Goal: Task Accomplishment & Management: Complete application form

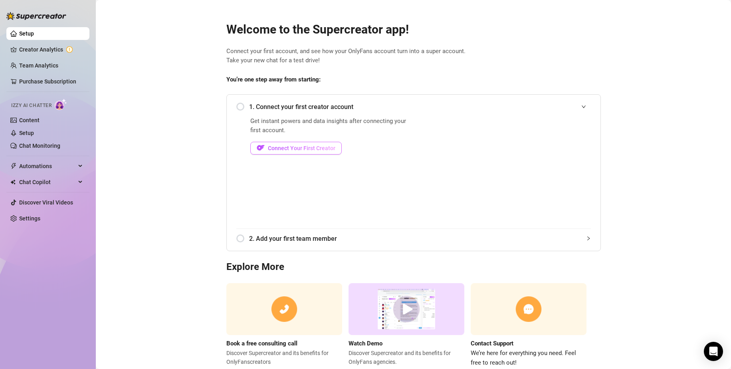
click at [316, 147] on span "Connect Your First Creator" at bounding box center [301, 148] width 67 height 6
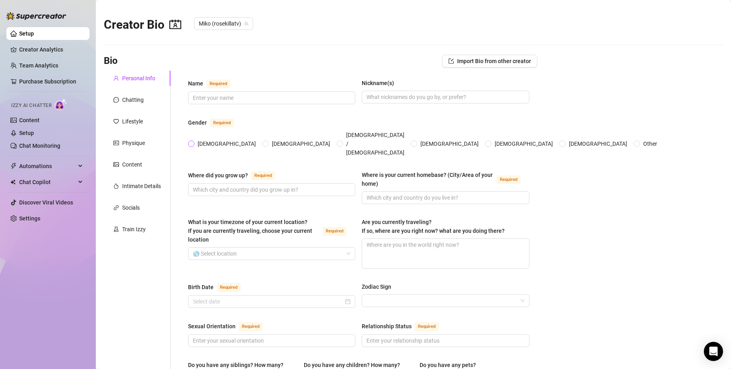
click at [198, 139] on span "[DEMOGRAPHIC_DATA]" at bounding box center [226, 143] width 65 height 9
click at [193, 142] on input "[DEMOGRAPHIC_DATA]" at bounding box center [191, 144] width 3 height 5
radio input "true"
click at [289, 185] on input "Where did you grow up? Required" at bounding box center [271, 189] width 156 height 9
click at [309, 101] on input "Name Required" at bounding box center [271, 97] width 156 height 9
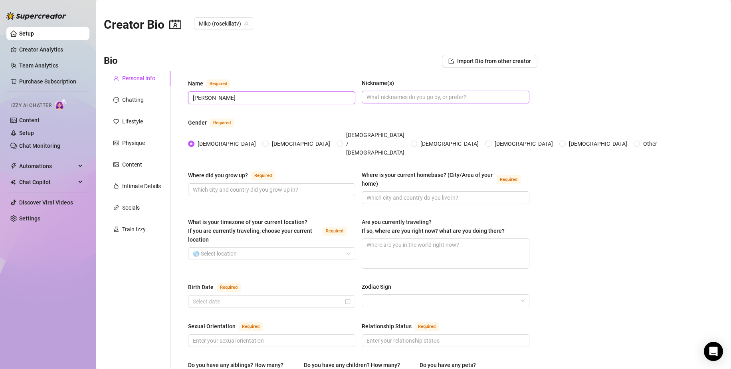
type input "[PERSON_NAME]"
click at [394, 97] on input "Nickname(s)" at bounding box center [445, 97] width 156 height 9
type input "R"
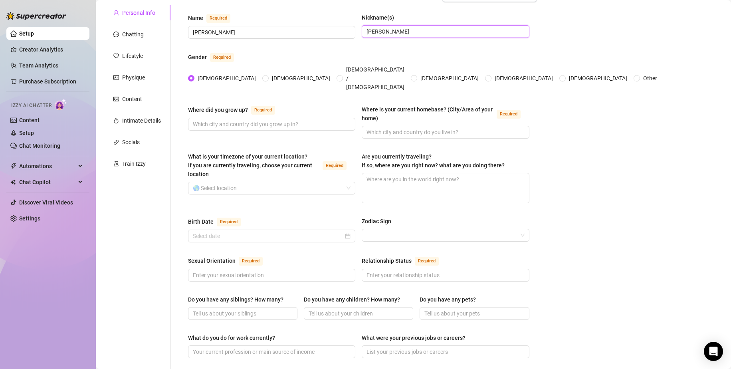
scroll to position [80, 0]
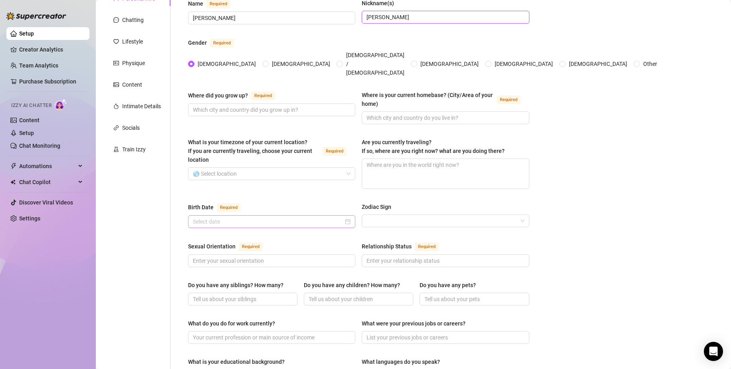
type input "[PERSON_NAME]"
click at [304, 217] on input "Birth Date Required" at bounding box center [268, 221] width 151 height 9
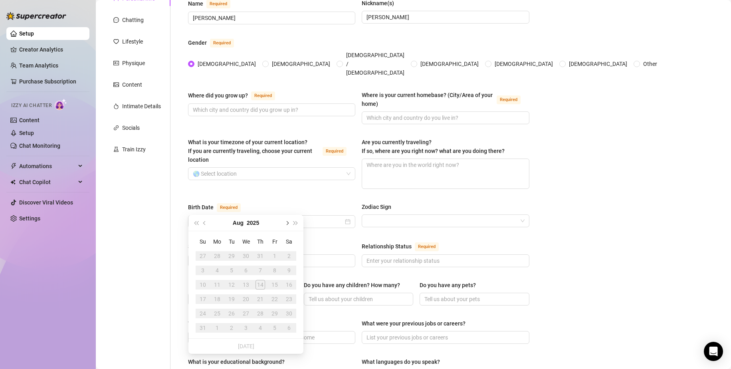
click at [287, 224] on span "Next month (PageDown)" at bounding box center [287, 223] width 4 height 4
click at [209, 222] on button "Previous month (PageUp)" at bounding box center [204, 223] width 9 height 16
click at [194, 221] on button "Last year (Control + left)" at bounding box center [196, 223] width 9 height 16
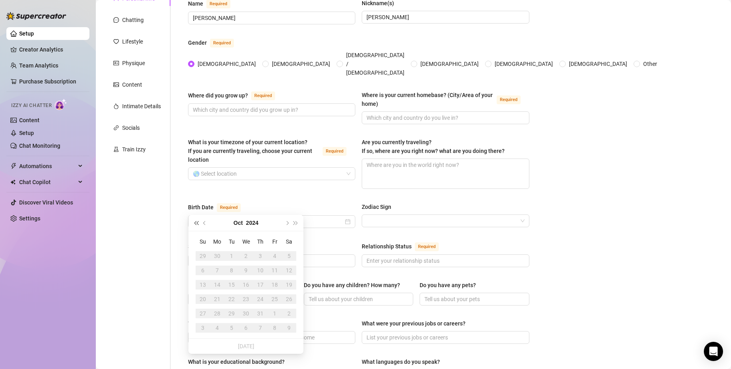
click at [194, 221] on button "Last year (Control + left)" at bounding box center [196, 223] width 9 height 16
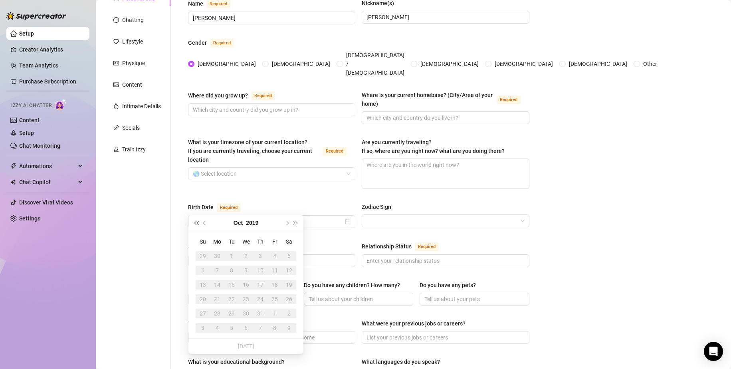
click at [194, 221] on button "Last year (Control + left)" at bounding box center [196, 223] width 9 height 16
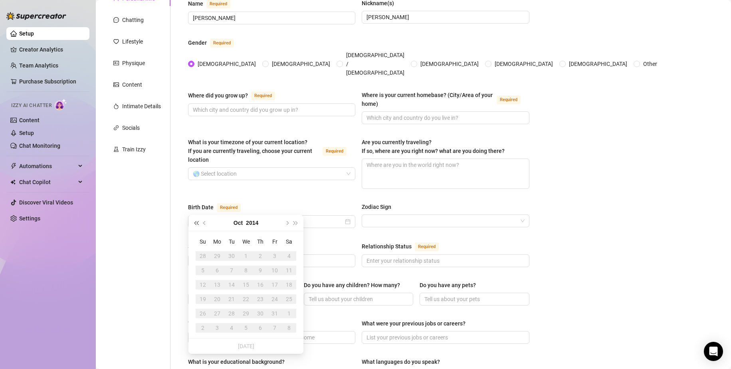
click at [194, 221] on button "Last year (Control + left)" at bounding box center [196, 223] width 9 height 16
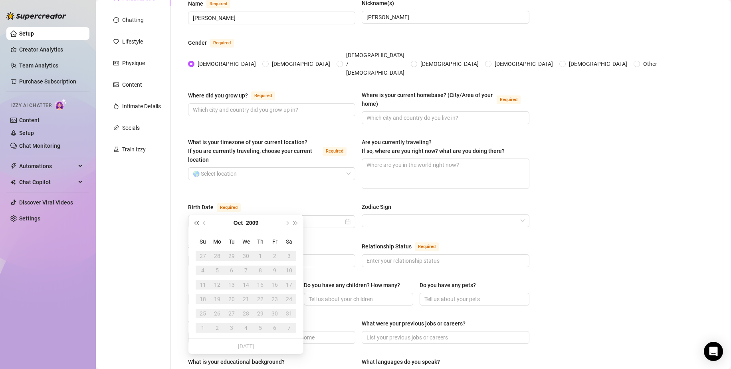
click at [194, 221] on button "Last year (Control + left)" at bounding box center [196, 223] width 9 height 16
click at [195, 221] on button "Last year (Control + left)" at bounding box center [196, 223] width 9 height 16
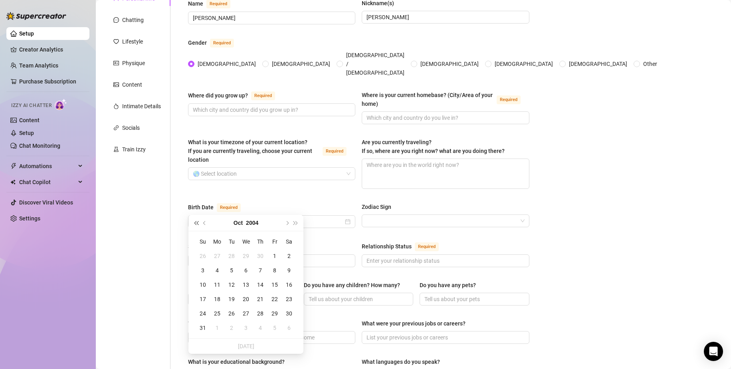
click at [196, 220] on button "Last year (Control + left)" at bounding box center [196, 223] width 9 height 16
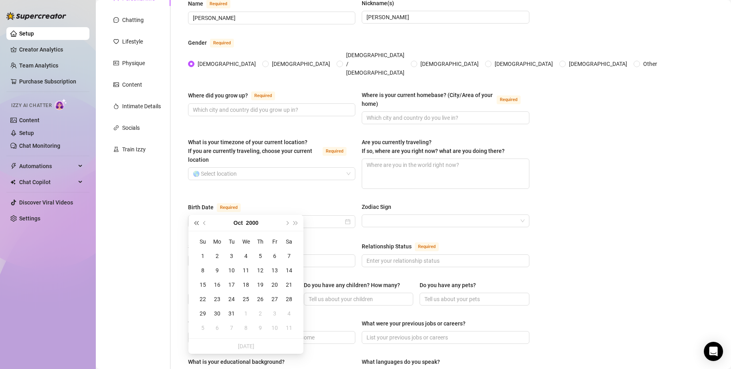
click at [196, 220] on button "Last year (Control + left)" at bounding box center [196, 223] width 9 height 16
click at [296, 222] on span "Next year (Control + right)" at bounding box center [296, 223] width 4 height 4
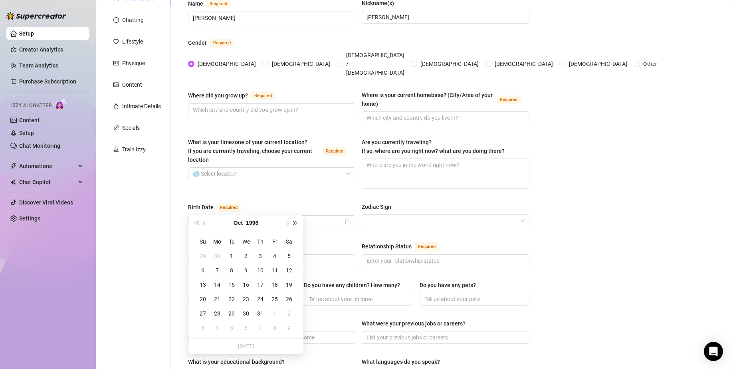
click at [296, 222] on span "Next year (Control + right)" at bounding box center [296, 223] width 4 height 4
type input "[DATE]"
click at [204, 267] on div "3" at bounding box center [203, 271] width 10 height 10
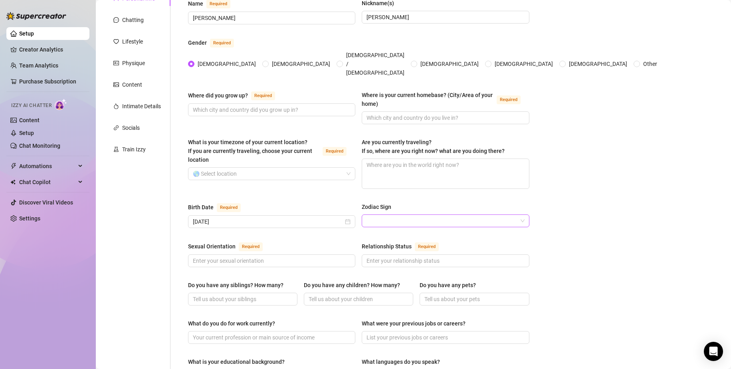
click at [375, 215] on input "Zodiac Sign" at bounding box center [442, 221] width 151 height 12
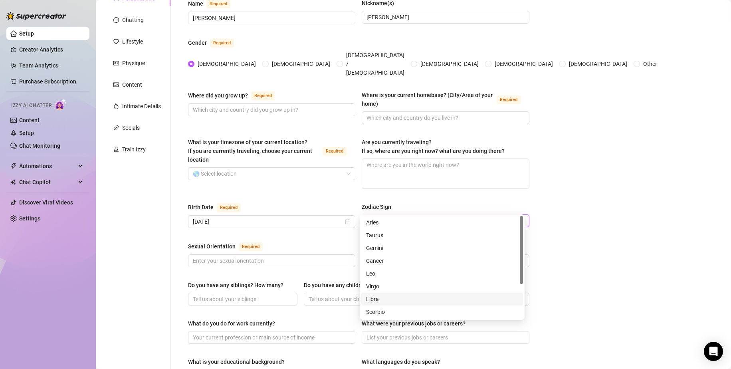
click at [391, 299] on div "Libra" at bounding box center [442, 299] width 152 height 9
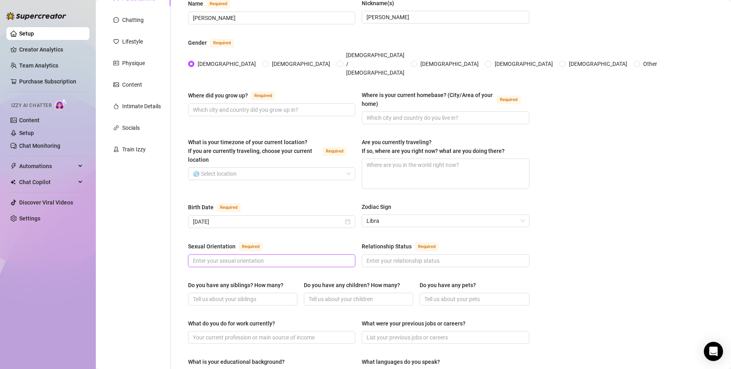
click at [298, 256] on input "Sexual Orientation Required" at bounding box center [271, 260] width 156 height 9
type input "B"
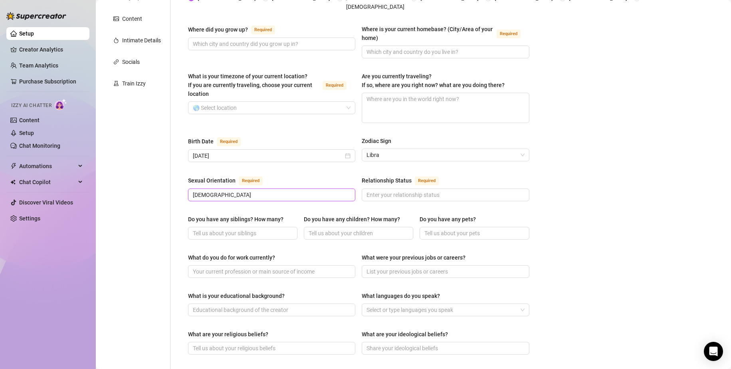
scroll to position [160, 0]
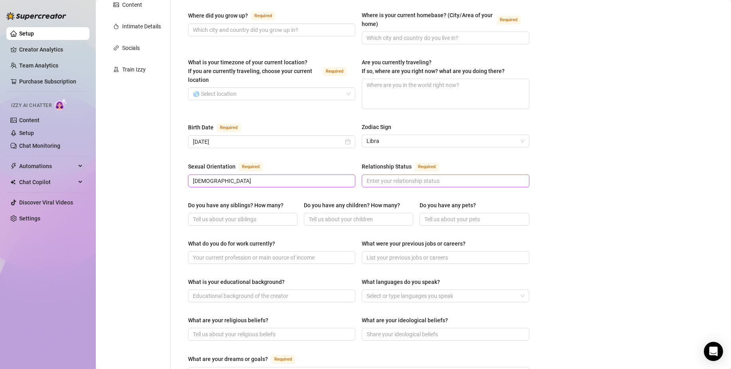
type input "[DEMOGRAPHIC_DATA]"
click at [397, 177] on input "Relationship Status Required" at bounding box center [445, 181] width 156 height 9
type input "Not looking"
click at [621, 213] on main "Creator Bio [PERSON_NAME] (rosekillatv) Bio Import Bio from other creator Perso…" at bounding box center [413, 238] width 635 height 797
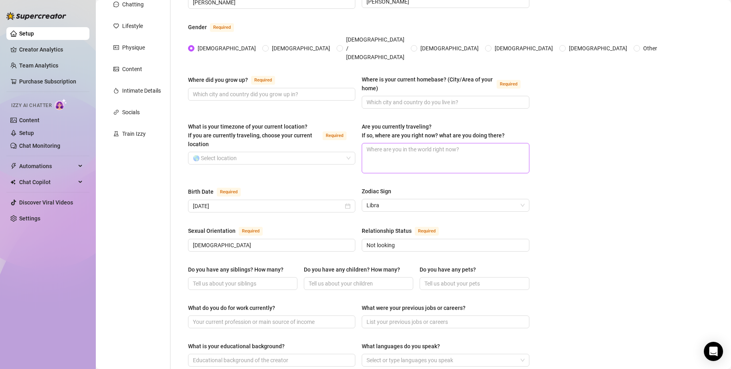
scroll to position [40, 0]
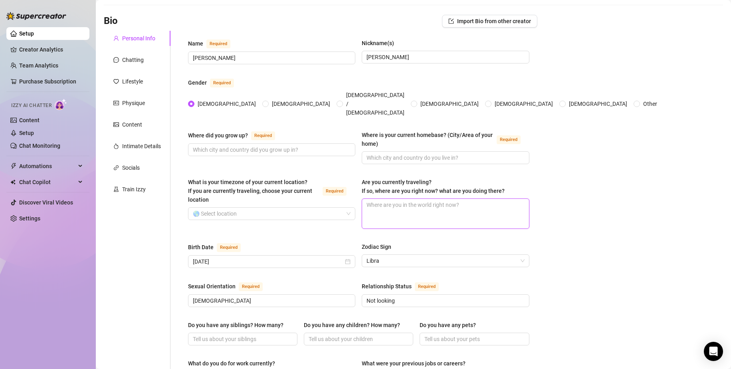
click at [419, 199] on textarea "Are you currently traveling? If so, where are you right now? what are you doing…" at bounding box center [445, 214] width 167 height 30
click at [345, 208] on span at bounding box center [272, 214] width 158 height 12
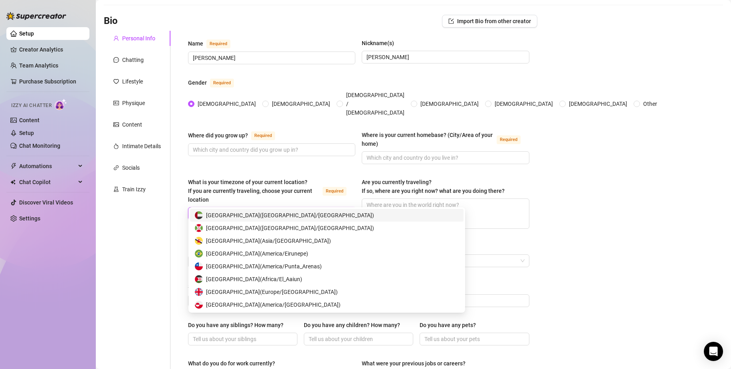
type input "uni"
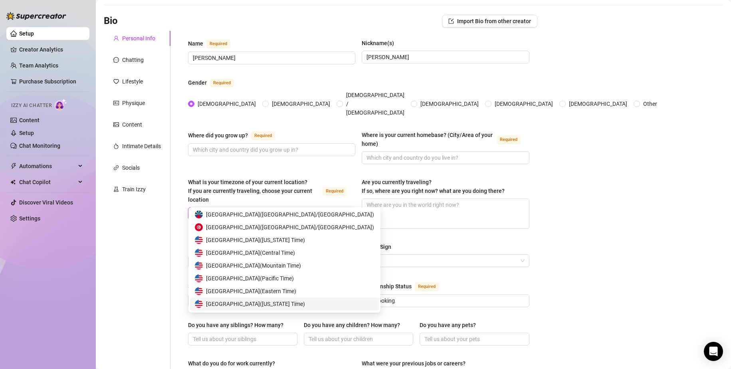
scroll to position [38, 0]
click at [296, 277] on span "United States of America ( Eastern Time )" at bounding box center [251, 279] width 90 height 9
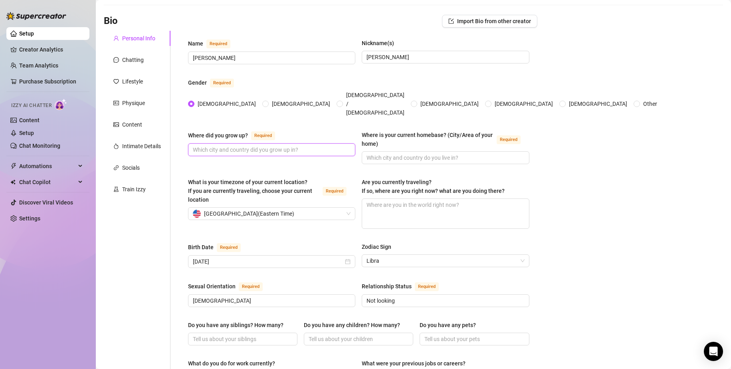
click at [283, 145] on input "Where did you grow up? Required" at bounding box center [271, 149] width 156 height 9
click at [634, 156] on main "Creator Bio [PERSON_NAME] (rosekillatv) Bio Import Bio from other creator Perso…" at bounding box center [413, 358] width 635 height 797
click at [463, 60] on input "[PERSON_NAME]" at bounding box center [445, 57] width 156 height 9
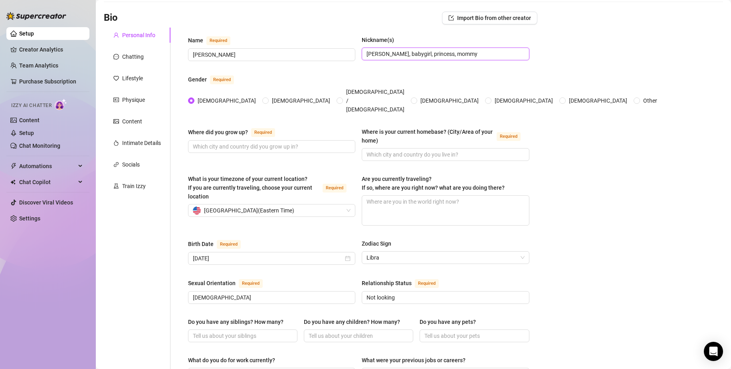
scroll to position [40, 0]
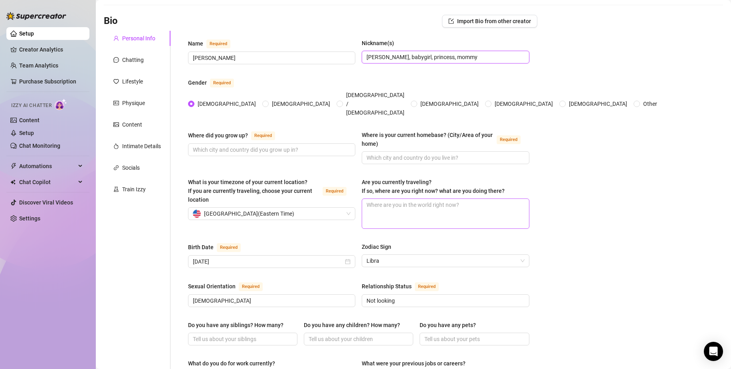
type input "[PERSON_NAME], babygirl, princess, mommy"
click at [434, 199] on textarea "Are you currently traveling? If so, where are you right now? what are you doing…" at bounding box center [445, 214] width 167 height 30
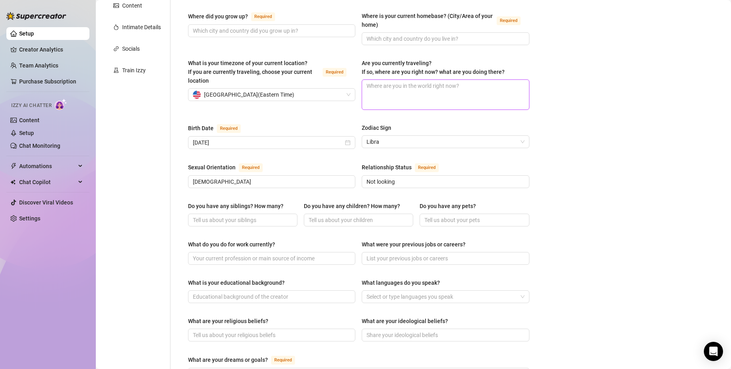
scroll to position [160, 0]
click at [275, 253] on input "What do you do for work currently?" at bounding box center [271, 257] width 156 height 9
click at [427, 253] on input "What were your previous jobs or careers?" at bounding box center [445, 257] width 156 height 9
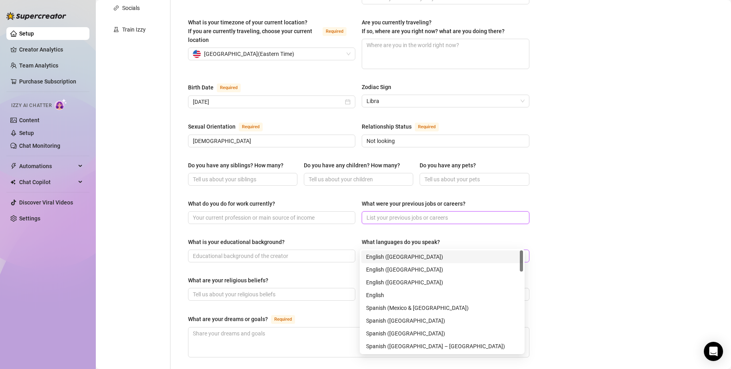
click at [379, 250] on div at bounding box center [441, 255] width 156 height 11
click at [385, 256] on div "English ([GEOGRAPHIC_DATA])" at bounding box center [442, 256] width 152 height 9
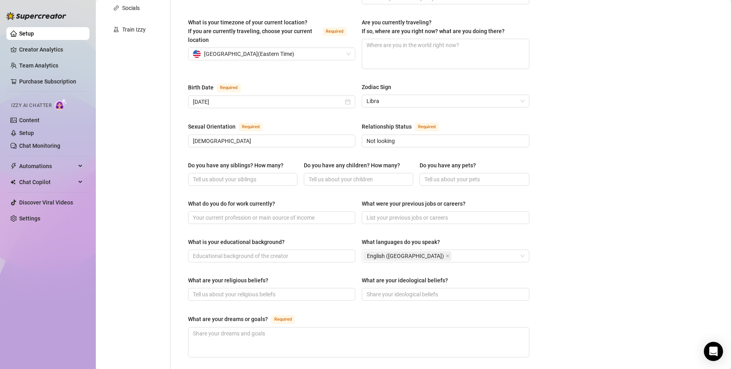
click at [609, 239] on main "Creator Bio [PERSON_NAME] (rosekillatv) Bio Import Bio from other creator Perso…" at bounding box center [413, 198] width 635 height 797
click at [418, 250] on div "English ([GEOGRAPHIC_DATA])" at bounding box center [441, 255] width 156 height 11
click at [631, 234] on main "Creator Bio [PERSON_NAME] (rosekillatv) Bio Import Bio from other creator Perso…" at bounding box center [413, 198] width 635 height 797
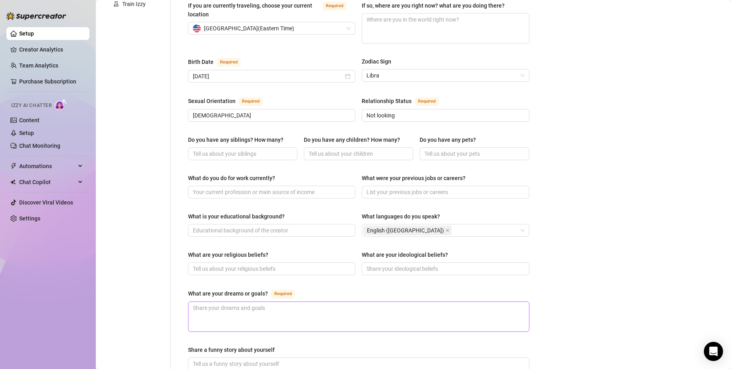
scroll to position [240, 0]
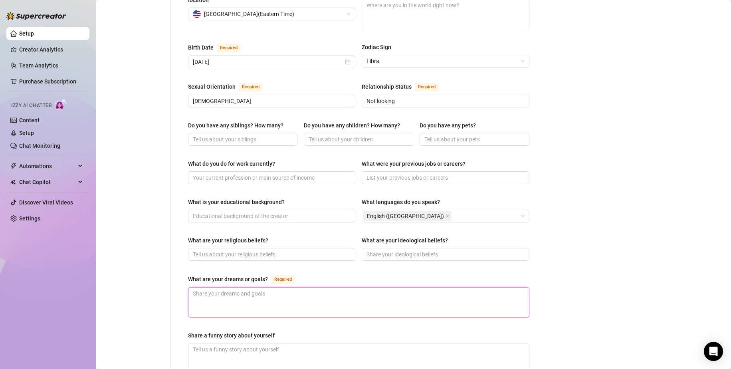
click at [278, 288] on textarea "What are your dreams or goals? Required" at bounding box center [358, 303] width 341 height 30
type textarea "I"
type textarea "I w"
type textarea "I wa"
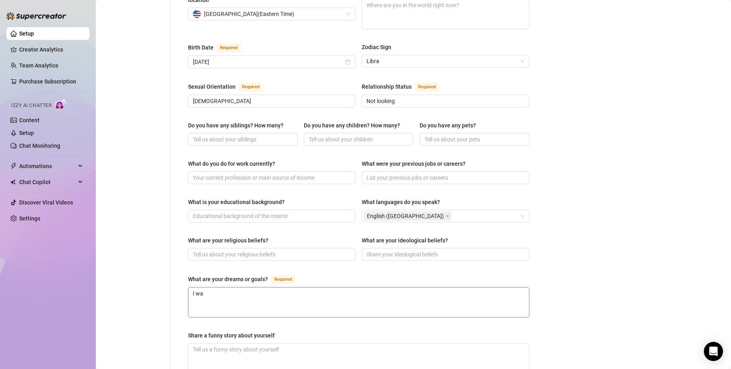
type textarea "I wan"
type textarea "I want"
type textarea "I want t"
type textarea "I want to"
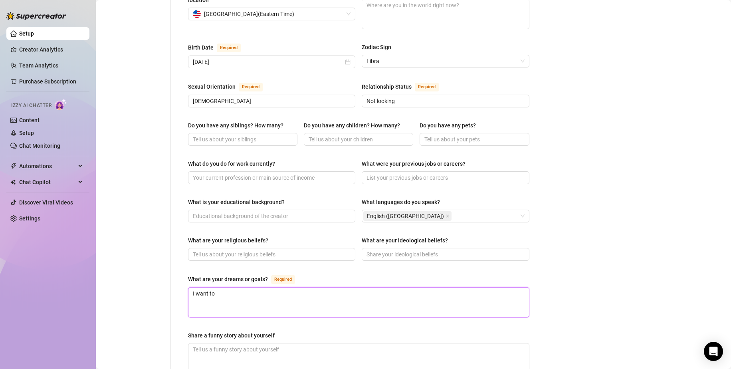
type textarea "I want to"
type textarea "I want t"
type textarea "I want"
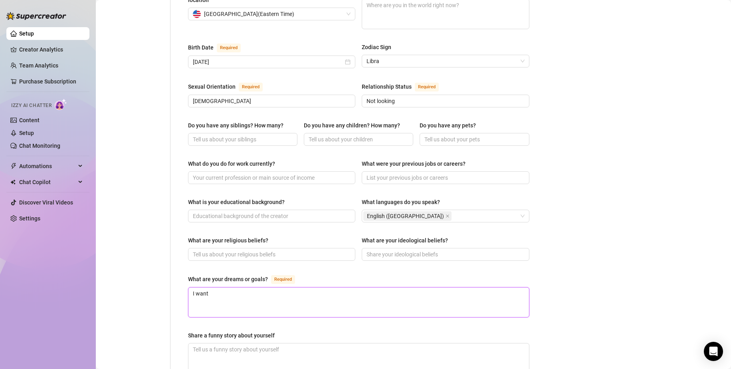
type textarea "I wan"
type textarea "I wa"
type textarea "I w"
type textarea "I"
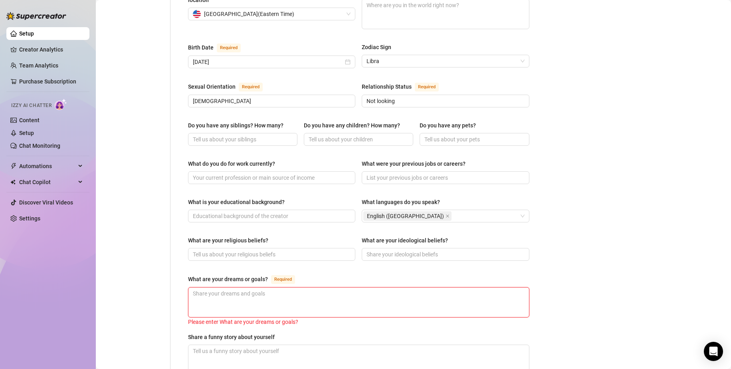
type textarea "I"
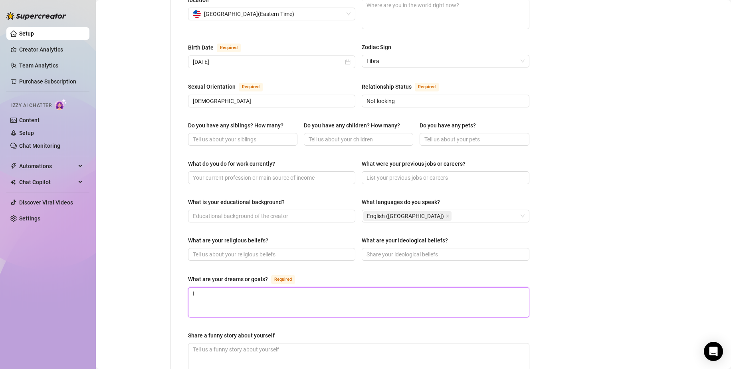
type textarea "I w"
type textarea "I wa"
type textarea "I wan"
type textarea "I want"
type textarea "I want t"
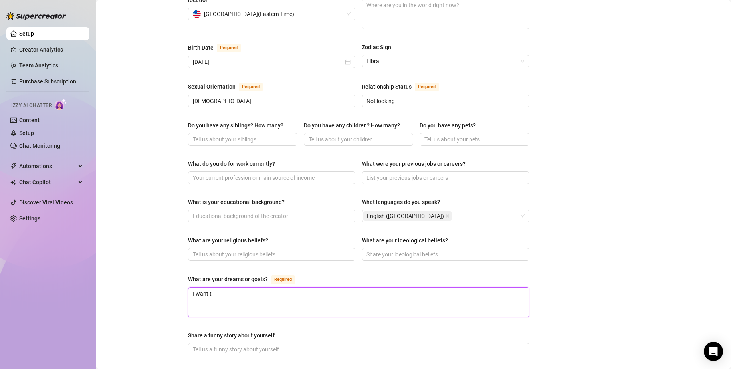
type textarea "I want to"
type textarea "I want to e"
type textarea "I want to"
type textarea "I want to c"
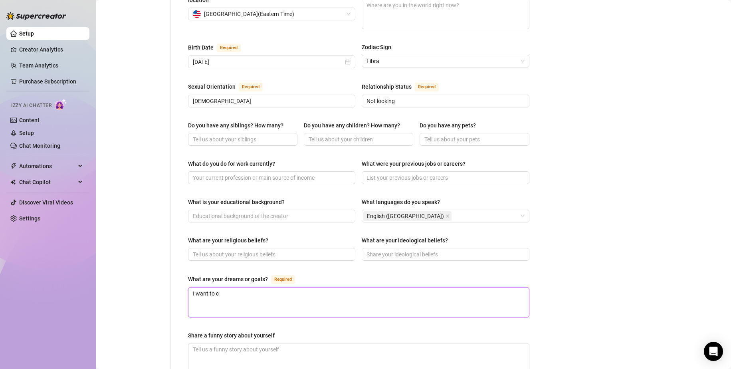
type textarea "I want to cr"
type textarea "I want to c"
type textarea "I want to"
type textarea "I want to c"
type textarea "I want to cr"
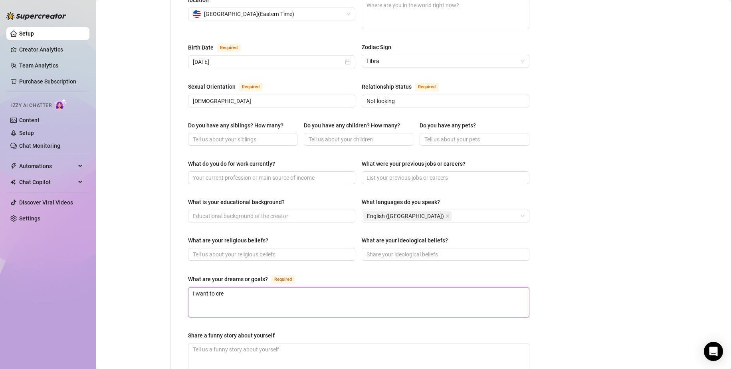
type textarea "I want to crea"
type textarea "I want to creat"
type textarea "I want to create"
type textarea "I want to create t"
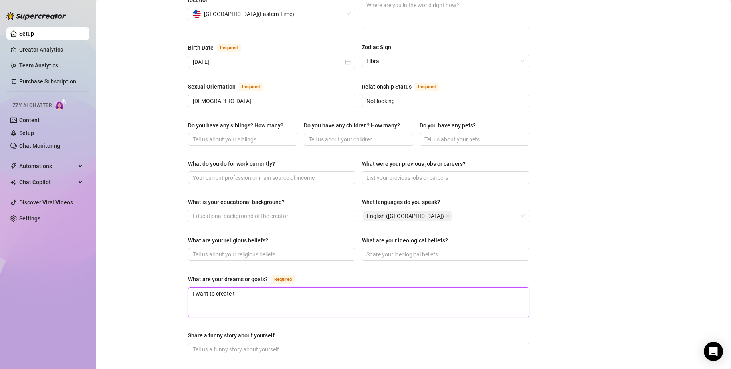
type textarea "I want to create th"
type textarea "I want to create thi"
type textarea "I want to create thin"
type textarea "I want to create thing"
type textarea "I want to create things"
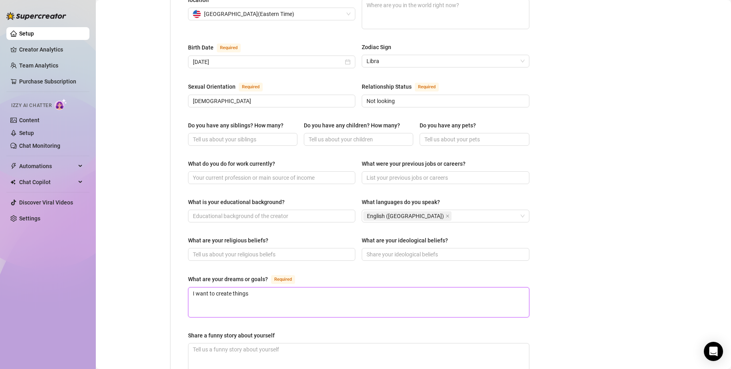
type textarea "I want to create things"
type textarea "I want to create things t"
type textarea "I want to create things th"
type textarea "I want to create things tha"
type textarea "I want to create things that"
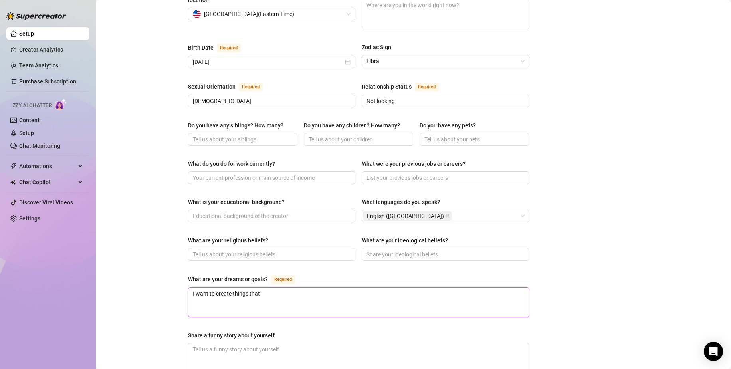
type textarea "I want to create things that"
type textarea "I want to create things that I"
type textarea "I want to create things that I a"
type textarea "I want to create things that I am"
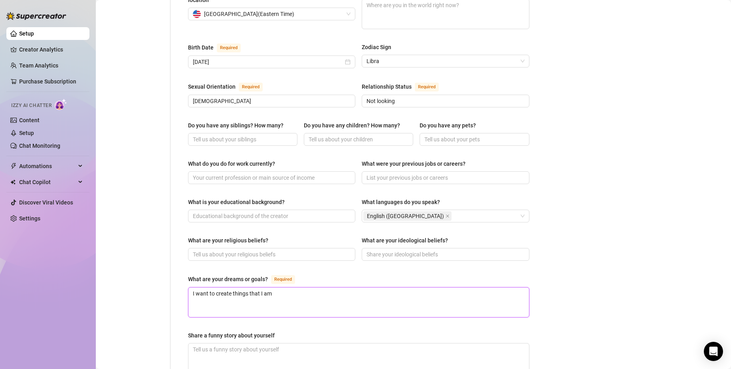
type textarea "I want to create things that I am"
type textarea "I want to create things that I am h"
type textarea "I want to create things that I am ha"
type textarea "I want to create things that I am hap"
type textarea "I want to create things that I am happ"
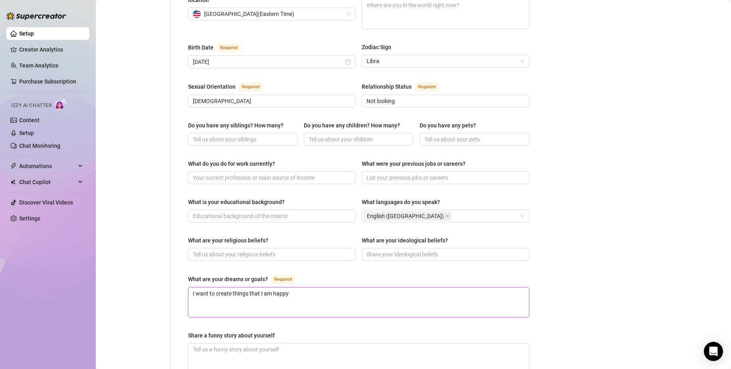
type textarea "I want to create things that I am happy"
type textarea "I want to create things that I am happy w"
type textarea "I want to create things that I am happy wi"
type textarea "I want to create things that I am happy wit"
type textarea "I want to create things that I am happy with"
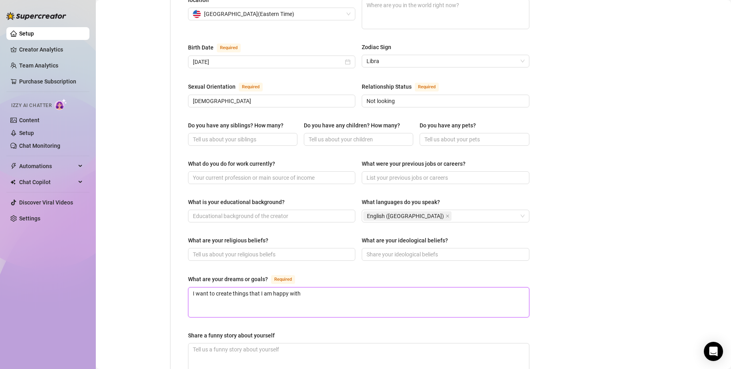
type textarea "I want to create things that I am happy with"
type textarea "I want to create things that I am happy with a"
type textarea "I want to create things that I am happy with as"
type textarea "I want to create things that I am happy with as a"
type textarea "I want to create things that I am happy with as an"
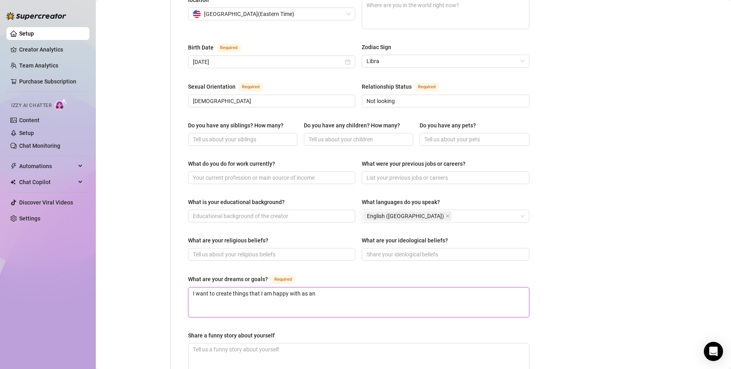
type textarea "I want to create things that I am happy with as an a"
type textarea "I want to create things that I am happy with as an ar"
type textarea "I want to create things that I am happy with as an art"
type textarea "I want to create things that I am happy with as an arti"
type textarea "I want to create things that I am happy with as an artist"
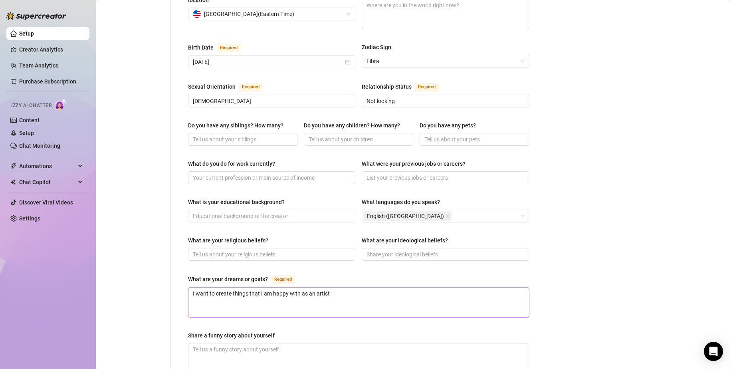
type textarea "I want to create things that I am happy with as an artist."
type textarea "I want to create things that I am happy with as an artist. T"
type textarea "I want to create things that I am happy with as an artist. Tr"
type textarea "I want to create things that I am happy with as an artist. Tra"
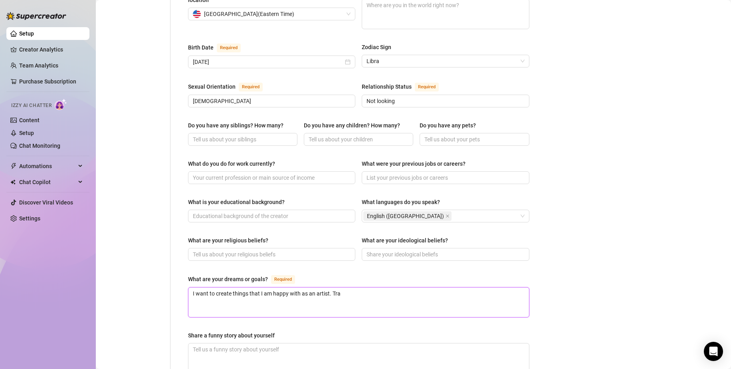
type textarea "I want to create things that I am happy with as an artist. Trav"
type textarea "I want to create things that I am happy with as an artist. Trave"
type textarea "I want to create things that I am happy with as an artist. Travel"
type textarea "I want to create things that I am happy with as an artist. Travel th"
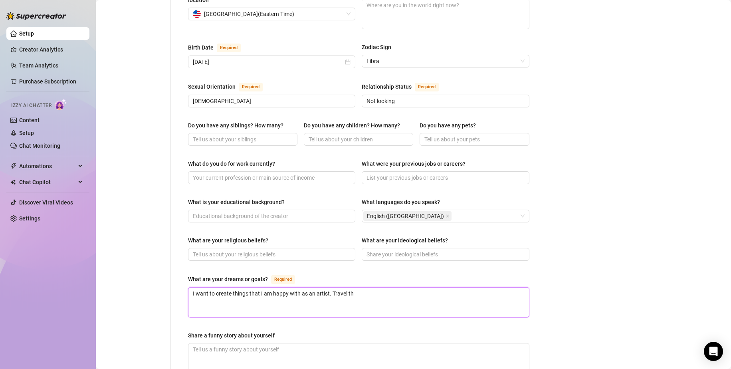
type textarea "I want to create things that I am happy with as an artist. Travel the"
type textarea "I want to create things that I am happy with as an artist. Travel the w"
type textarea "I want to create things that I am happy with as an artist. Travel the wo"
type textarea "I want to create things that I am happy with as an artist. Travel the wor"
type textarea "I want to create things that I am happy with as an artist. Travel the worl"
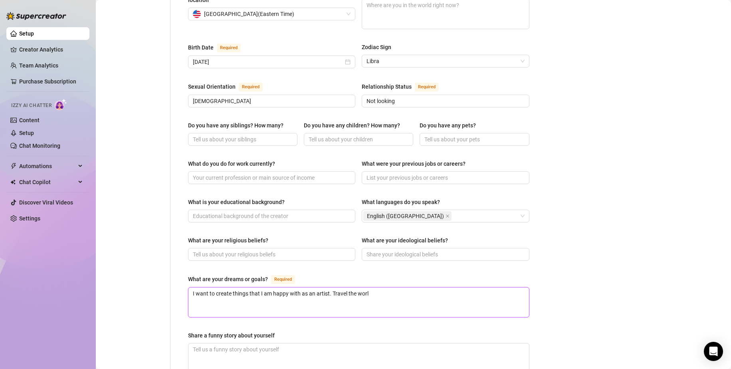
type textarea "I want to create things that I am happy with as an artist. Travel the world"
type textarea "I want to create things that I am happy with as an artist. Travel the world,"
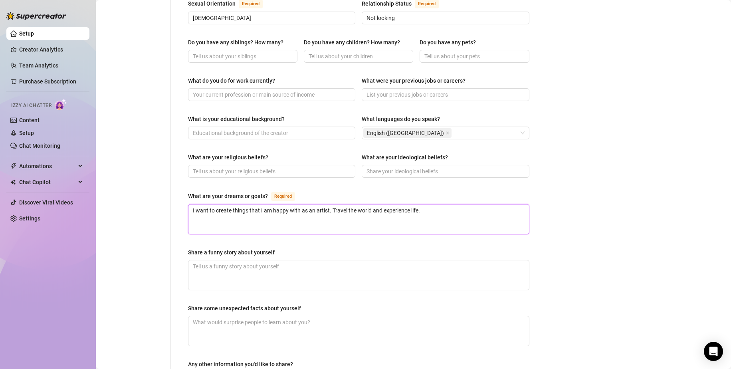
scroll to position [412, 0]
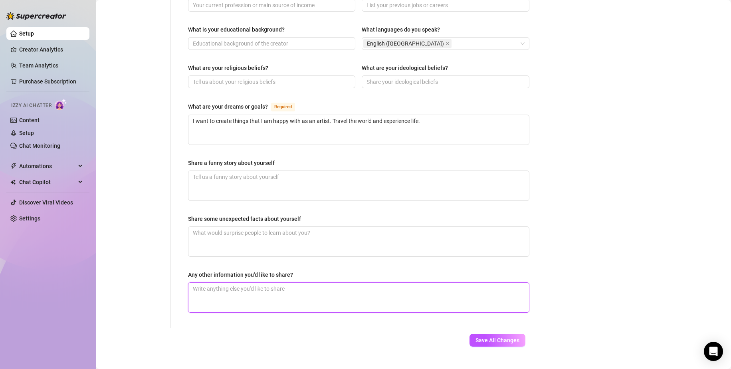
click at [280, 283] on textarea "Any other information you'd like to share?" at bounding box center [358, 298] width 341 height 30
click at [377, 171] on textarea "Share a funny story about yourself" at bounding box center [358, 186] width 341 height 30
click at [22, 168] on span "Automations" at bounding box center [47, 166] width 57 height 13
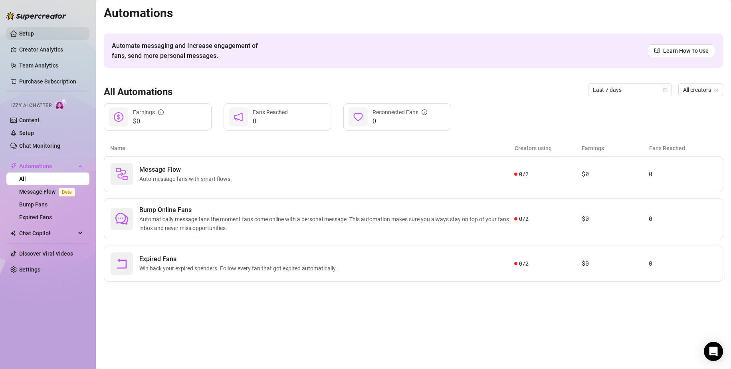
click at [32, 30] on link "Setup" at bounding box center [26, 33] width 15 height 6
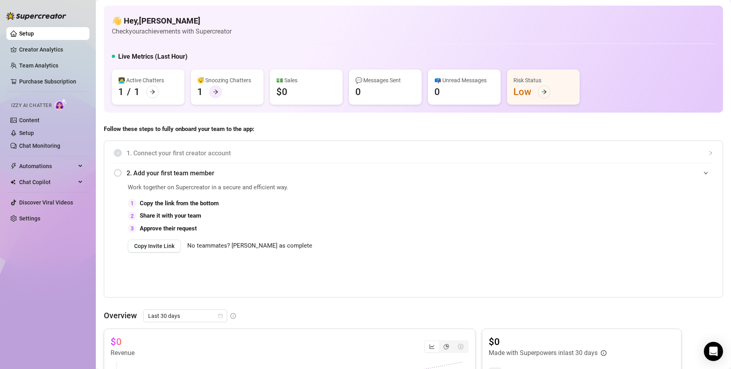
click at [218, 91] on icon "arrow-right" at bounding box center [216, 92] width 6 height 6
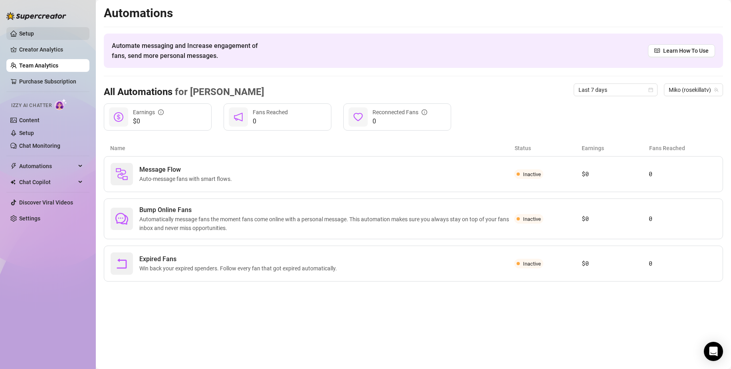
click at [34, 37] on link "Setup" at bounding box center [26, 33] width 15 height 6
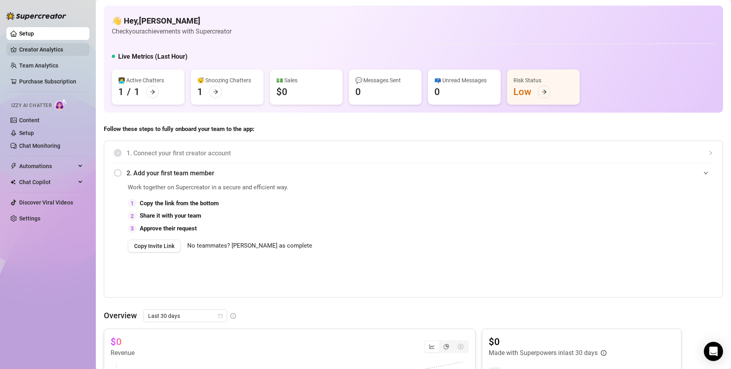
click at [49, 45] on link "Creator Analytics" at bounding box center [51, 49] width 64 height 13
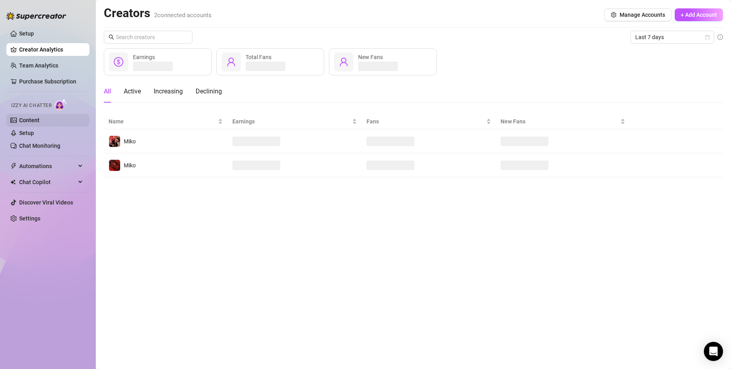
click at [40, 117] on link "Content" at bounding box center [29, 120] width 20 height 6
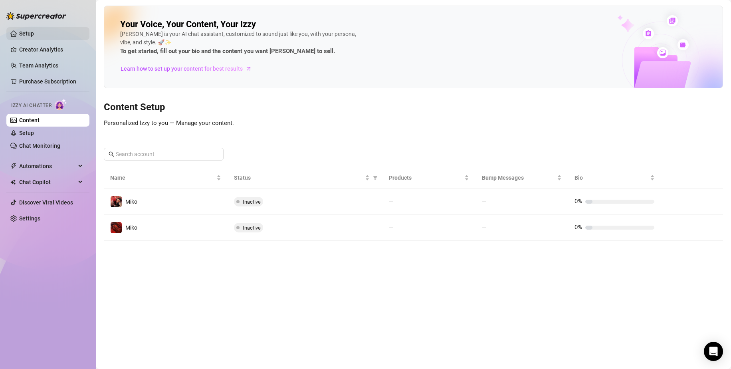
click at [34, 31] on link "Setup" at bounding box center [26, 33] width 15 height 6
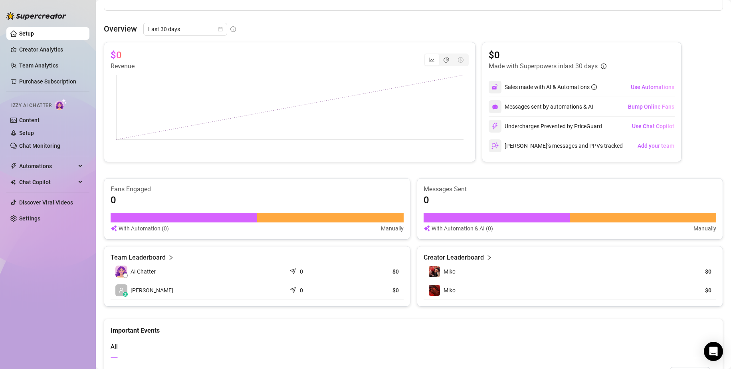
scroll to position [359, 0]
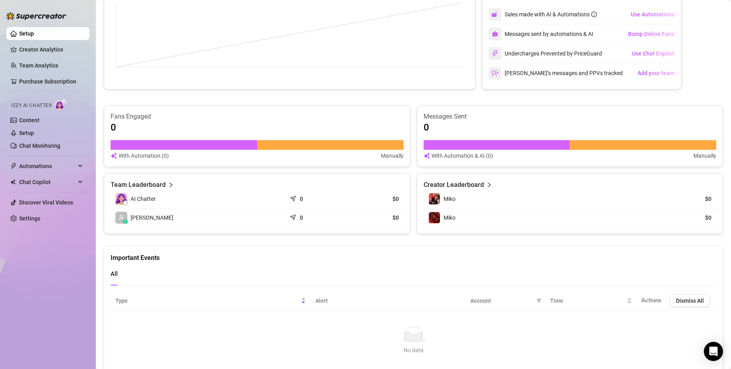
click at [34, 30] on link "Setup" at bounding box center [26, 33] width 15 height 6
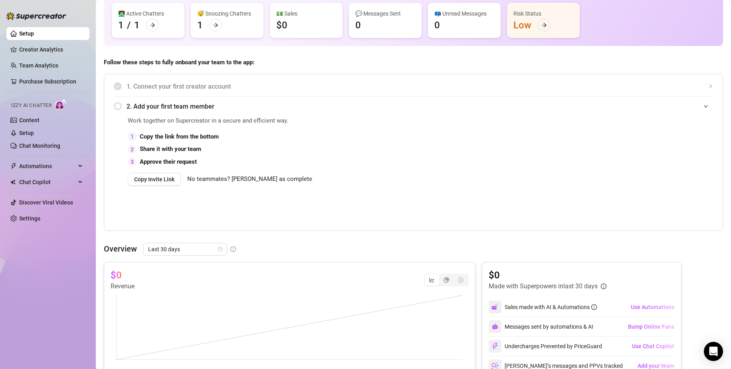
scroll to position [0, 0]
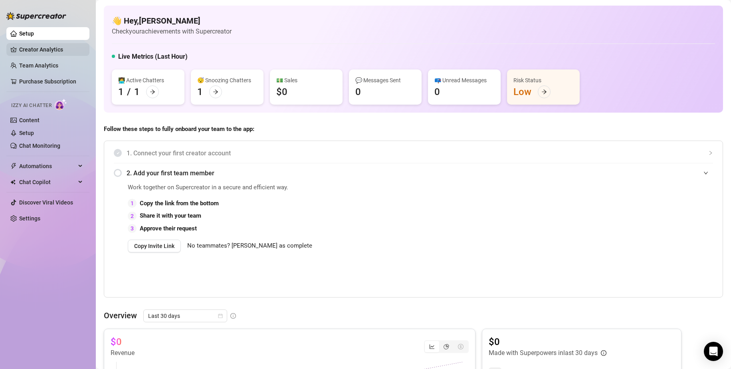
click at [61, 45] on link "Creator Analytics" at bounding box center [51, 49] width 64 height 13
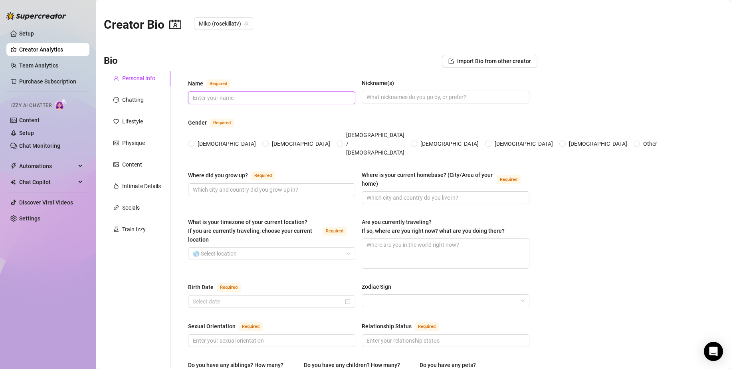
click at [212, 94] on input "Name Required" at bounding box center [271, 97] width 156 height 9
click at [255, 101] on input "Name Required" at bounding box center [271, 97] width 156 height 9
click at [199, 139] on span "[DEMOGRAPHIC_DATA]" at bounding box center [226, 143] width 65 height 9
click at [193, 142] on input "[DEMOGRAPHIC_DATA]" at bounding box center [191, 144] width 3 height 5
click at [244, 185] on input "Where did you grow up? Required" at bounding box center [271, 189] width 156 height 9
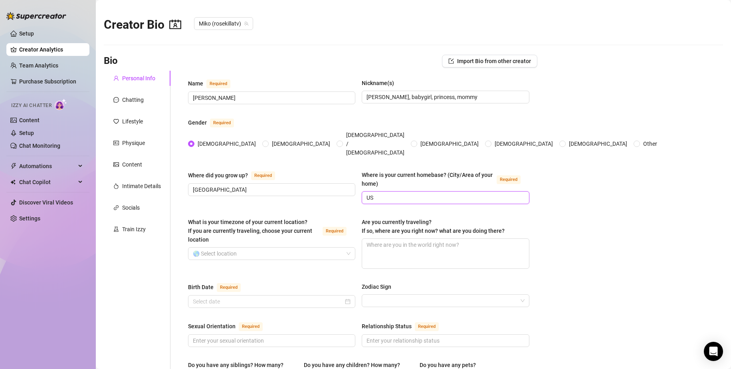
click at [410, 193] on input "US" at bounding box center [445, 197] width 156 height 9
click at [414, 193] on input "US" at bounding box center [445, 197] width 156 height 9
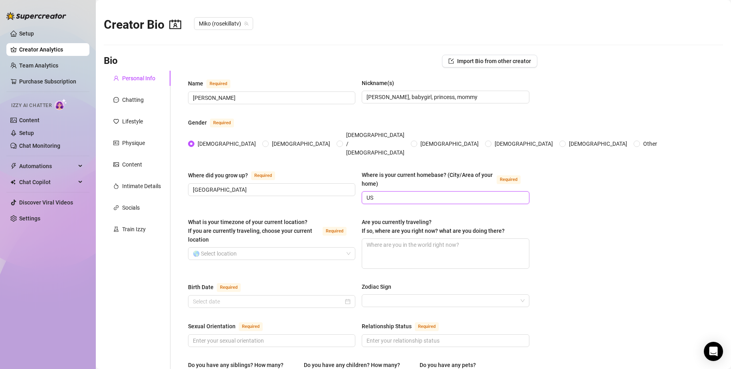
click at [414, 193] on input "US" at bounding box center [445, 197] width 156 height 9
click at [263, 248] on input "What is your timezone of your current location? If you are currently traveling,…" at bounding box center [268, 254] width 151 height 12
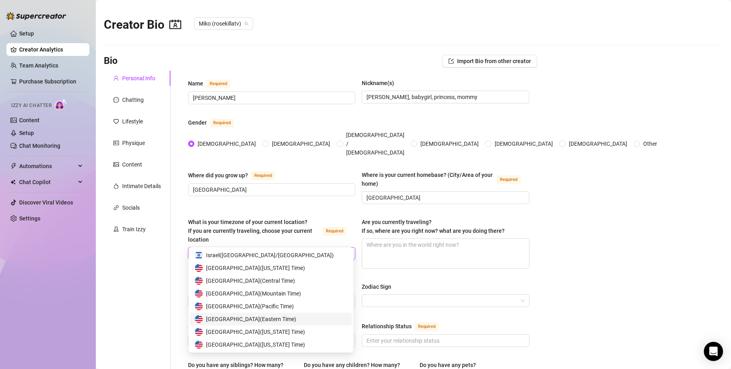
click at [308, 320] on div "United States of America ( Eastern Time )" at bounding box center [271, 319] width 152 height 9
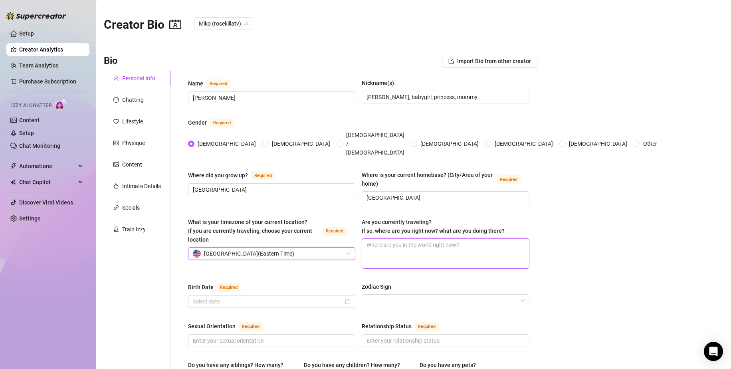
click at [393, 241] on textarea "Are you currently traveling? If so, where are you right now? what are you doing…" at bounding box center [445, 254] width 167 height 30
click at [278, 293] on div "Birth Date Required Zodiac Sign" at bounding box center [358, 298] width 341 height 33
click at [283, 297] on input "Birth Date Required" at bounding box center [268, 301] width 151 height 9
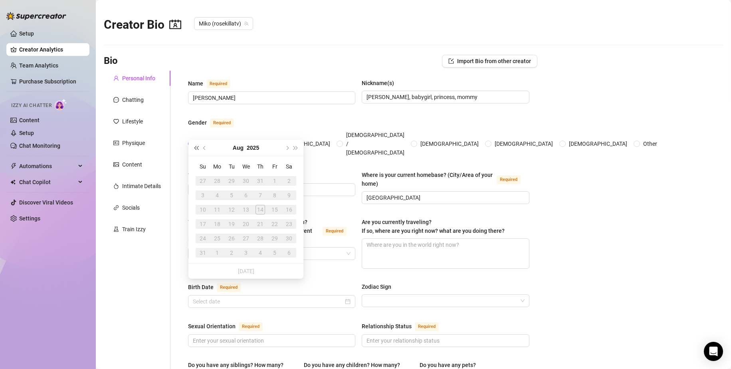
click at [196, 148] on span "Last year (Control + left)" at bounding box center [196, 148] width 4 height 4
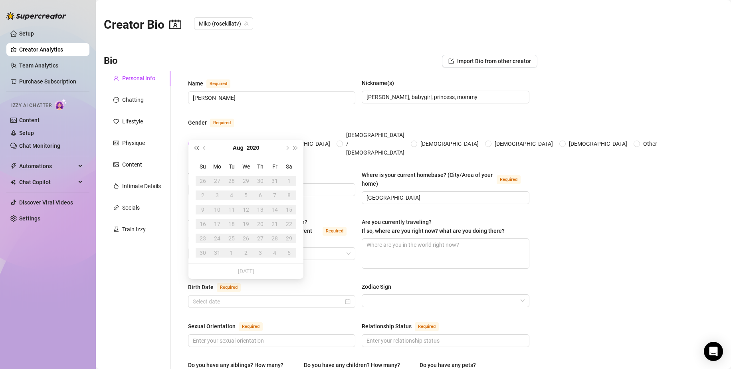
click at [196, 148] on span "Last year (Control + left)" at bounding box center [196, 148] width 4 height 4
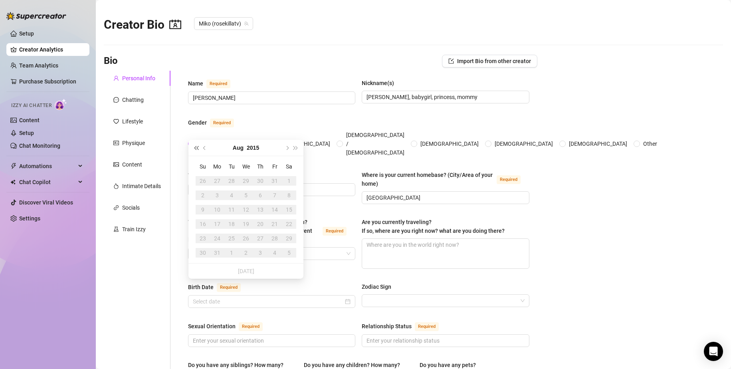
click at [196, 148] on span "Last year (Control + left)" at bounding box center [196, 148] width 4 height 4
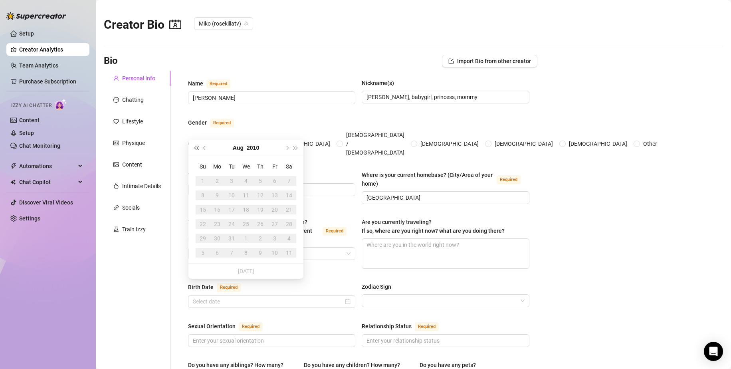
click at [196, 148] on span "Last year (Control + left)" at bounding box center [196, 148] width 4 height 4
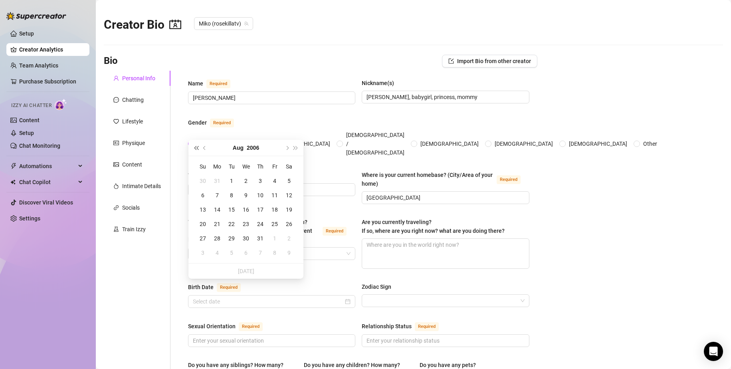
click at [196, 148] on span "Last year (Control + left)" at bounding box center [196, 148] width 4 height 4
click at [198, 148] on span "Last year (Control + left)" at bounding box center [196, 148] width 4 height 4
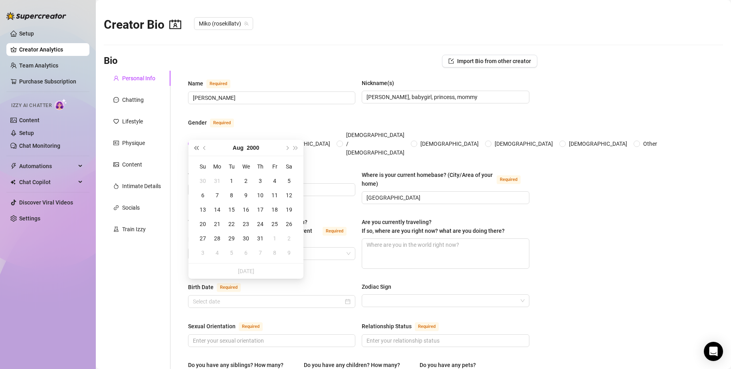
click at [198, 148] on span "Last year (Control + left)" at bounding box center [196, 148] width 4 height 4
click at [289, 148] on span "Next month (PageDown)" at bounding box center [287, 148] width 4 height 4
click at [203, 196] on div "3" at bounding box center [203, 195] width 10 height 10
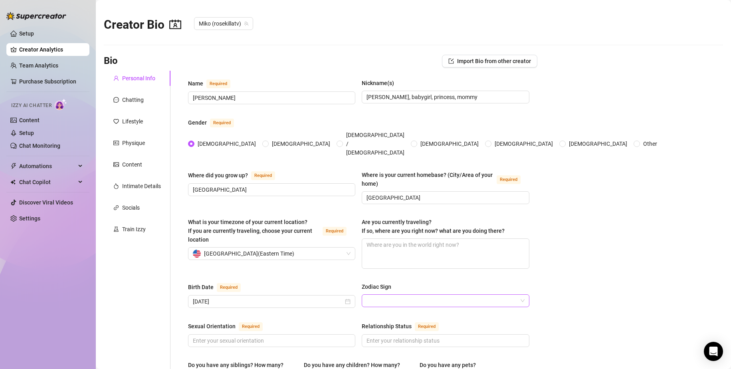
click at [409, 295] on input "Zodiac Sign" at bounding box center [442, 301] width 151 height 12
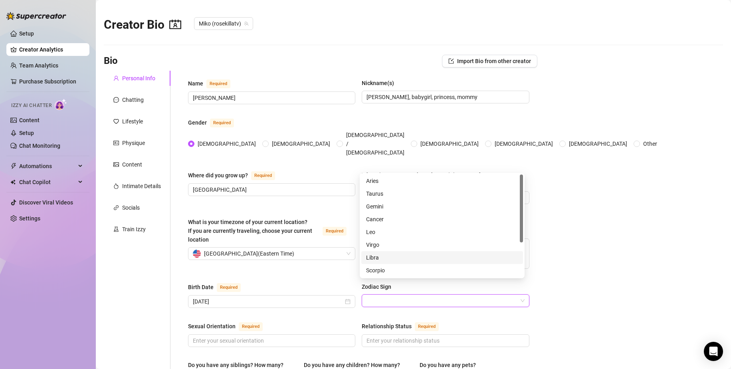
click at [399, 252] on div "Libra" at bounding box center [442, 257] width 162 height 13
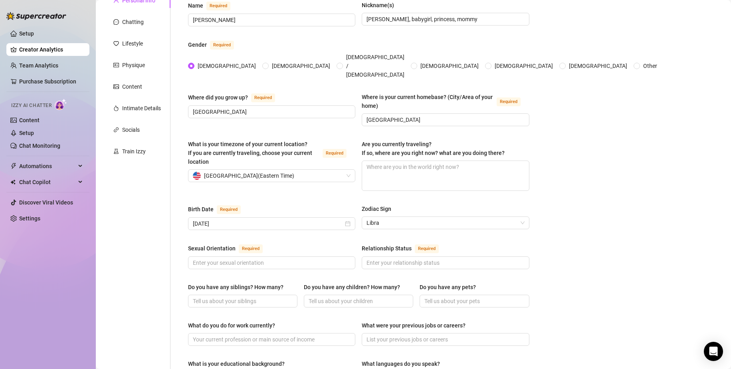
scroll to position [80, 0]
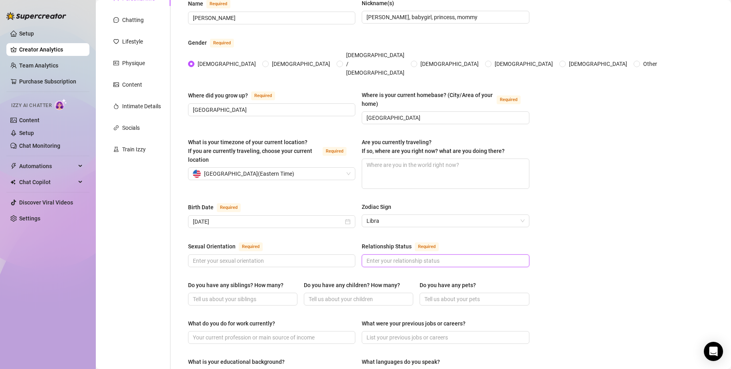
click at [406, 256] on input "Relationship Status Required" at bounding box center [445, 260] width 156 height 9
click at [255, 256] on input "Sexual Orientation Required" at bounding box center [271, 260] width 156 height 9
click at [253, 295] on input "Do you have any siblings? How many?" at bounding box center [242, 299] width 98 height 9
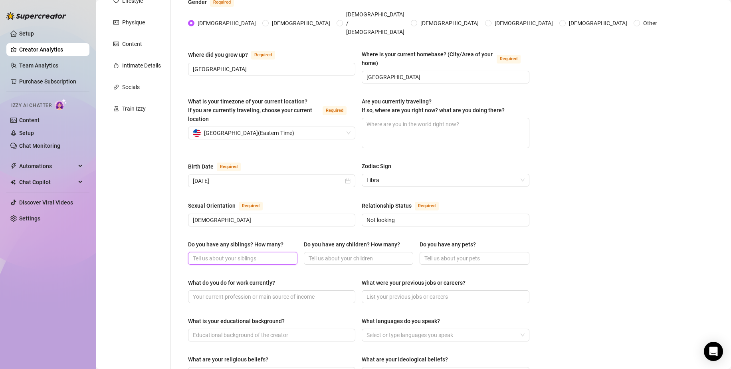
scroll to position [160, 0]
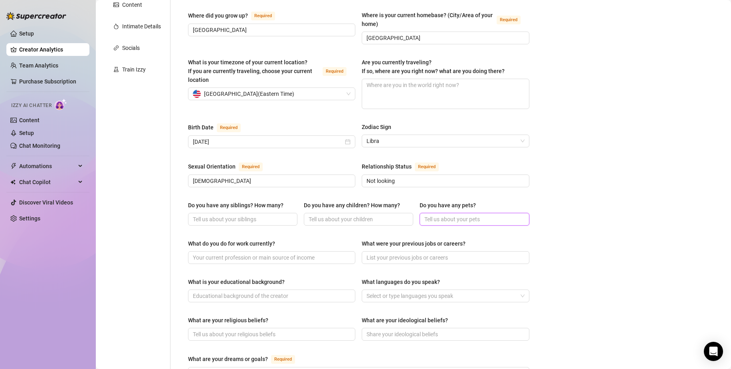
click at [463, 215] on input "Do you have any pets?" at bounding box center [474, 219] width 98 height 9
click at [411, 290] on div at bounding box center [441, 295] width 156 height 11
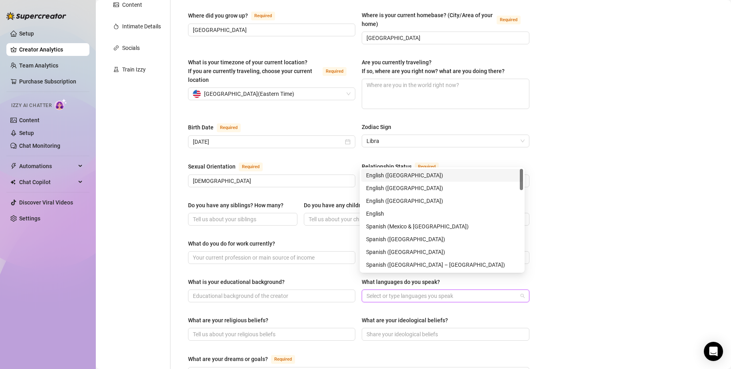
click at [389, 177] on div "English ([GEOGRAPHIC_DATA])" at bounding box center [442, 175] width 152 height 9
click at [628, 258] on main "Creator Bio [PERSON_NAME] (rosekillatv) Bio Import Bio from other creator Perso…" at bounding box center [413, 238] width 635 height 797
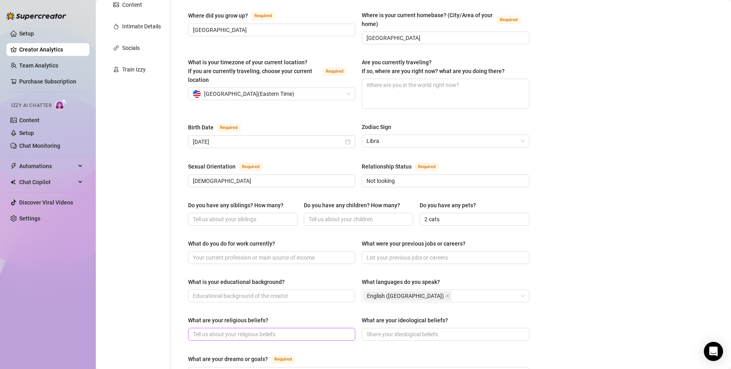
scroll to position [280, 0]
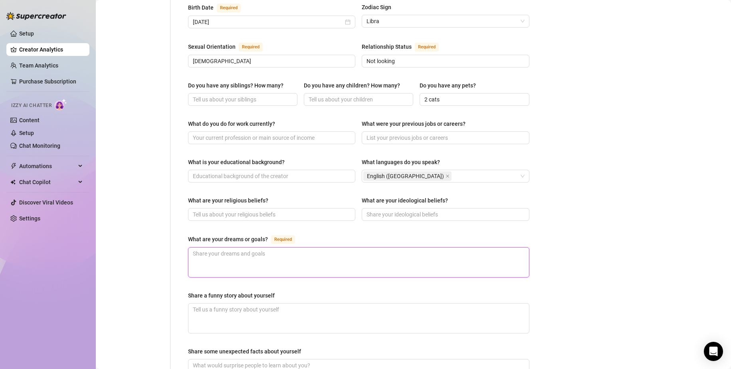
click at [292, 249] on textarea "What are your dreams or goals? Required" at bounding box center [358, 263] width 341 height 30
click at [288, 248] on textarea "What are your dreams or goals? Required" at bounding box center [358, 263] width 341 height 30
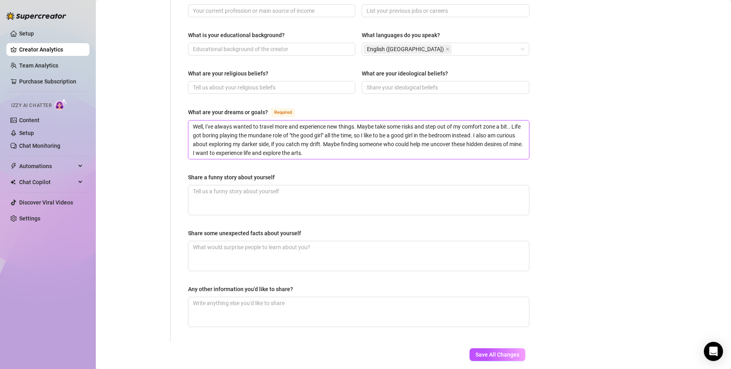
scroll to position [421, 0]
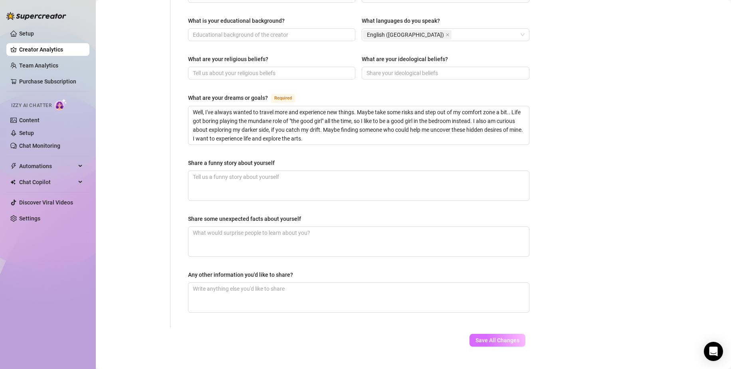
click at [498, 337] on span "Save All Changes" at bounding box center [498, 340] width 44 height 6
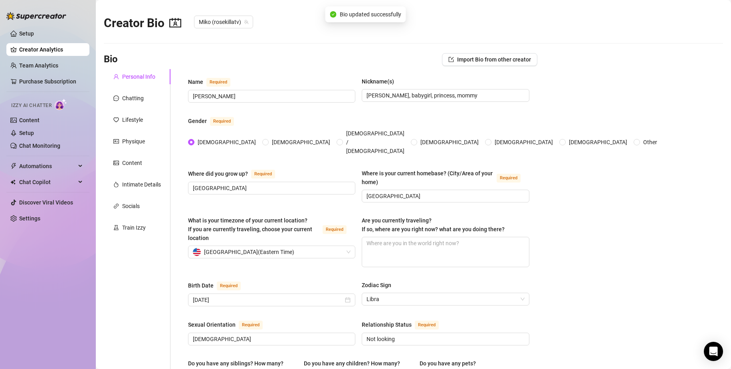
scroll to position [0, 0]
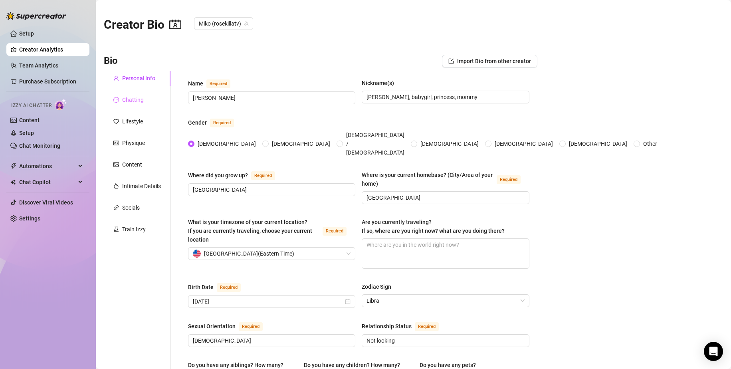
click at [148, 99] on div "Chatting" at bounding box center [137, 99] width 67 height 15
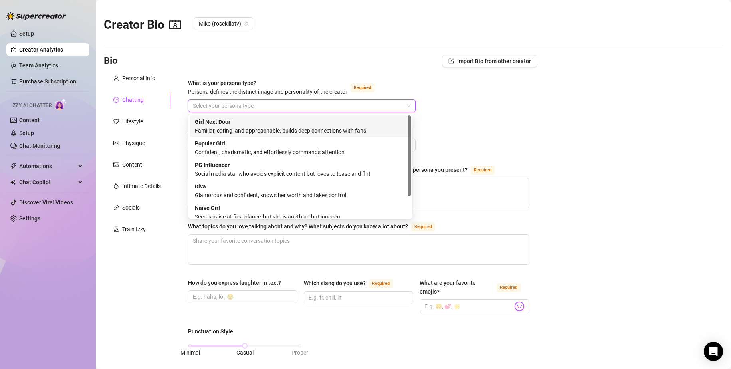
click at [218, 105] on input "What is your persona type? [PERSON_NAME] defines the distinct image and persona…" at bounding box center [298, 106] width 211 height 12
click at [371, 129] on div "Familiar, caring, and approachable, builds deep connections with fans" at bounding box center [300, 130] width 211 height 9
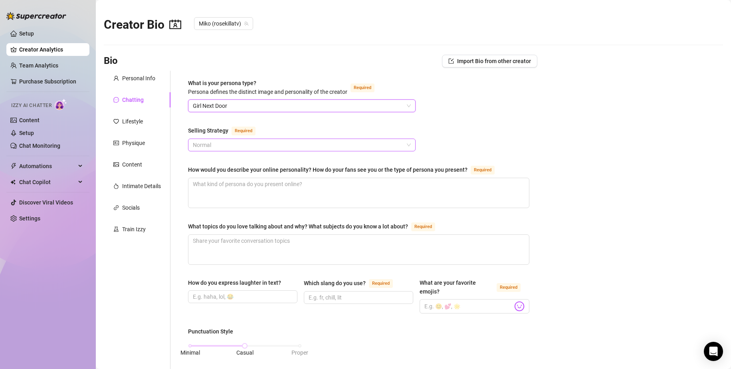
click at [354, 142] on span "Normal" at bounding box center [302, 145] width 218 height 12
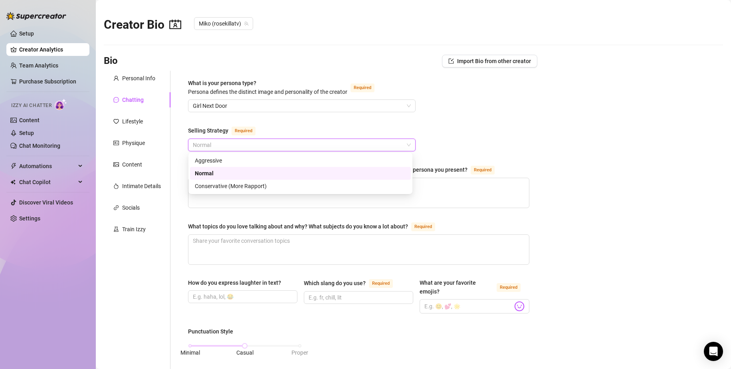
click at [486, 122] on div "What is your persona type? [PERSON_NAME] defines the distinct image and persona…" at bounding box center [358, 373] width 341 height 589
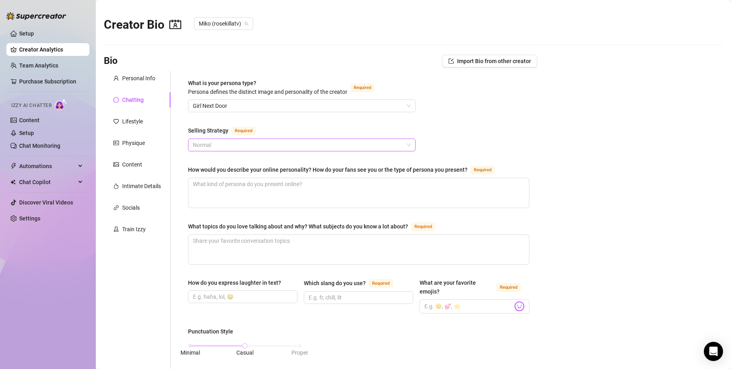
click at [373, 144] on span "Normal" at bounding box center [302, 145] width 218 height 12
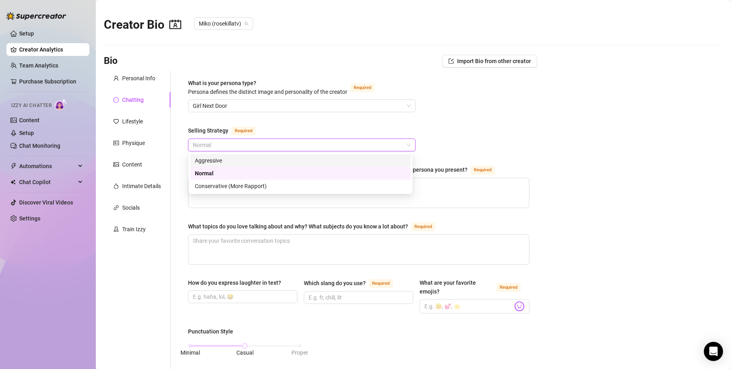
click at [484, 138] on div "What is your persona type? [PERSON_NAME] defines the distinct image and persona…" at bounding box center [358, 373] width 341 height 589
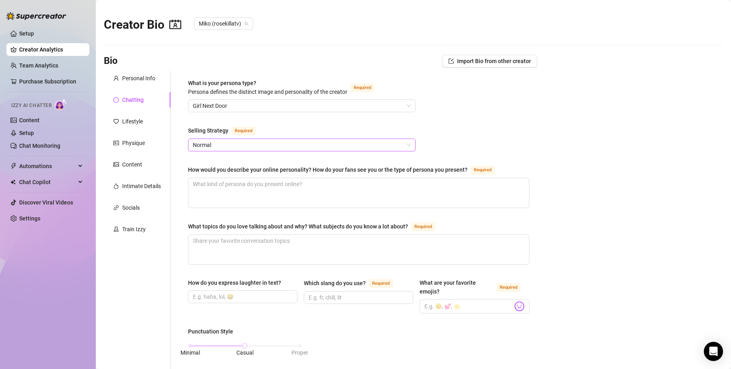
click at [389, 139] on span "Normal" at bounding box center [302, 145] width 218 height 12
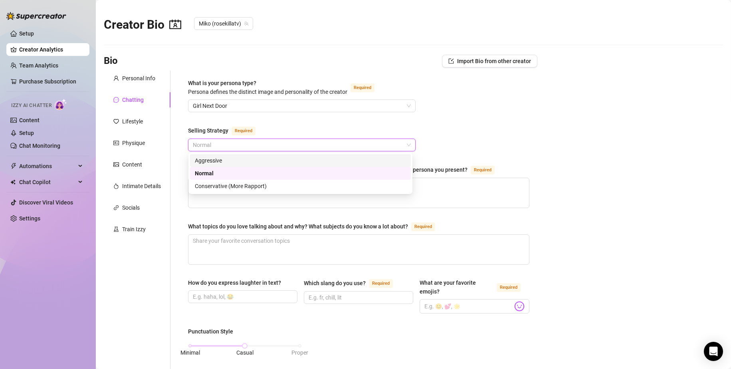
click at [489, 138] on div "What is your persona type? [PERSON_NAME] defines the distinct image and persona…" at bounding box center [358, 373] width 341 height 589
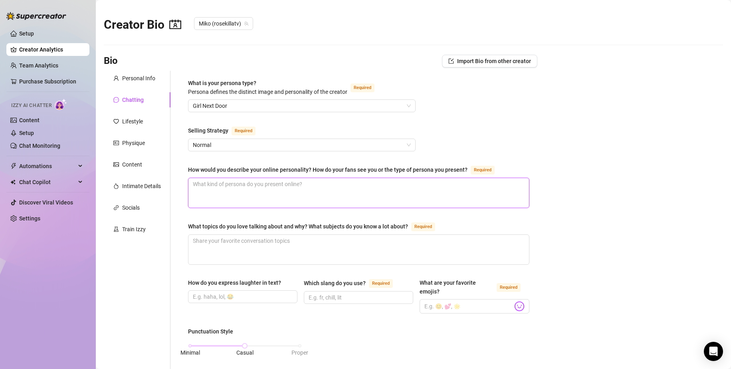
click at [451, 179] on textarea "How would you describe your online personality? How do your fans see you or the…" at bounding box center [358, 193] width 341 height 30
click at [373, 246] on textarea "What topics do you love talking about and why? What subjects do you know a lot …" at bounding box center [358, 250] width 341 height 30
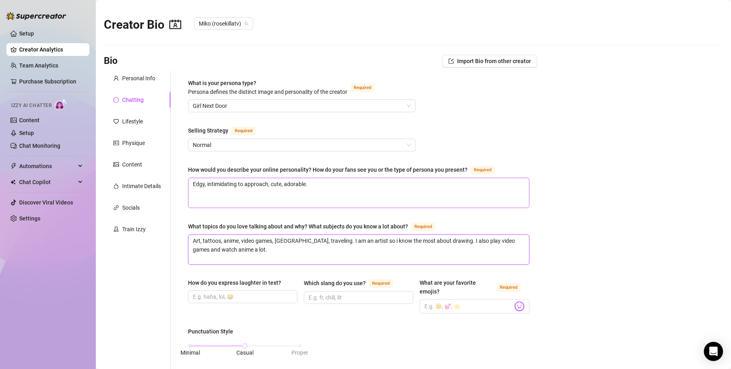
scroll to position [40, 0]
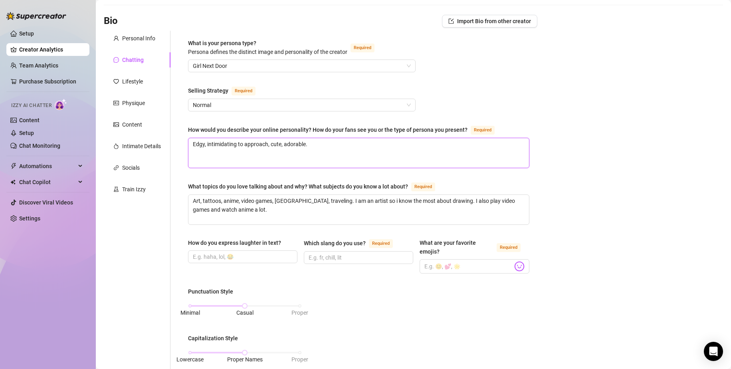
click at [355, 140] on textarea "Edgy, intimidating to approach, cute, adorable." at bounding box center [358, 153] width 341 height 30
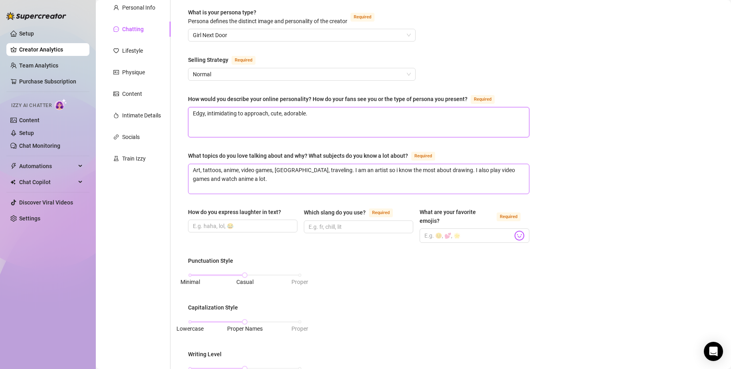
scroll to position [120, 0]
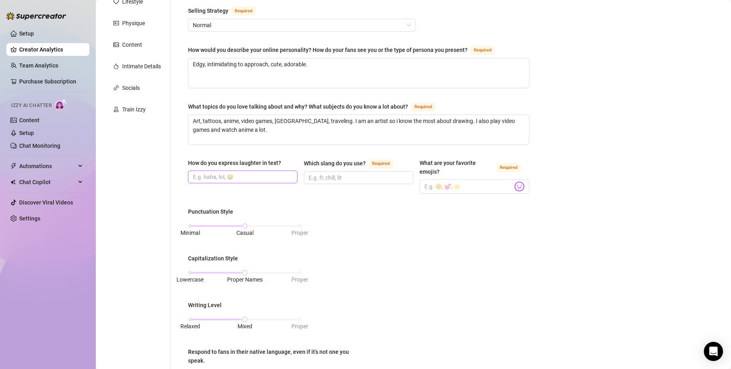
click at [274, 171] on span at bounding box center [242, 177] width 109 height 13
click at [274, 173] on input "How do you express laughter in text?" at bounding box center [242, 177] width 98 height 9
click at [365, 175] on input "Which slang do you use? Required" at bounding box center [358, 177] width 98 height 9
click at [462, 183] on input "What are your favorite emojis? Required" at bounding box center [469, 186] width 88 height 10
click at [518, 186] on img at bounding box center [519, 186] width 10 height 10
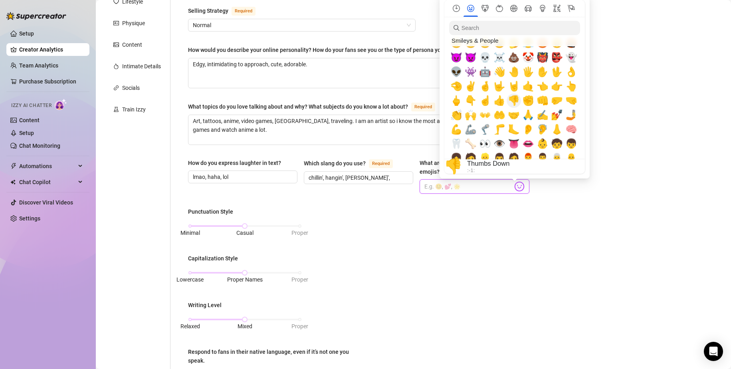
scroll to position [160, 0]
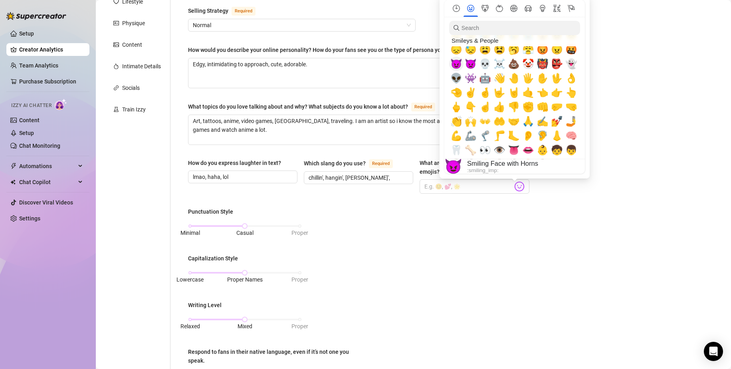
click at [456, 61] on span "😈" at bounding box center [456, 63] width 12 height 11
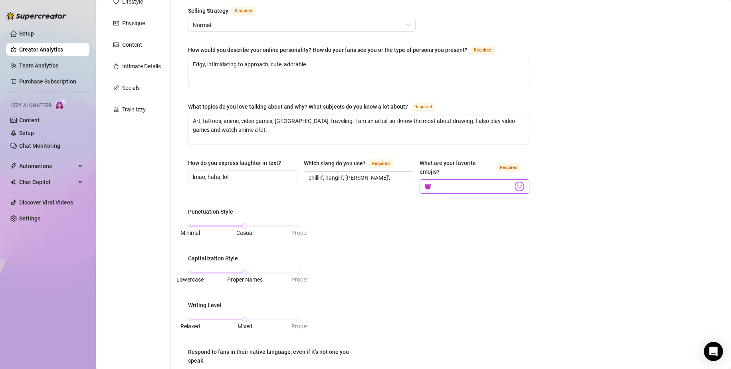
click at [519, 189] on img at bounding box center [519, 186] width 10 height 10
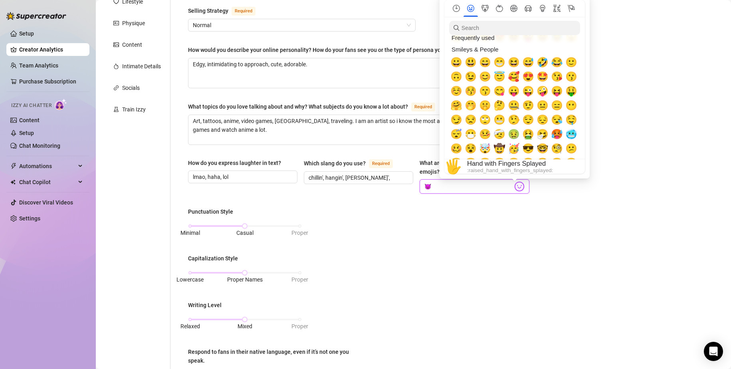
scroll to position [0, 0]
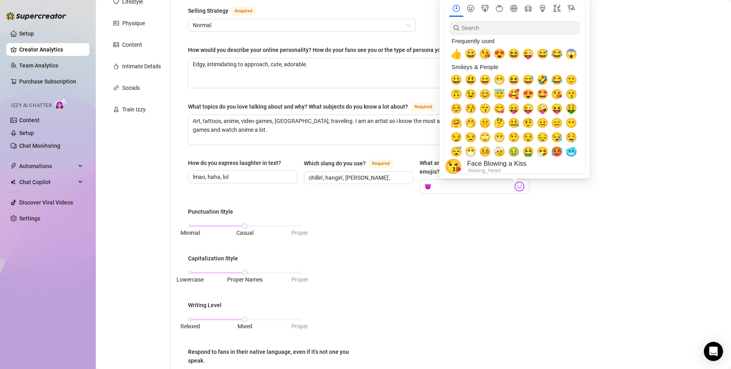
click at [486, 56] on span "😘" at bounding box center [485, 53] width 12 height 11
click at [497, 56] on span "😍" at bounding box center [500, 53] width 12 height 11
click at [526, 51] on span "😜" at bounding box center [528, 53] width 12 height 11
click at [542, 110] on span "🤪" at bounding box center [543, 108] width 12 height 11
click at [566, 10] on button "Flags" at bounding box center [571, 8] width 14 height 7
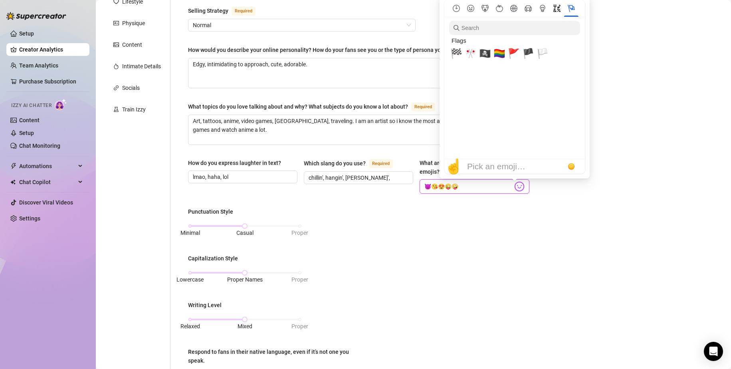
click at [557, 9] on icon "Symbols" at bounding box center [556, 8] width 7 height 7
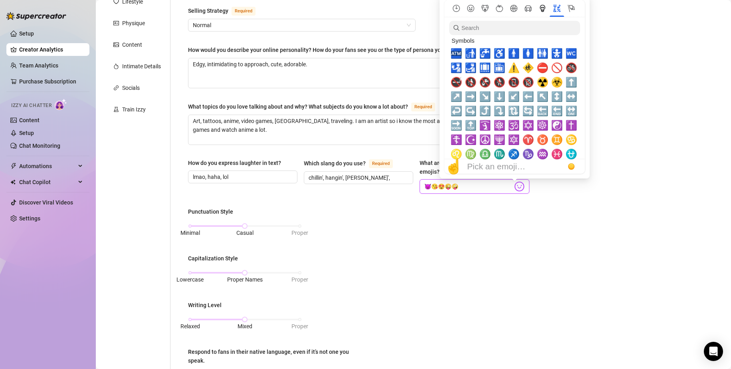
click at [542, 6] on icon "Objects" at bounding box center [542, 8] width 7 height 7
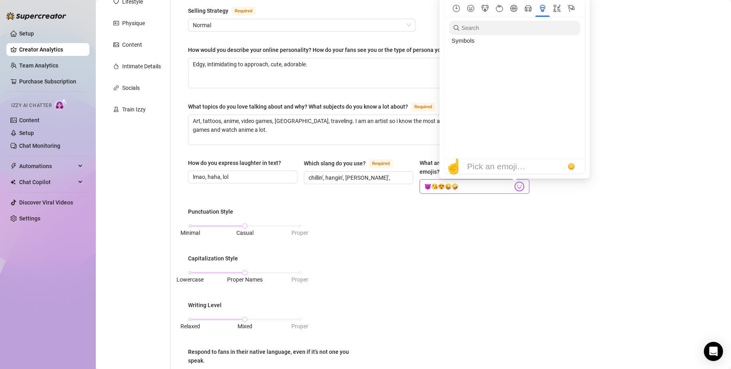
scroll to position [1723, 0]
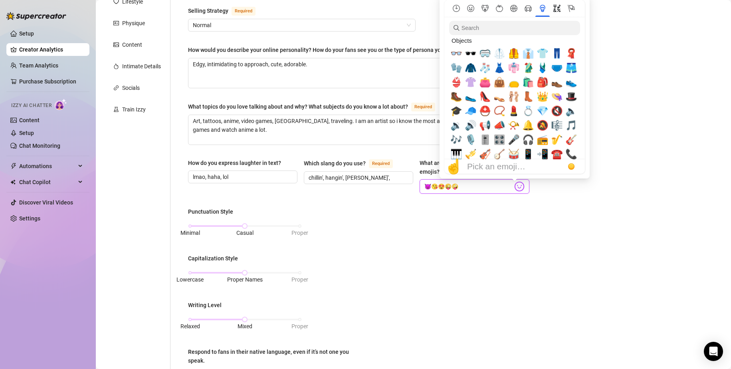
click at [556, 8] on icon "Symbols" at bounding box center [556, 8] width 7 height 7
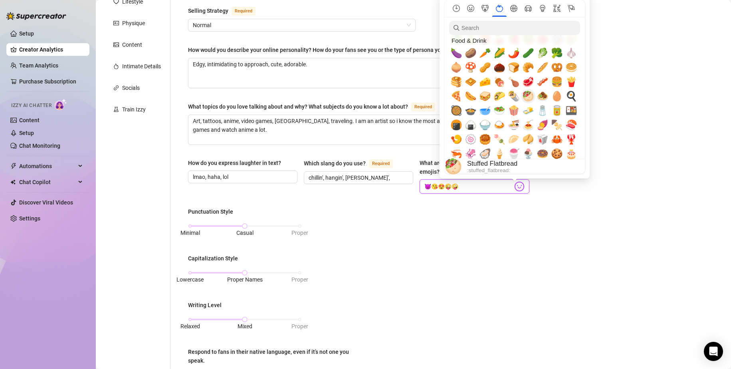
scroll to position [1002, 0]
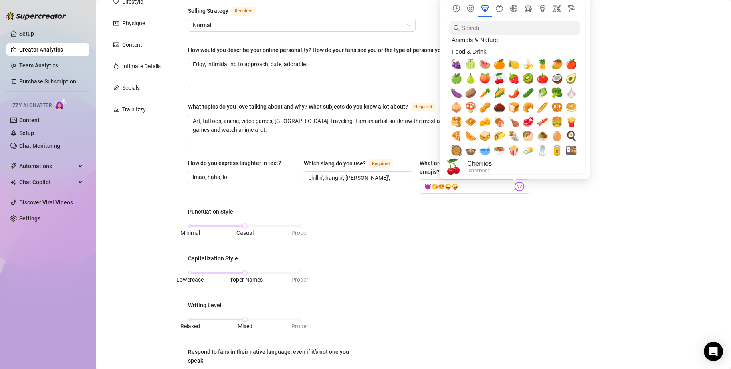
click at [501, 81] on span "🍒" at bounding box center [500, 78] width 12 height 11
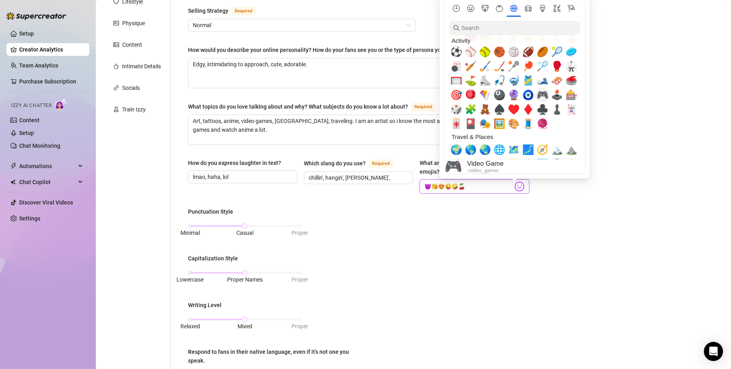
scroll to position [1282, 0]
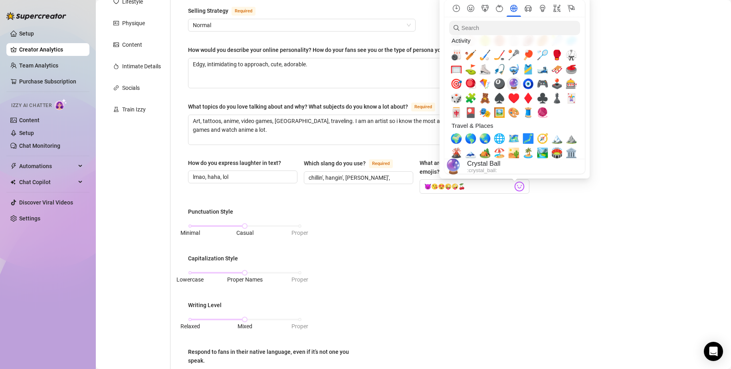
click at [514, 83] on span "🔮" at bounding box center [514, 83] width 12 height 11
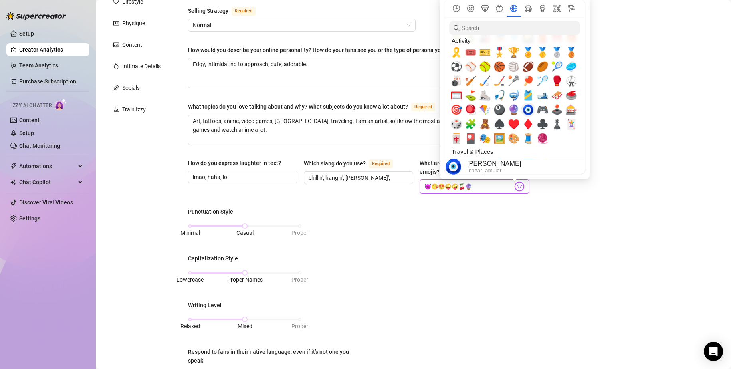
scroll to position [1242, 0]
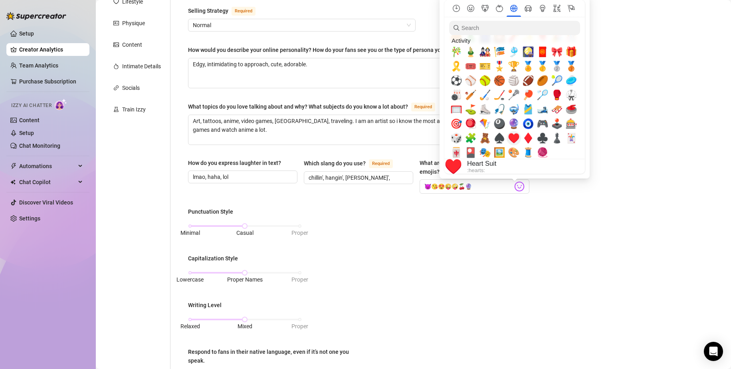
click at [511, 136] on span "♥️" at bounding box center [514, 138] width 12 height 11
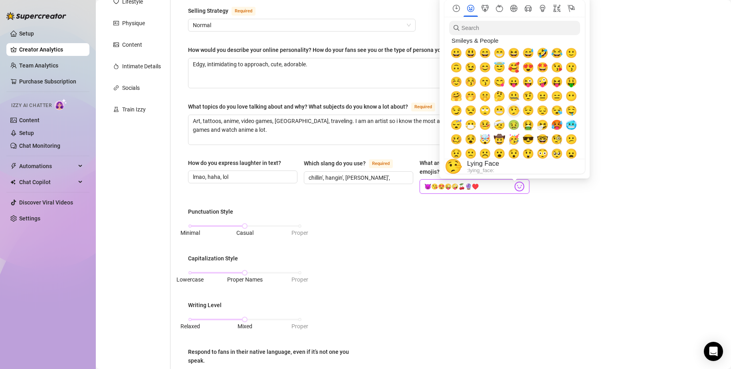
scroll to position [0, 0]
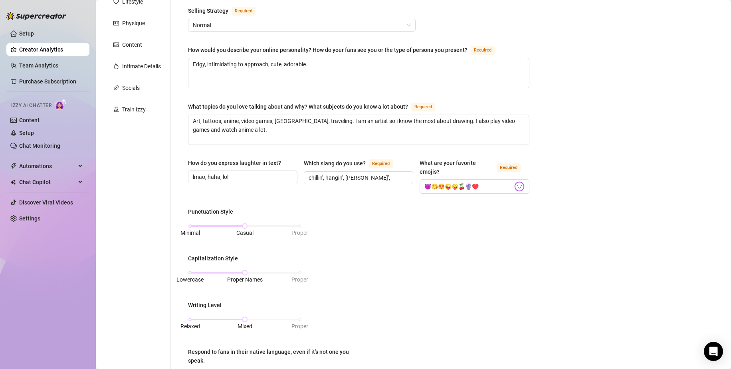
click at [599, 238] on main "Creator Bio [PERSON_NAME] (rosekillatv) Bio Import Bio from other creator Perso…" at bounding box center [413, 253] width 635 height 746
click at [514, 188] on img at bounding box center [519, 186] width 10 height 10
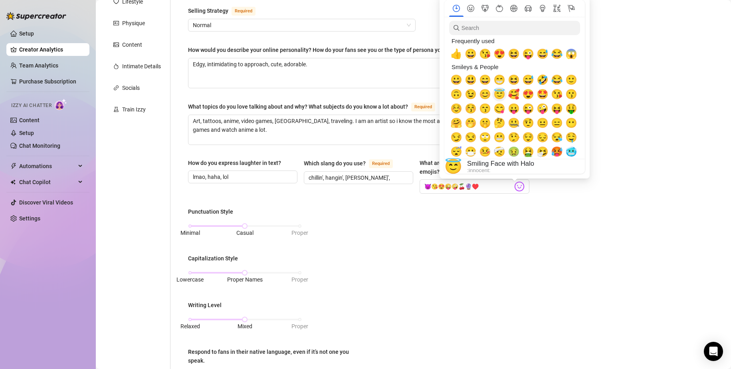
click at [501, 95] on span "😇" at bounding box center [500, 94] width 12 height 11
click at [456, 110] on span "☺️" at bounding box center [456, 108] width 12 height 11
click at [483, 94] on span "😊" at bounding box center [485, 94] width 12 height 11
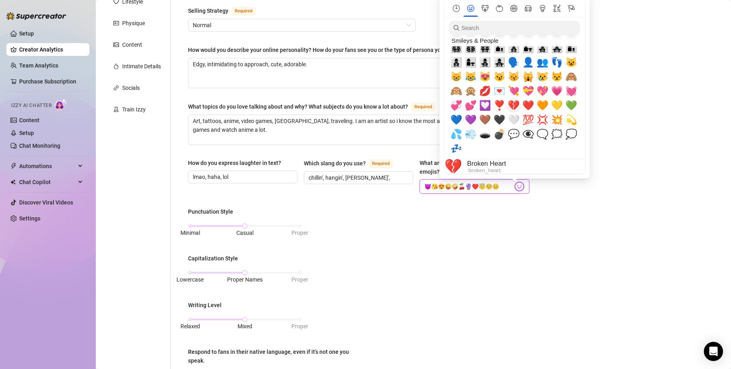
scroll to position [679, 0]
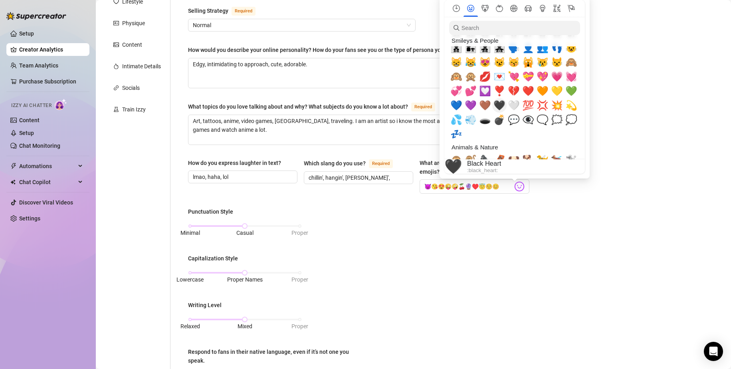
click at [499, 105] on span "🖤" at bounding box center [500, 105] width 12 height 11
click at [470, 106] on span "💜" at bounding box center [471, 105] width 12 height 11
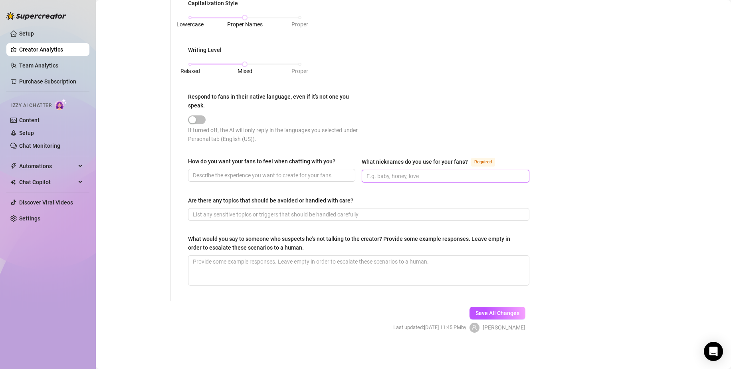
scroll to position [0, 0]
click at [423, 173] on input "What nicknames do you use for your fans? Required" at bounding box center [445, 176] width 156 height 9
click at [330, 172] on input "How do you want your fans to feel when chatting with you?" at bounding box center [271, 175] width 156 height 9
click at [407, 170] on span at bounding box center [445, 176] width 167 height 13
click at [409, 174] on input "What nicknames do you use for your fans? Required" at bounding box center [445, 176] width 156 height 9
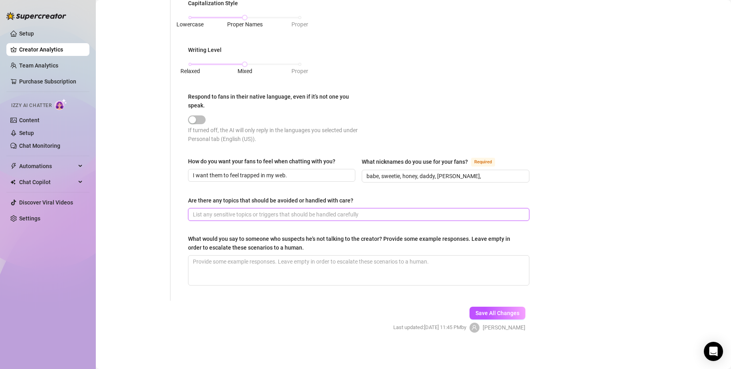
click at [322, 214] on input "Are there any topics that should be avoided or handled with care?" at bounding box center [358, 214] width 330 height 9
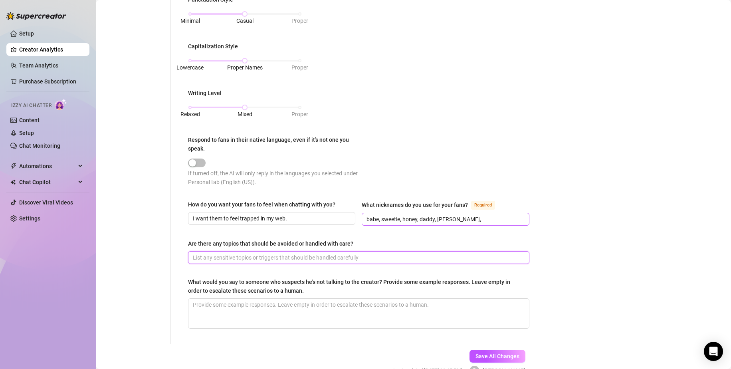
scroll to position [375, 0]
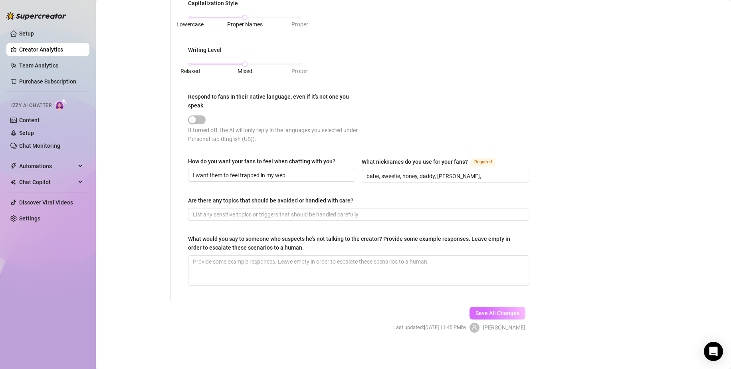
click at [496, 312] on span "Save All Changes" at bounding box center [498, 313] width 44 height 6
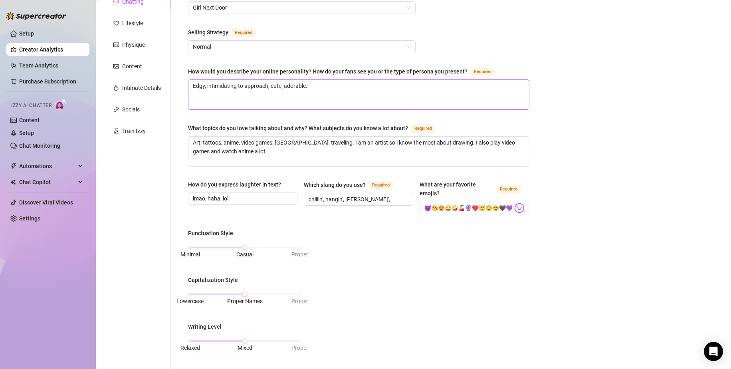
scroll to position [0, 0]
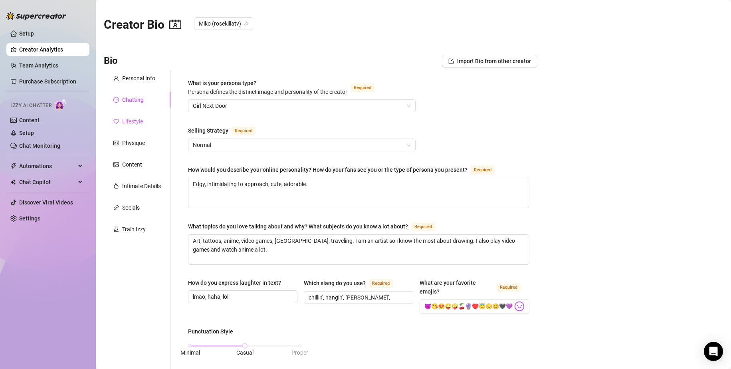
click at [147, 119] on div "Lifestyle" at bounding box center [137, 121] width 67 height 15
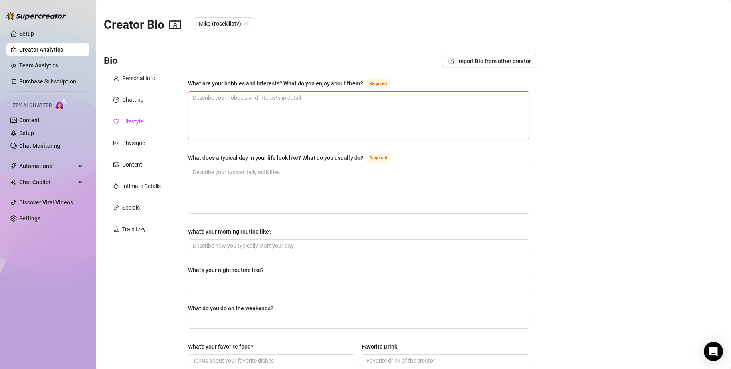
click at [223, 101] on textarea "What are your hobbies and interests? What do you enjoy about them? Required" at bounding box center [358, 115] width 341 height 47
click at [155, 103] on div "Chatting" at bounding box center [137, 99] width 67 height 15
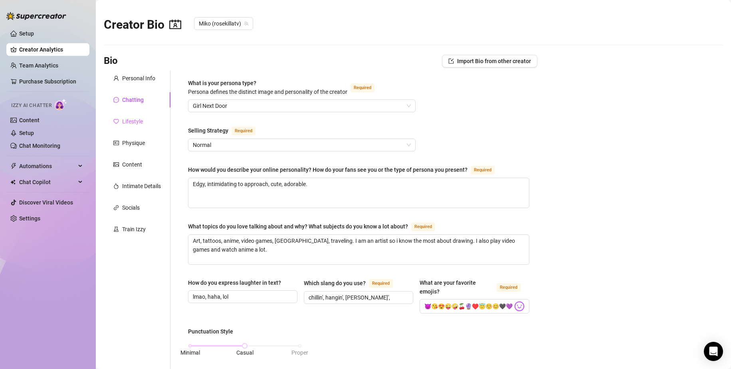
click at [149, 119] on div "Lifestyle" at bounding box center [137, 121] width 67 height 15
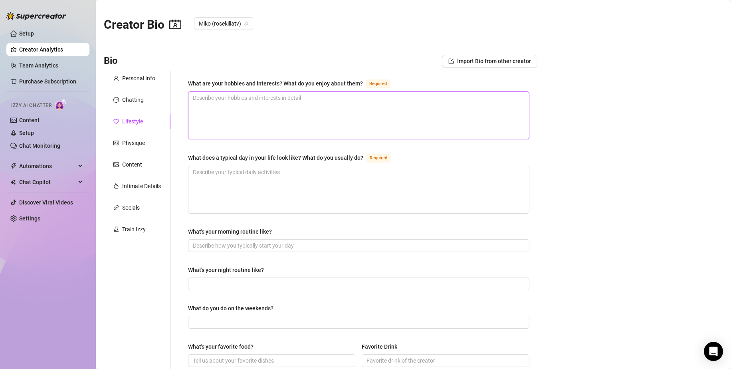
click at [274, 98] on textarea "What are your hobbies and interests? What do you enjoy about them? Required" at bounding box center [358, 115] width 341 height 47
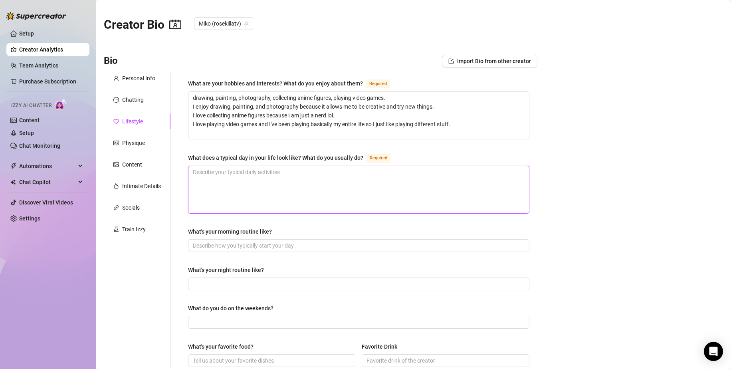
click at [370, 187] on textarea "What does a typical day in your life look like? What do you usually do? Required" at bounding box center [358, 189] width 341 height 47
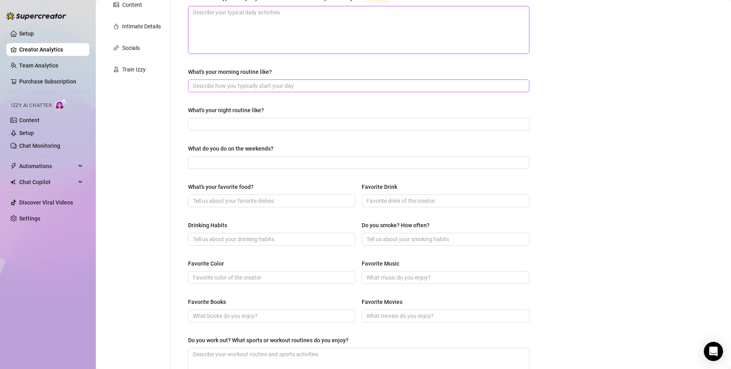
scroll to position [80, 0]
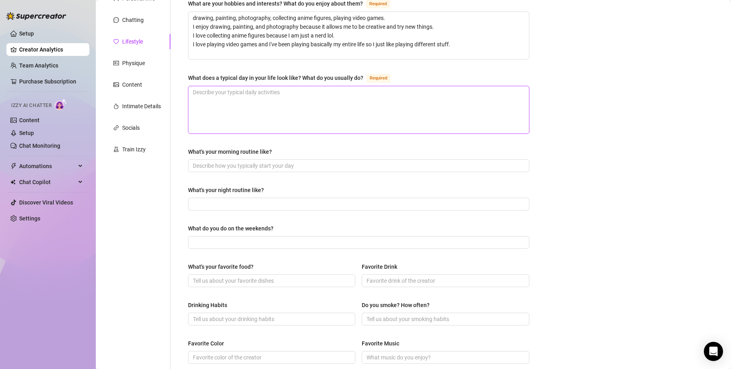
click at [311, 91] on textarea "What does a typical day in your life look like? What do you usually do? Required" at bounding box center [358, 109] width 341 height 47
click at [453, 91] on textarea "What does a typical day in your life look like? What do you usually do? Required" at bounding box center [358, 109] width 341 height 47
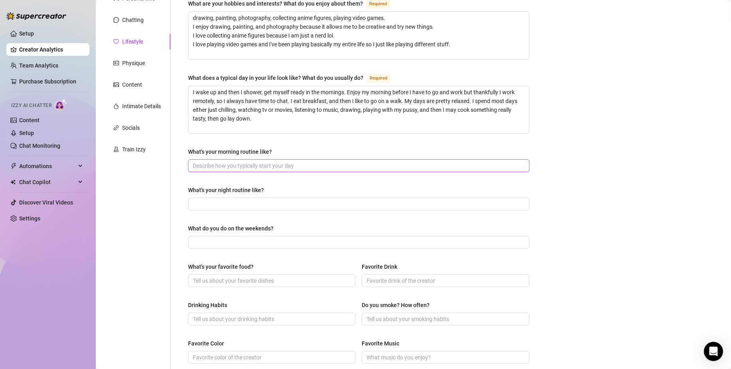
click at [494, 162] on input "What's your morning routine like?" at bounding box center [358, 165] width 330 height 9
click at [492, 168] on input "What's your morning routine like?" at bounding box center [358, 165] width 330 height 9
click at [307, 118] on textarea "I wake up and then I shower, get myself ready in the mornings. Enjoy my morning…" at bounding box center [358, 109] width 341 height 47
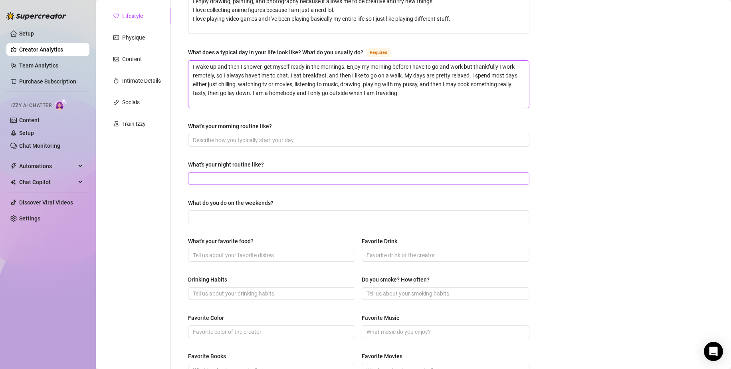
scroll to position [120, 0]
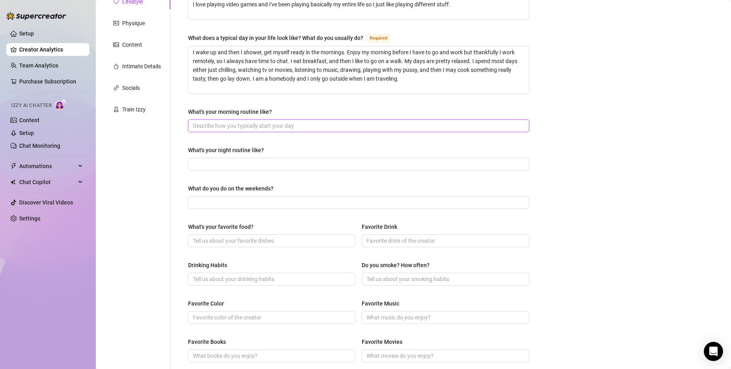
click at [338, 121] on input "What's your morning routine like?" at bounding box center [358, 125] width 330 height 9
click at [344, 161] on input "What's your night routine like?" at bounding box center [358, 164] width 330 height 9
click at [302, 199] on input "What do you do on the weekends?" at bounding box center [358, 202] width 330 height 9
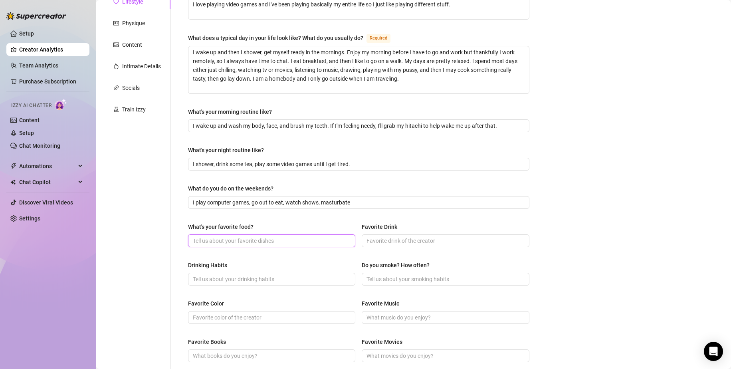
click at [282, 239] on input "What's your favorite food?" at bounding box center [271, 240] width 156 height 9
click at [514, 242] on input "Favorite Drink" at bounding box center [445, 240] width 156 height 9
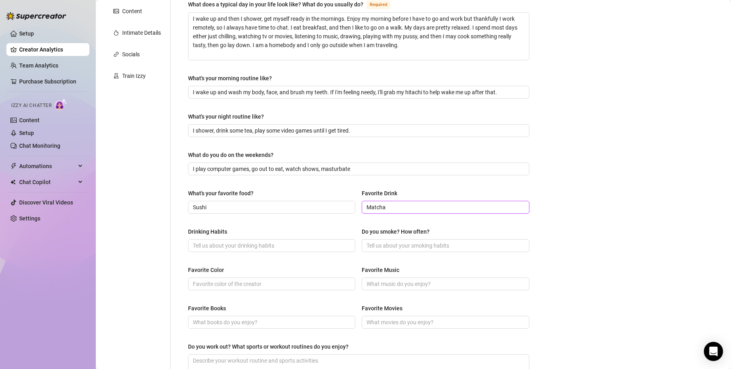
scroll to position [240, 0]
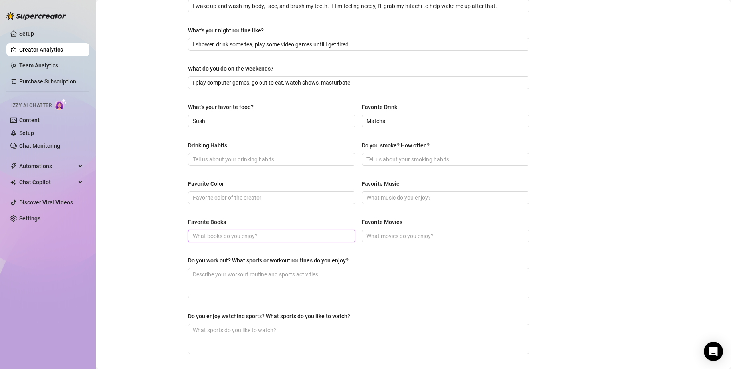
click at [315, 236] on input "Favorite Books" at bounding box center [271, 236] width 156 height 9
click at [384, 235] on input "Favorite Movies" at bounding box center [445, 236] width 156 height 9
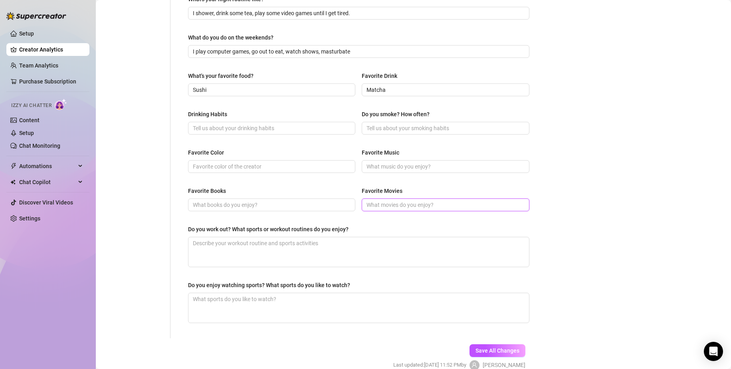
scroll to position [309, 0]
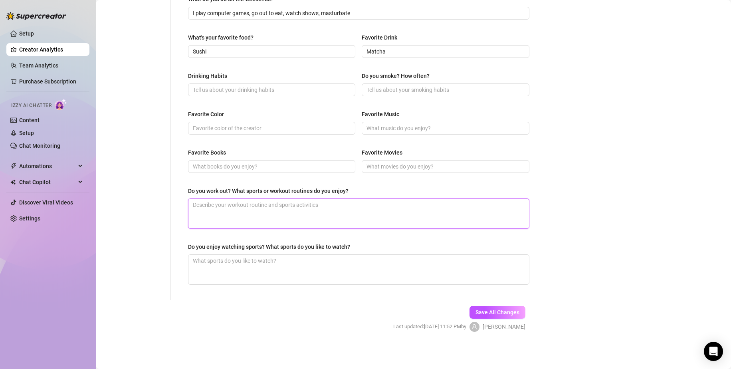
click at [356, 208] on textarea "Do you work out? What sports or workout routines do you enjoy?" at bounding box center [358, 214] width 341 height 30
click at [350, 210] on textarea "Do you work out? What sports or workout routines do you enjoy?" at bounding box center [358, 214] width 341 height 30
click at [512, 307] on button "Save All Changes" at bounding box center [498, 312] width 56 height 13
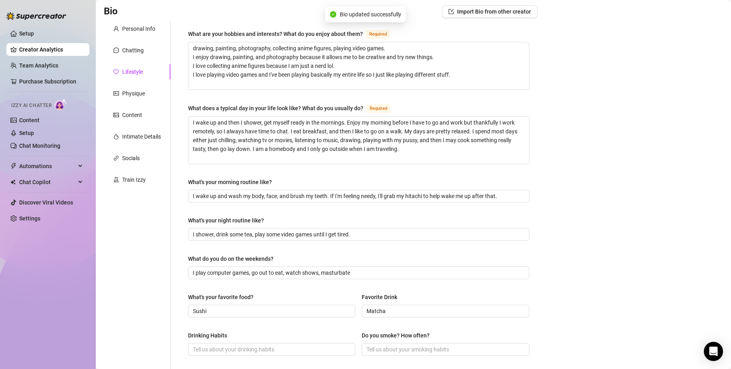
scroll to position [0, 0]
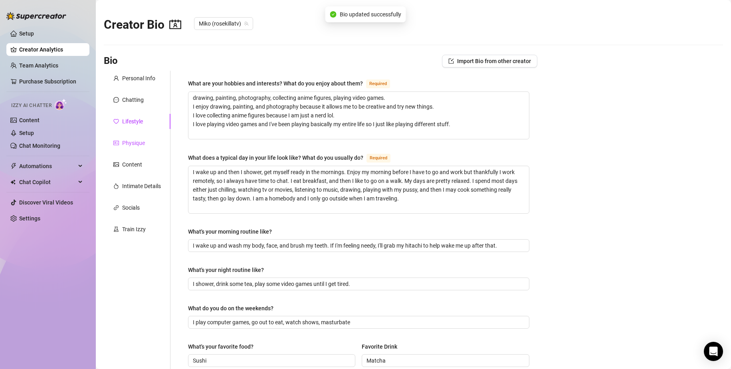
click at [139, 140] on div "Physique" at bounding box center [133, 143] width 23 height 9
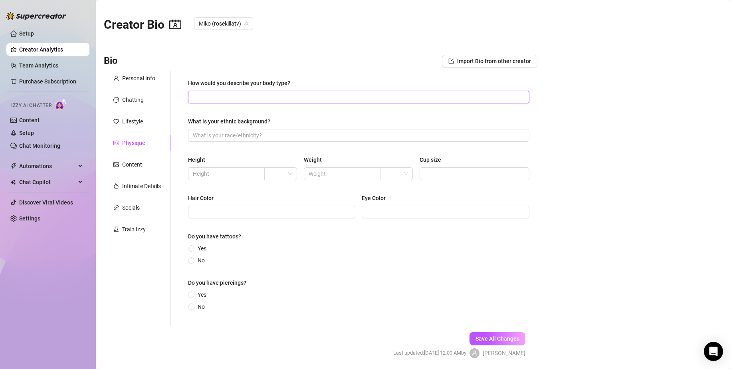
click at [240, 93] on input "How would you describe your body type?" at bounding box center [358, 97] width 330 height 9
click at [249, 132] on input "What is your ethnic background?" at bounding box center [358, 135] width 330 height 9
click at [245, 173] on span at bounding box center [226, 173] width 77 height 13
click at [285, 175] on span at bounding box center [280, 174] width 23 height 12
click at [284, 196] on div "ft" at bounding box center [279, 202] width 29 height 13
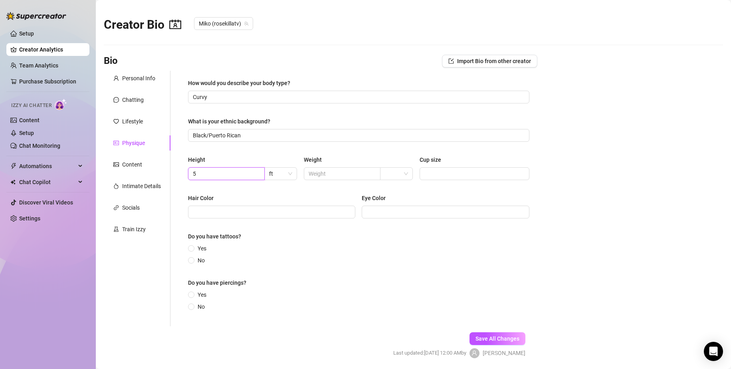
click at [240, 178] on input "5" at bounding box center [225, 173] width 65 height 9
click at [264, 194] on div "Hair Color" at bounding box center [271, 200] width 167 height 12
click at [440, 169] on input "Cup size" at bounding box center [474, 173] width 98 height 9
click at [404, 173] on span at bounding box center [396, 174] width 23 height 12
click at [354, 180] on div "Height 5 ft Weight Cup size G" at bounding box center [358, 171] width 341 height 32
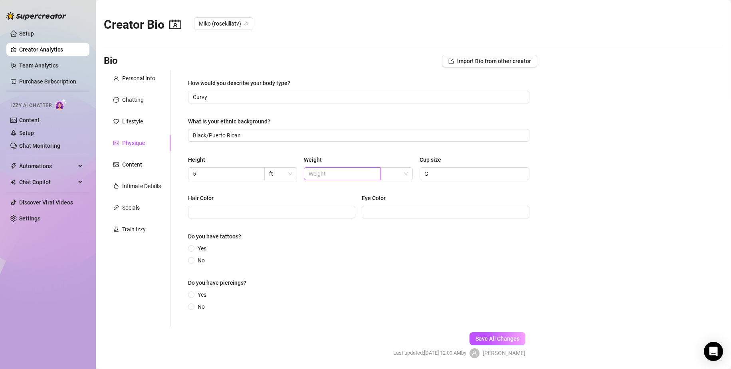
click at [350, 177] on input "text" at bounding box center [341, 173] width 65 height 9
click at [399, 175] on span at bounding box center [396, 174] width 23 height 12
click at [401, 200] on div "lbs" at bounding box center [394, 202] width 20 height 9
click at [316, 212] on input "Hair Color" at bounding box center [271, 212] width 156 height 9
click at [375, 211] on input "Eye Color" at bounding box center [445, 212] width 156 height 9
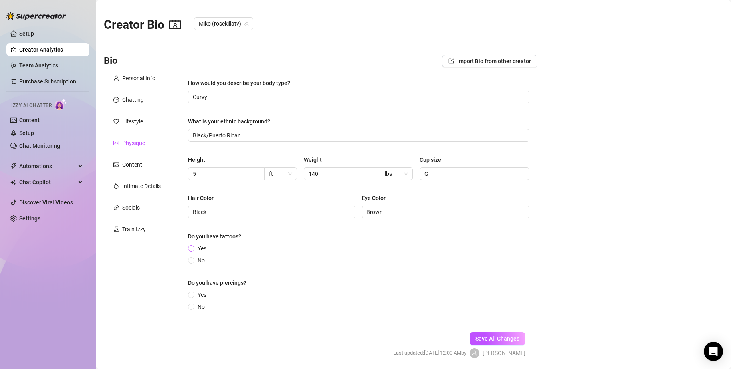
click at [203, 246] on span "Yes" at bounding box center [201, 248] width 15 height 9
click at [193, 246] on input "Yes" at bounding box center [191, 248] width 3 height 5
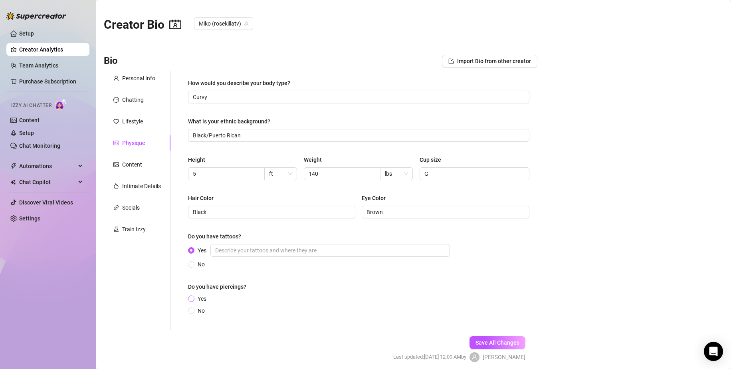
click at [202, 297] on span "Yes" at bounding box center [201, 298] width 15 height 9
click at [193, 297] on input "Yes" at bounding box center [191, 299] width 3 height 5
click at [252, 249] on input "Yes" at bounding box center [330, 250] width 240 height 13
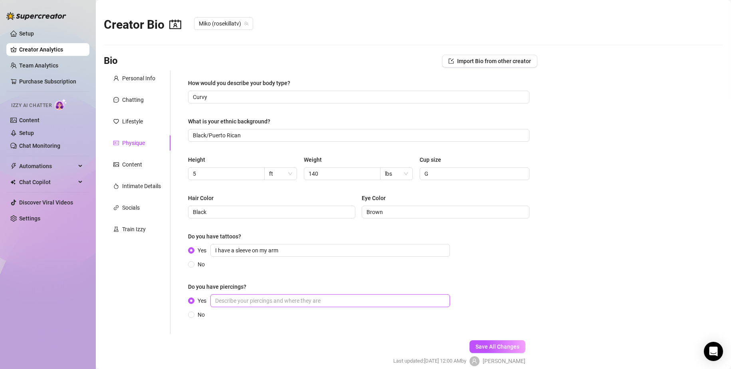
click at [309, 301] on input "Yes" at bounding box center [330, 300] width 240 height 13
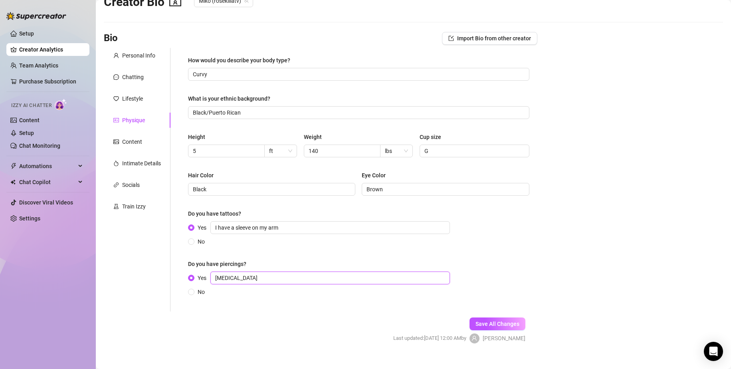
scroll to position [35, 0]
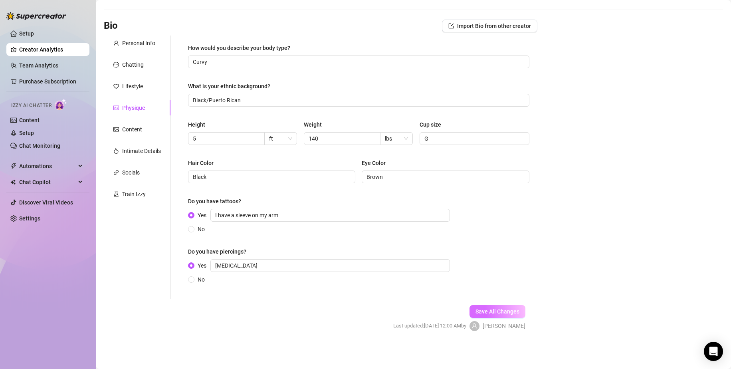
click at [501, 310] on span "Save All Changes" at bounding box center [498, 311] width 44 height 6
click at [142, 126] on div "Content" at bounding box center [137, 129] width 67 height 15
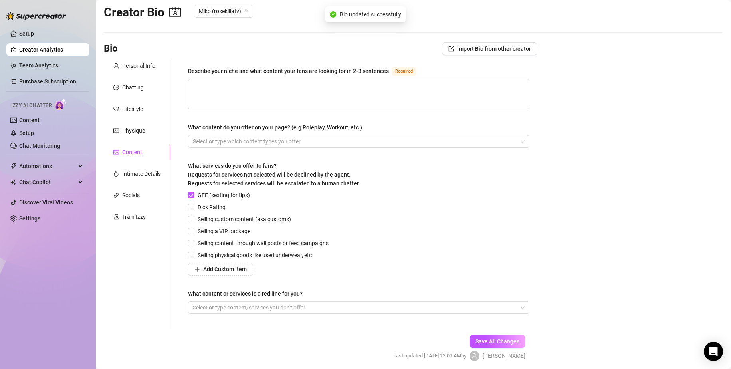
scroll to position [0, 0]
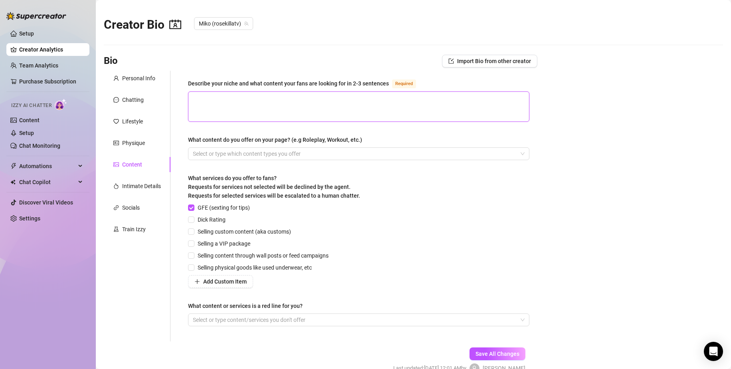
click at [245, 100] on textarea "Describe your niche and what content your fans are looking for in 2-3 sentences…" at bounding box center [358, 107] width 341 height 30
click at [343, 154] on div at bounding box center [355, 153] width 330 height 11
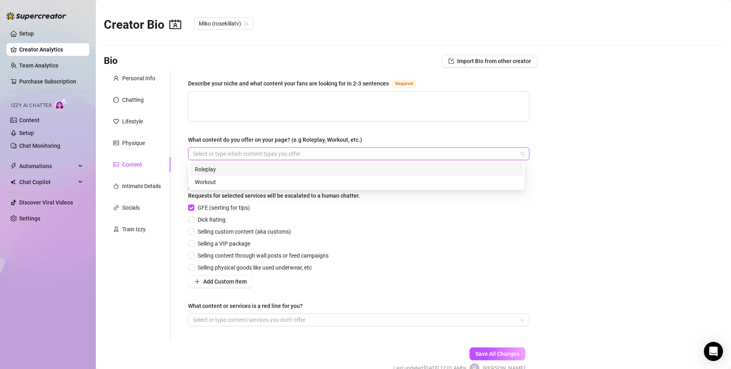
click at [332, 166] on div "Roleplay" at bounding box center [356, 169] width 323 height 9
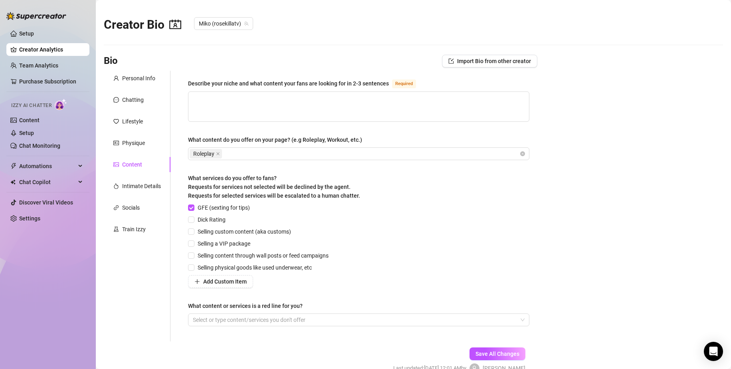
click at [456, 226] on div "GFE (sexting for tips) Dick Rating Selling custom content (aka customs) Selling…" at bounding box center [358, 245] width 341 height 85
click at [192, 217] on input "Dick Rating" at bounding box center [191, 219] width 6 height 6
click at [193, 233] on input "Selling custom content (aka customs)" at bounding box center [191, 231] width 6 height 6
click at [193, 242] on input "Selling a VIP package" at bounding box center [191, 243] width 6 height 6
click at [194, 253] on span at bounding box center [191, 255] width 6 height 6
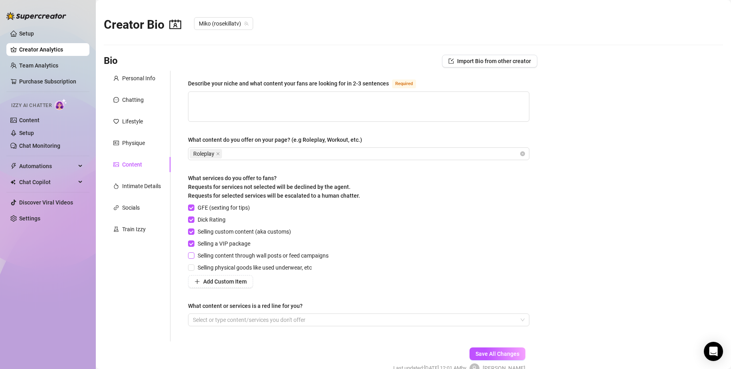
click at [194, 253] on input "Selling content through wall posts or feed campaigns" at bounding box center [191, 255] width 6 height 6
click at [194, 267] on span at bounding box center [191, 267] width 6 height 6
click at [194, 267] on input "Selling physical goods like used underwear, etc" at bounding box center [191, 267] width 6 height 6
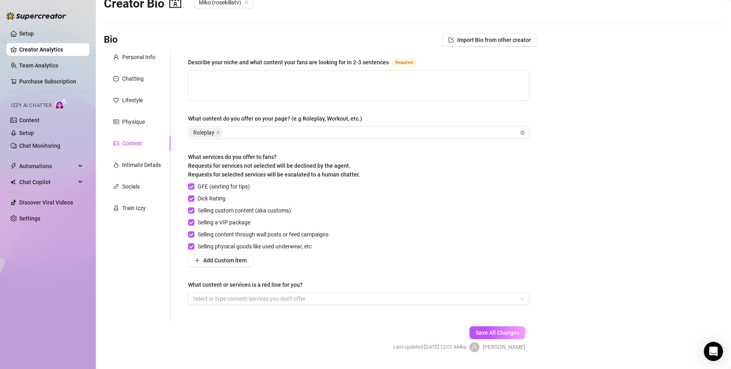
scroll to position [42, 0]
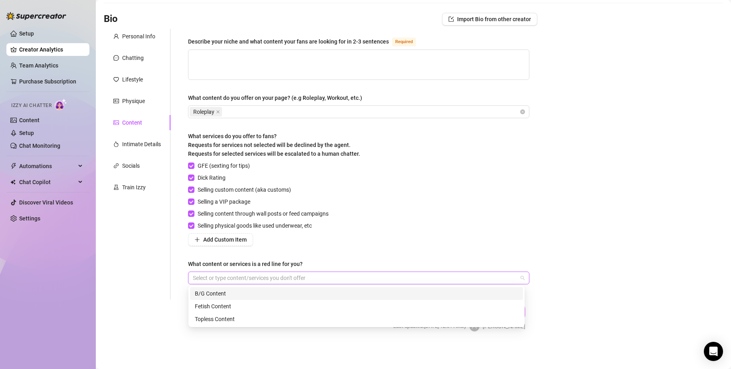
click at [360, 276] on div at bounding box center [355, 277] width 330 height 11
click at [321, 292] on div "B/G Content" at bounding box center [356, 293] width 323 height 9
click at [396, 231] on div "GFE (sexting for tips) Dick Rating Selling custom content (aka customs) Selling…" at bounding box center [358, 203] width 341 height 85
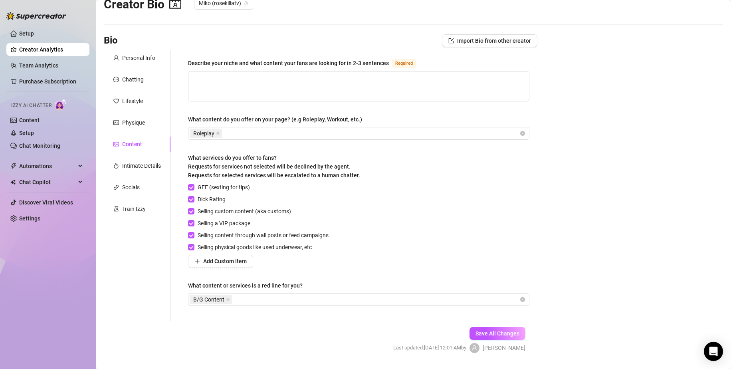
scroll to position [0, 0]
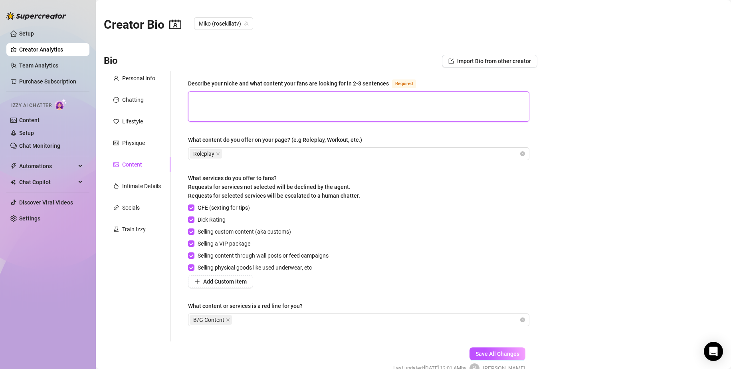
click at [244, 98] on textarea "Describe your niche and what content your fans are looking for in 2-3 sentences…" at bounding box center [358, 107] width 341 height 30
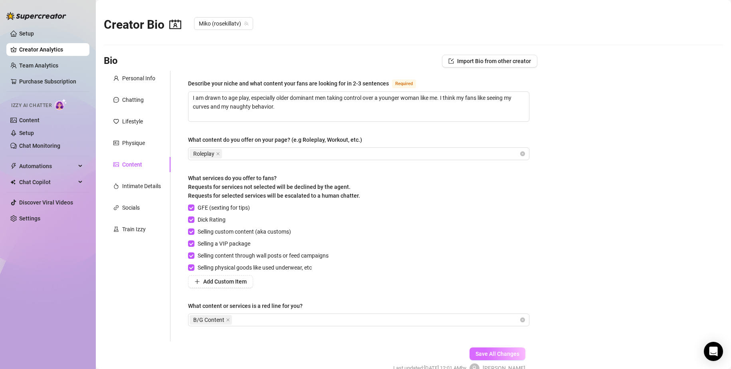
click at [490, 355] on span "Save All Changes" at bounding box center [498, 354] width 44 height 6
click at [142, 184] on div "Intimate Details" at bounding box center [141, 186] width 39 height 9
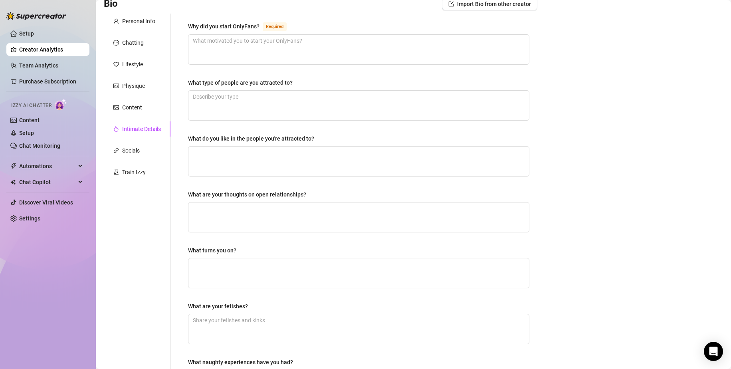
scroll to position [53, 0]
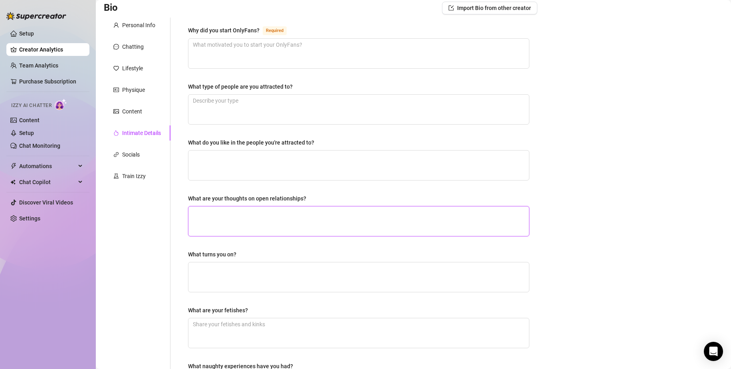
click at [471, 217] on textarea "What are your thoughts on open relationships?" at bounding box center [358, 221] width 341 height 30
click at [319, 98] on textarea "What type of people are you attracted to?" at bounding box center [358, 110] width 341 height 30
drag, startPoint x: 317, startPoint y: 170, endPoint x: 320, endPoint y: 165, distance: 5.4
click at [318, 169] on textarea "What do you like in the people you're attracted to?" at bounding box center [358, 166] width 341 height 30
click at [327, 160] on textarea "What do you like in the people you're attracted to?" at bounding box center [358, 166] width 341 height 30
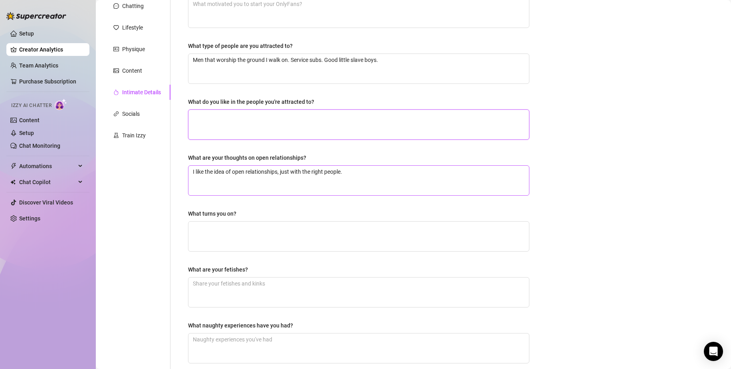
scroll to position [133, 0]
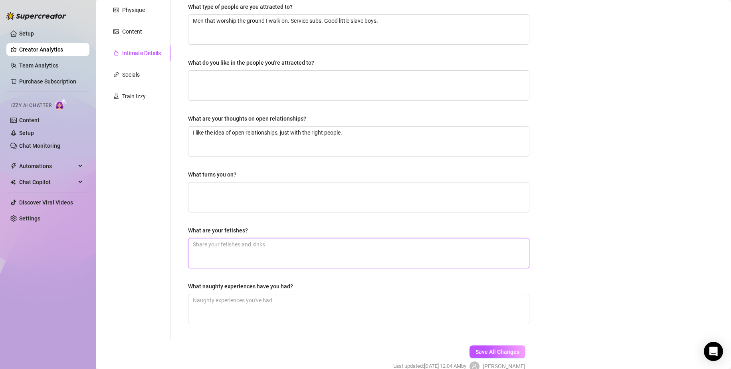
click at [283, 252] on textarea "What are your fetishes?" at bounding box center [358, 253] width 341 height 30
paste textarea "Affectionate Domination (everything to do with it), Aftercare (everything to do…"
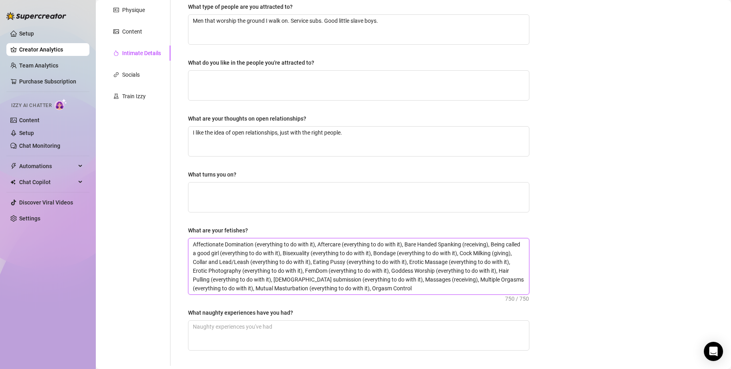
scroll to position [199, 0]
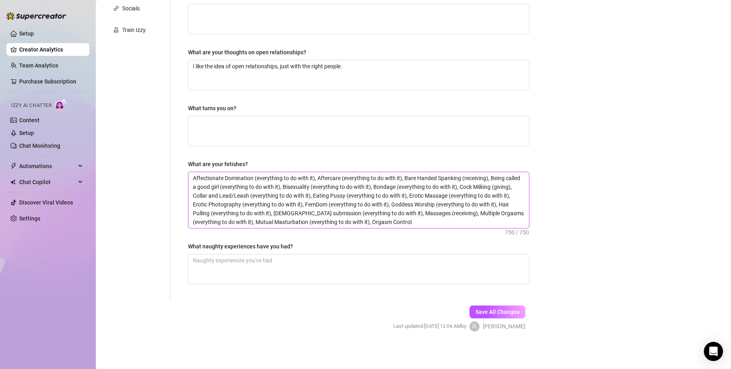
click at [465, 223] on textarea "Affectionate Domination (everything to do with it), Aftercare (everything to do…" at bounding box center [358, 200] width 341 height 56
click at [450, 219] on textarea "Affectionate Domination (everything to do with it), Aftercare (everything to do…" at bounding box center [358, 200] width 341 height 56
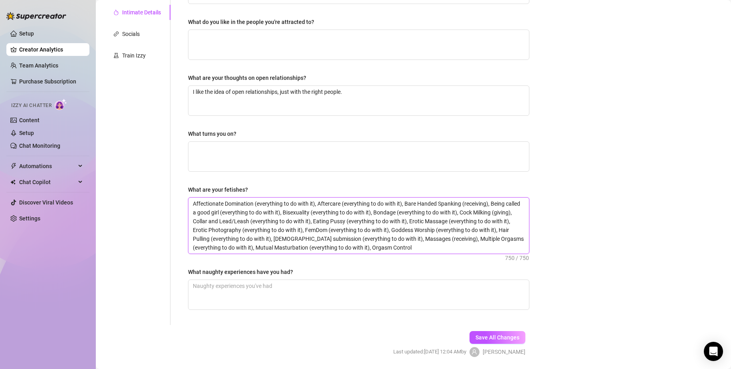
scroll to position [159, 0]
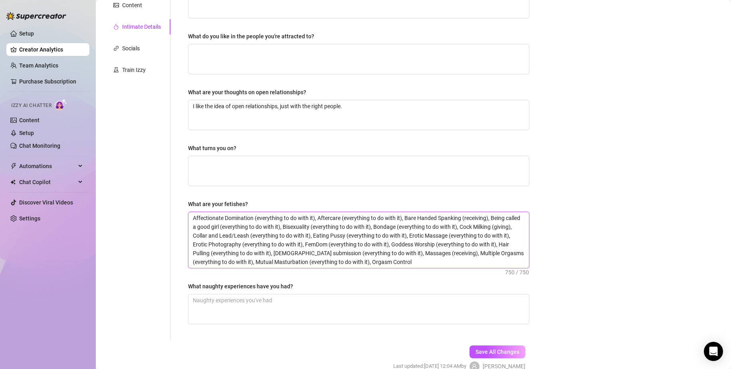
drag, startPoint x: 255, startPoint y: 216, endPoint x: 314, endPoint y: 218, distance: 59.2
click at [314, 218] on textarea "Affectionate Domination (everything to do with it), Aftercare (everything to do…" at bounding box center [358, 240] width 341 height 56
drag, startPoint x: 315, startPoint y: 218, endPoint x: 255, endPoint y: 219, distance: 60.3
click at [255, 219] on textarea "Affectionate Domination (everything to do with it), Aftercare (everything to do…" at bounding box center [358, 240] width 341 height 56
drag, startPoint x: 340, startPoint y: 216, endPoint x: 280, endPoint y: 218, distance: 59.5
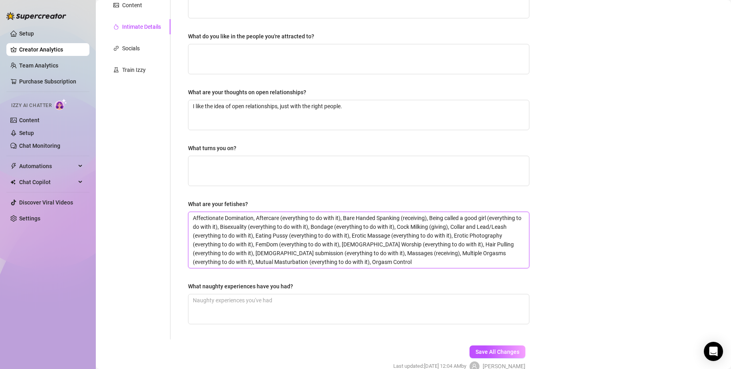
click at [280, 218] on textarea "Affectionate Domination, Aftercare (everything to do with it), Bare Handed Span…" at bounding box center [358, 240] width 341 height 56
drag, startPoint x: 365, startPoint y: 217, endPoint x: 339, endPoint y: 221, distance: 25.9
click at [339, 221] on textarea "Affectionate Domination, Aftercare, Bare Handed Spanking (receiving), Being cal…" at bounding box center [358, 240] width 341 height 56
drag, startPoint x: 460, startPoint y: 218, endPoint x: 400, endPoint y: 220, distance: 60.7
click at [400, 220] on textarea "Affectionate Domination, Aftercare, Bare Handed Spanking, Being called a good g…" at bounding box center [358, 240] width 341 height 56
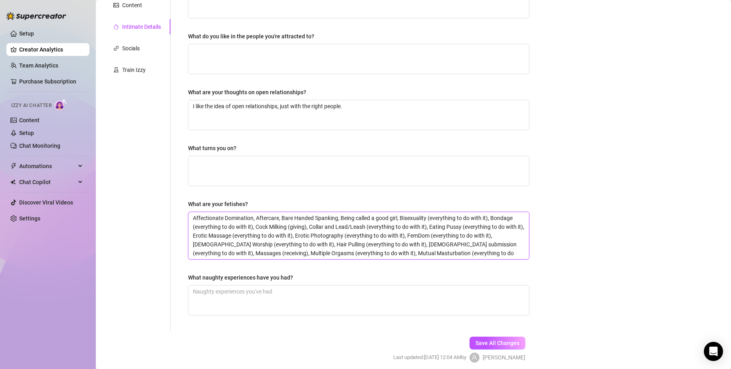
drag, startPoint x: 489, startPoint y: 218, endPoint x: 428, endPoint y: 220, distance: 61.1
click at [428, 220] on textarea "Affectionate Domination, Aftercare, Bare Handed Spanking, Being called a good g…" at bounding box center [358, 235] width 341 height 47
drag, startPoint x: 513, startPoint y: 218, endPoint x: 454, endPoint y: 220, distance: 59.5
click at [454, 220] on textarea "Affectionate Domination, Aftercare, Bare Handed Spanking, Being called a good g…" at bounding box center [358, 235] width 341 height 47
drag, startPoint x: 506, startPoint y: 217, endPoint x: 489, endPoint y: 220, distance: 17.7
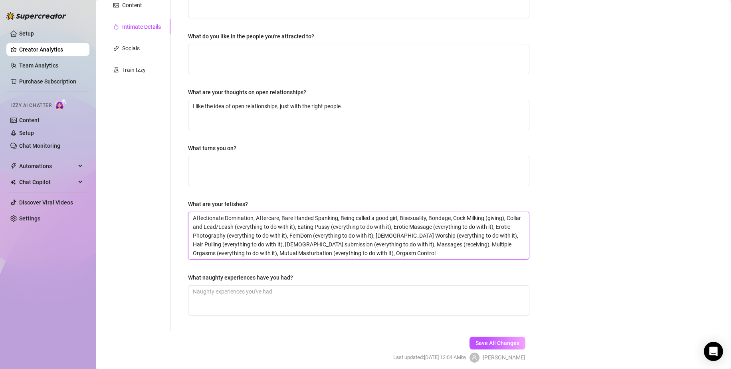
click at [489, 220] on textarea "Affectionate Domination, Aftercare, Bare Handed Spanking, Being called a good g…" at bounding box center [358, 235] width 341 height 47
drag, startPoint x: 285, startPoint y: 226, endPoint x: 247, endPoint y: 225, distance: 38.0
click at [247, 225] on textarea "Affectionate Domination, Aftercare, Bare Handed Spanking, Being called a good g…" at bounding box center [358, 235] width 341 height 47
click at [236, 227] on textarea "Affectionate Domination, Aftercare, Bare Handed Spanking, Being called a good g…" at bounding box center [358, 235] width 341 height 47
click at [285, 226] on textarea "Affectionate Domination, Aftercare, Bare Handed Spanking, Being called a good g…" at bounding box center [358, 235] width 341 height 47
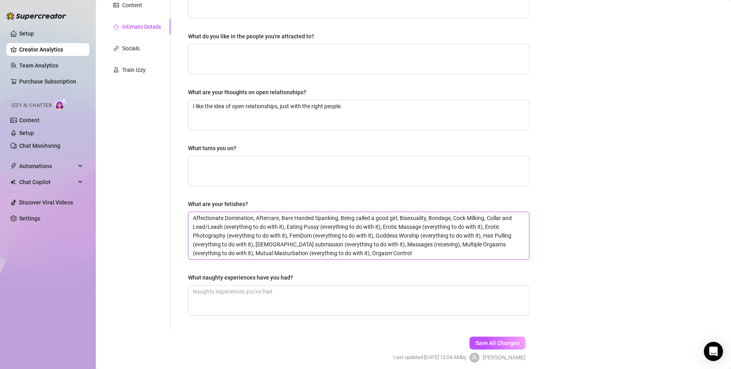
drag, startPoint x: 283, startPoint y: 226, endPoint x: 279, endPoint y: 227, distance: 4.0
click at [279, 227] on textarea "Affectionate Domination, Aftercare, Bare Handed Spanking, Being called a good g…" at bounding box center [358, 235] width 341 height 47
drag, startPoint x: 284, startPoint y: 226, endPoint x: 224, endPoint y: 230, distance: 60.0
click at [224, 230] on textarea "Affectionate Domination, Aftercare, Bare Handed Spanking, Being called a good g…" at bounding box center [358, 235] width 341 height 47
drag, startPoint x: 318, startPoint y: 226, endPoint x: 226, endPoint y: 228, distance: 91.9
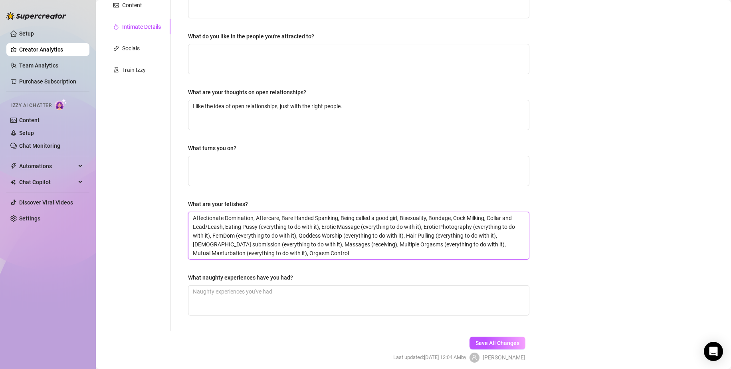
click at [226, 228] on textarea "Affectionate Domination, Aftercare, Bare Handed Spanking, Being called a good g…" at bounding box center [358, 235] width 341 height 47
click at [314, 226] on textarea "Affectionate Domination, Aftercare, Bare Handed Spanking, Being called a good g…" at bounding box center [358, 235] width 341 height 47
drag, startPoint x: 319, startPoint y: 227, endPoint x: 259, endPoint y: 229, distance: 60.3
click at [259, 229] on textarea "Affectionate Domination, Aftercare, Bare Handed Spanking, Being called a good g…" at bounding box center [358, 235] width 341 height 47
drag, startPoint x: 358, startPoint y: 227, endPoint x: 299, endPoint y: 228, distance: 59.1
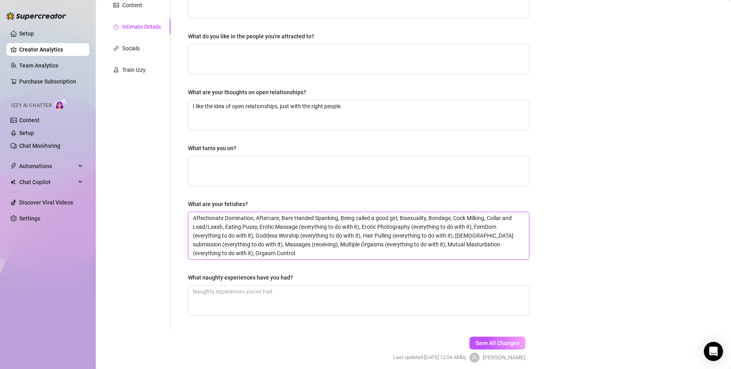
click at [299, 228] on textarea "Affectionate Domination, Aftercare, Bare Handed Spanking, Being called a good g…" at bounding box center [358, 235] width 341 height 47
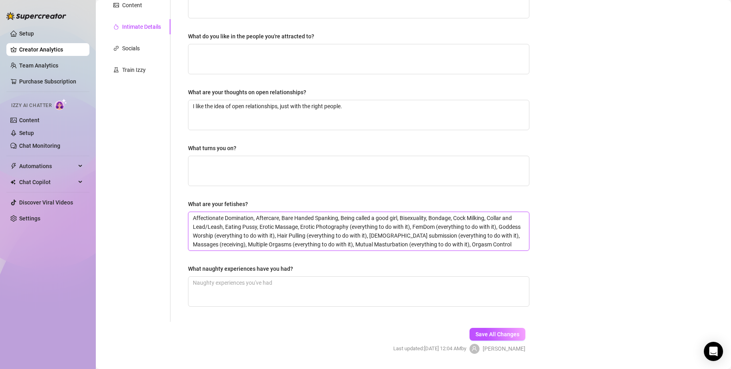
drag, startPoint x: 409, startPoint y: 227, endPoint x: 349, endPoint y: 227, distance: 59.9
click at [349, 227] on textarea "Affectionate Domination, Aftercare, Bare Handed Spanking, Being called a good g…" at bounding box center [358, 231] width 341 height 38
drag, startPoint x: 432, startPoint y: 228, endPoint x: 416, endPoint y: 228, distance: 16.4
click at [416, 228] on textarea "Affectionate Domination, Aftercare, Bare Handed Spanking, Being called a good g…" at bounding box center [358, 231] width 341 height 38
click at [432, 228] on textarea "Affectionate Domination, Aftercare, Bare Handed Spanking, Being called a good g…" at bounding box center [358, 231] width 341 height 38
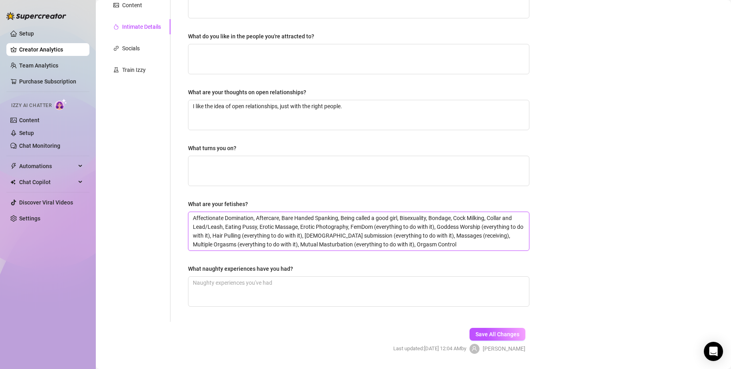
click at [432, 228] on textarea "Affectionate Domination, Aftercare, Bare Handed Spanking, Being called a good g…" at bounding box center [358, 231] width 341 height 38
drag, startPoint x: 433, startPoint y: 227, endPoint x: 374, endPoint y: 230, distance: 59.6
click at [374, 230] on textarea "Affectionate Domination, Aftercare, Bare Handed Spanking, Being called a good g…" at bounding box center [358, 231] width 341 height 38
click at [478, 228] on textarea "Affectionate Domination, Aftercare, Bare Handed Spanking, Being called a good g…" at bounding box center [358, 231] width 341 height 38
drag, startPoint x: 479, startPoint y: 227, endPoint x: 469, endPoint y: 228, distance: 10.0
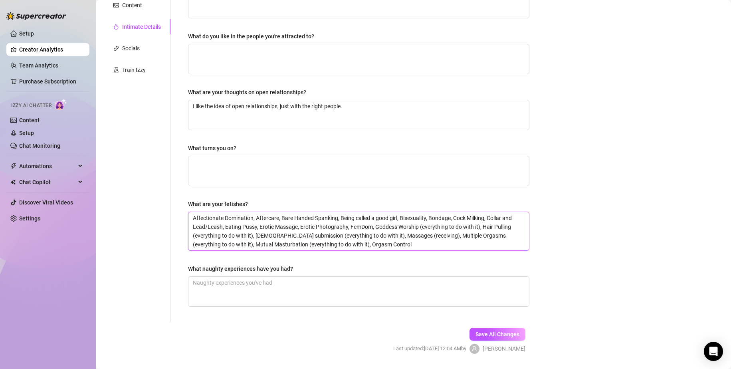
click at [469, 228] on textarea "Affectionate Domination, Aftercare, Bare Handed Spanking, Being called a good g…" at bounding box center [358, 231] width 341 height 38
drag, startPoint x: 480, startPoint y: 225, endPoint x: 420, endPoint y: 226, distance: 60.3
click at [420, 226] on textarea "Affectionate Domination, Aftercare, Bare Handed Spanking, Being called a good g…" at bounding box center [358, 231] width 341 height 38
drag, startPoint x: 510, startPoint y: 226, endPoint x: 452, endPoint y: 224, distance: 58.7
click at [452, 224] on textarea "Affectionate Domination, Aftercare, Bare Handed Spanking, Being called a good g…" at bounding box center [358, 231] width 341 height 38
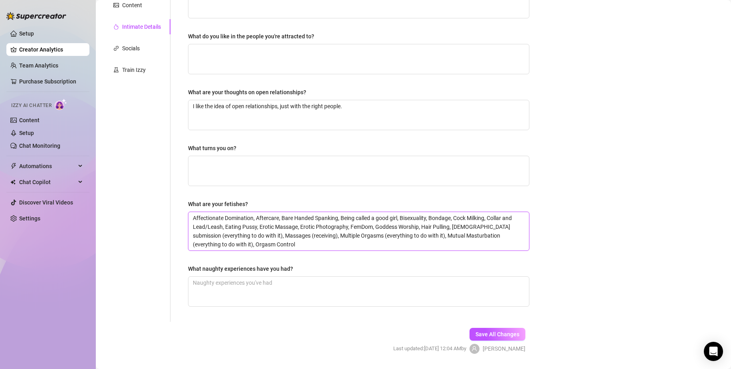
drag, startPoint x: 253, startPoint y: 233, endPoint x: 194, endPoint y: 236, distance: 59.6
click at [194, 236] on textarea "Affectionate Domination, Aftercare, Bare Handed Spanking, Being called a good g…" at bounding box center [358, 231] width 341 height 38
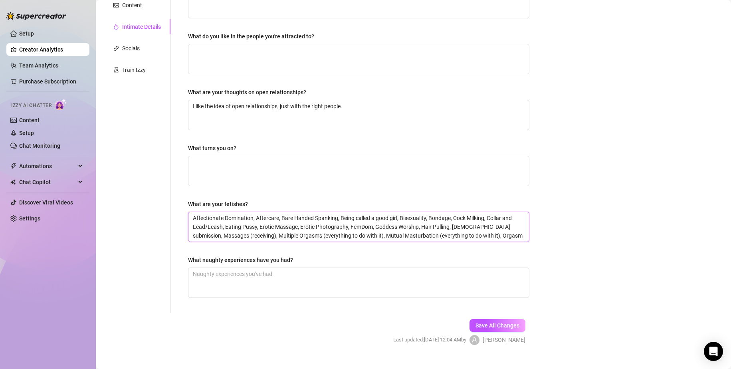
drag, startPoint x: 246, startPoint y: 234, endPoint x: 220, endPoint y: 238, distance: 26.6
click at [220, 238] on textarea "Affectionate Domination, Aftercare, Bare Handed Spanking, Being called a good g…" at bounding box center [358, 227] width 341 height 30
drag, startPoint x: 326, startPoint y: 233, endPoint x: 268, endPoint y: 232, distance: 58.3
click at [268, 232] on textarea "Affectionate Domination, Aftercare, Bare Handed Spanking, Being called a good g…" at bounding box center [358, 227] width 341 height 30
drag, startPoint x: 381, startPoint y: 234, endPoint x: 319, endPoint y: 241, distance: 61.5
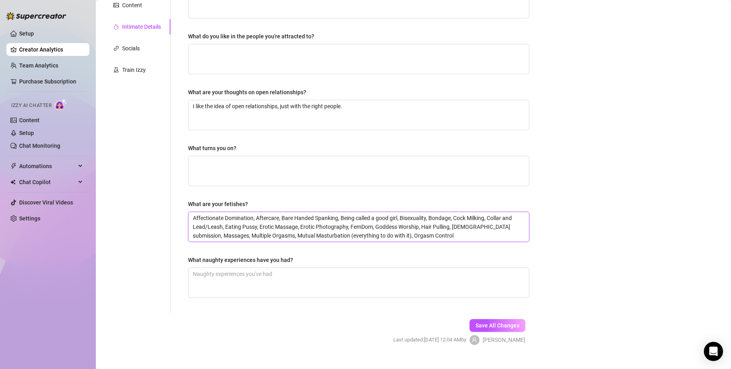
click at [319, 241] on span "Affectionate Domination, Aftercare, Bare Handed Spanking, Being called a good g…" at bounding box center [358, 227] width 341 height 30
click at [415, 236] on textarea "Affectionate Domination, Aftercare, Bare Handed Spanking, Being called a good g…" at bounding box center [358, 227] width 341 height 30
paste textarea "Anal Sex (receiving), Corsets (wearing), [MEDICAL_DATA] (everything to do with …"
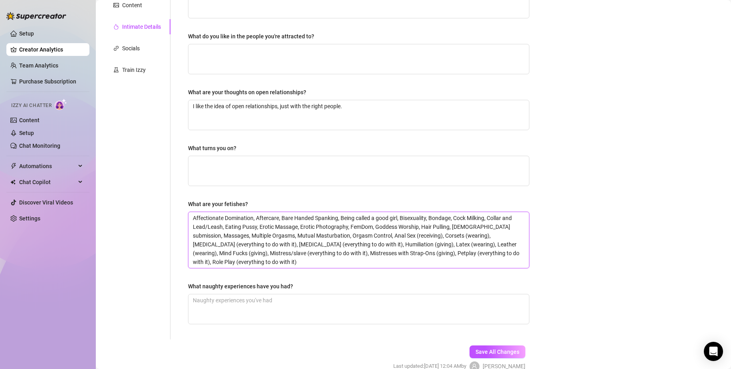
scroll to position [0, 0]
drag, startPoint x: 263, startPoint y: 263, endPoint x: 179, endPoint y: 266, distance: 83.5
click at [179, 266] on div "Why did you start OnlyFans? Required What type of people are you attracted to? …" at bounding box center [354, 125] width 367 height 428
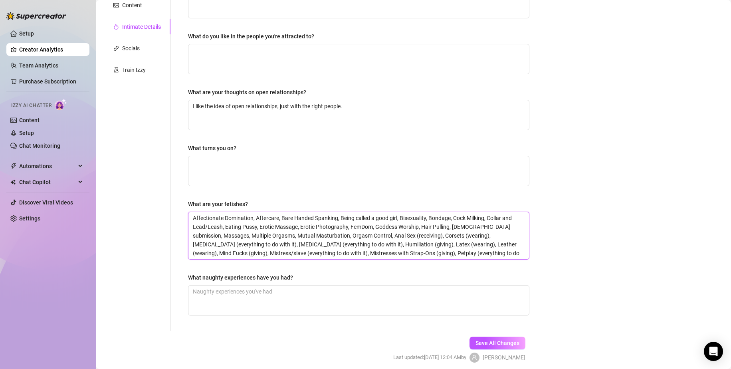
drag, startPoint x: 482, startPoint y: 252, endPoint x: 422, endPoint y: 258, distance: 60.6
click at [422, 258] on textarea "Affectionate Domination, Aftercare, Bare Handed Spanking, Being called a good g…" at bounding box center [358, 235] width 341 height 47
drag, startPoint x: 399, startPoint y: 252, endPoint x: 393, endPoint y: 252, distance: 5.2
click at [393, 252] on textarea "Affectionate Domination, Aftercare, Bare Handed Spanking, Being called a good g…" at bounding box center [358, 235] width 341 height 47
drag, startPoint x: 400, startPoint y: 253, endPoint x: 381, endPoint y: 254, distance: 19.2
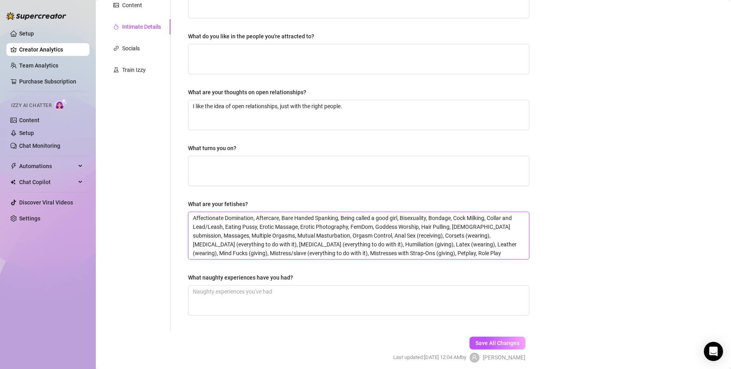
click at [381, 254] on textarea "Affectionate Domination, Aftercare, Bare Handed Spanking, Being called a good g…" at bounding box center [358, 235] width 341 height 47
drag, startPoint x: 312, startPoint y: 248, endPoint x: 296, endPoint y: 252, distance: 16.1
click at [296, 252] on textarea "Affectionate Domination, Aftercare, Bare Handed Spanking, Being called a good g…" at bounding box center [358, 235] width 341 height 47
click at [315, 250] on textarea "Affectionate Domination, Aftercare, Bare Handed Spanking, Being called a good g…" at bounding box center [358, 235] width 341 height 47
drag, startPoint x: 311, startPoint y: 254, endPoint x: 293, endPoint y: 256, distance: 18.1
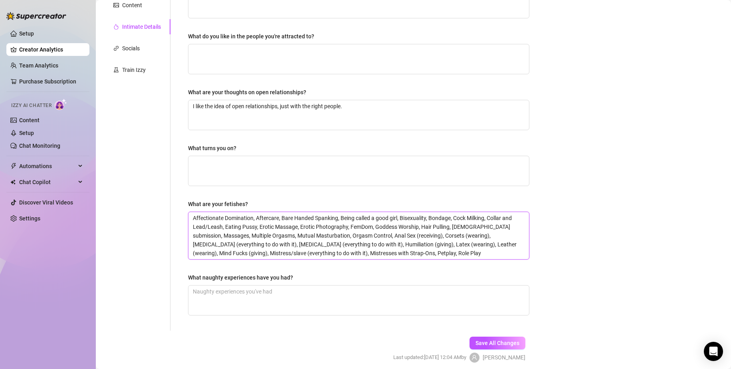
click at [293, 256] on textarea "Affectionate Domination, Aftercare, Bare Handed Spanking, Being called a good g…" at bounding box center [358, 235] width 341 height 47
drag, startPoint x: 313, startPoint y: 252, endPoint x: 251, endPoint y: 252, distance: 61.5
click at [251, 252] on textarea "Affectionate Domination, Aftercare, Bare Handed Spanking, Being called a good g…" at bounding box center [358, 235] width 341 height 47
drag, startPoint x: 212, startPoint y: 250, endPoint x: 197, endPoint y: 252, distance: 15.3
click at [197, 252] on textarea "Affectionate Domination, Aftercare, Bare Handed Spanking, Being called a good g…" at bounding box center [358, 235] width 341 height 47
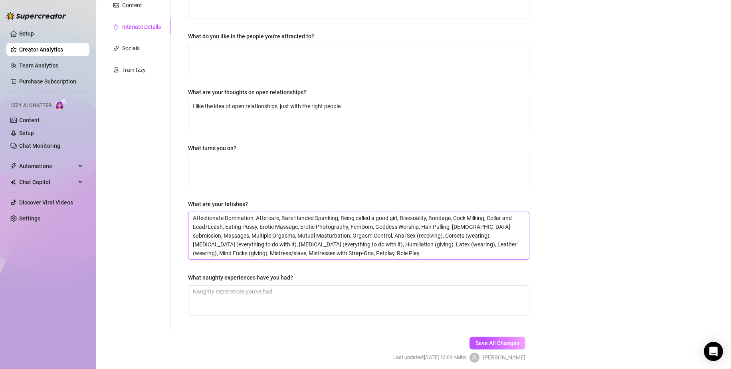
click at [211, 248] on textarea "Affectionate Domination, Aftercare, Bare Handed Spanking, Being called a good g…" at bounding box center [358, 235] width 341 height 47
drag, startPoint x: 211, startPoint y: 248, endPoint x: 202, endPoint y: 250, distance: 9.8
click at [202, 250] on textarea "Affectionate Domination, Aftercare, Bare Handed Spanking, Being called a good g…" at bounding box center [358, 235] width 341 height 47
click at [202, 251] on textarea "Affectionate Domination, Aftercare, Bare Handed Spanking, Being called a good g…" at bounding box center [358, 235] width 341 height 47
click at [213, 251] on textarea "Affectionate Domination, Aftercare, Bare Handed Spanking, Being called a good g…" at bounding box center [358, 235] width 341 height 47
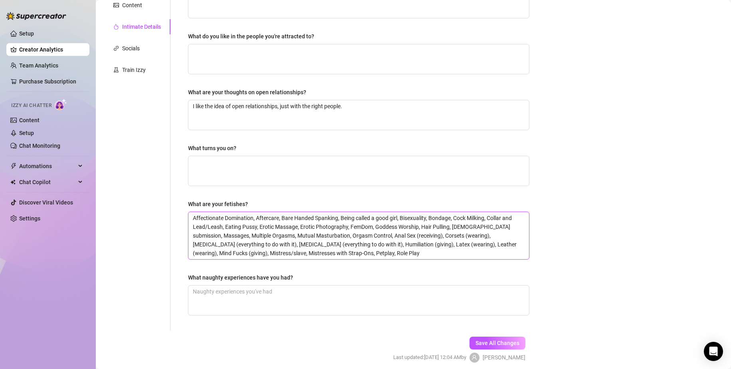
click at [211, 252] on textarea "Affectionate Domination, Aftercare, Bare Handed Spanking, Being called a good g…" at bounding box center [358, 235] width 341 height 47
drag, startPoint x: 476, startPoint y: 244, endPoint x: 455, endPoint y: 245, distance: 21.2
click at [455, 245] on textarea "Affectionate Domination, Aftercare, Bare Handed Spanking, Being called a good g…" at bounding box center [358, 235] width 341 height 47
drag, startPoint x: 430, startPoint y: 245, endPoint x: 407, endPoint y: 246, distance: 23.2
click at [407, 246] on textarea "Affectionate Domination, Aftercare, Bare Handed Spanking, Being called a good g…" at bounding box center [358, 235] width 341 height 47
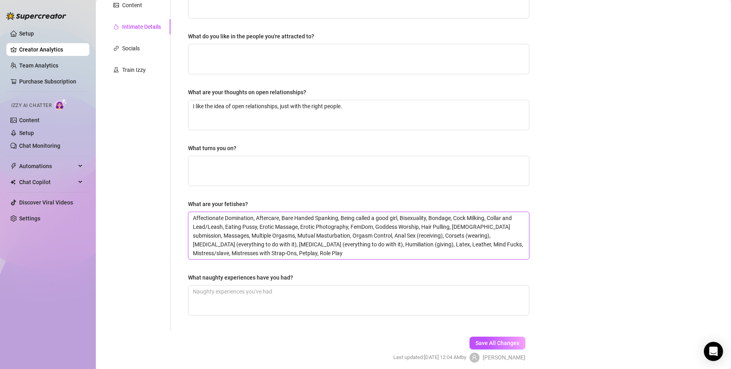
drag, startPoint x: 389, startPoint y: 243, endPoint x: 371, endPoint y: 248, distance: 17.7
click at [371, 248] on textarea "Affectionate Domination, Aftercare, Bare Handed Spanking, Being called a good g…" at bounding box center [358, 235] width 341 height 47
drag, startPoint x: 338, startPoint y: 242, endPoint x: 278, endPoint y: 246, distance: 60.4
click at [278, 246] on textarea "Affectionate Domination, Aftercare, Bare Handed Spanking, Being called a good g…" at bounding box center [358, 235] width 341 height 47
drag, startPoint x: 253, startPoint y: 240, endPoint x: 194, endPoint y: 243, distance: 59.6
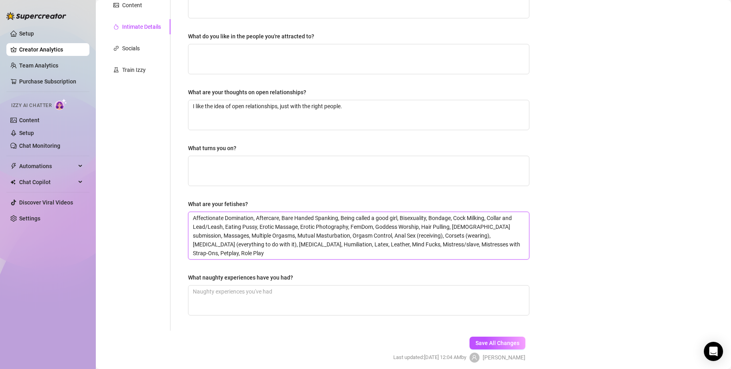
click at [194, 243] on textarea "Affectionate Domination, Aftercare, Bare Handed Spanking, Being called a good g…" at bounding box center [358, 235] width 341 height 47
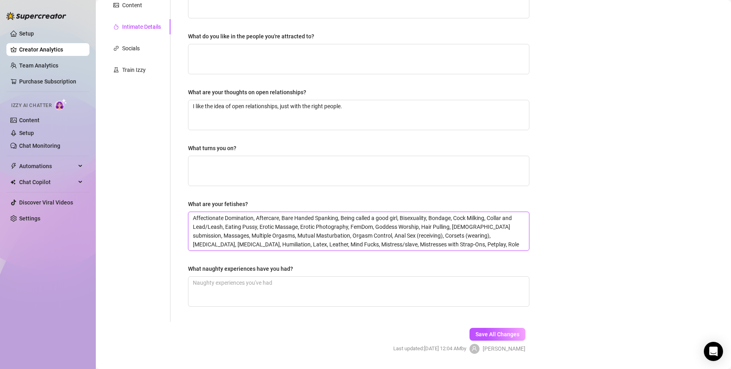
drag, startPoint x: 460, startPoint y: 236, endPoint x: 445, endPoint y: 236, distance: 15.2
click at [445, 236] on textarea "Affectionate Domination, Aftercare, Bare Handed Spanking, Being called a good g…" at bounding box center [358, 231] width 341 height 38
drag, startPoint x: 459, startPoint y: 235, endPoint x: 437, endPoint y: 238, distance: 22.5
click at [437, 238] on textarea "Affectionate Domination, Aftercare, Bare Handed Spanking, Being called a good g…" at bounding box center [358, 231] width 341 height 38
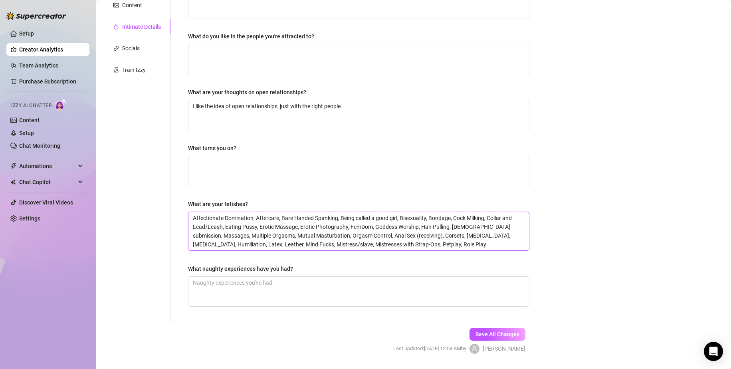
click at [411, 234] on textarea "Affectionate Domination, Aftercare, Bare Handed Spanking, Being called a good g…" at bounding box center [358, 231] width 341 height 38
drag, startPoint x: 413, startPoint y: 234, endPoint x: 387, endPoint y: 238, distance: 25.4
click at [387, 238] on textarea "Affectionate Domination, Aftercare, Bare Handed Spanking, Being called a good g…" at bounding box center [358, 231] width 341 height 38
click at [381, 284] on textarea "What naughty experiences have you had?" at bounding box center [358, 292] width 341 height 30
click at [351, 281] on textarea "What naughty experiences have you had?" at bounding box center [358, 292] width 341 height 30
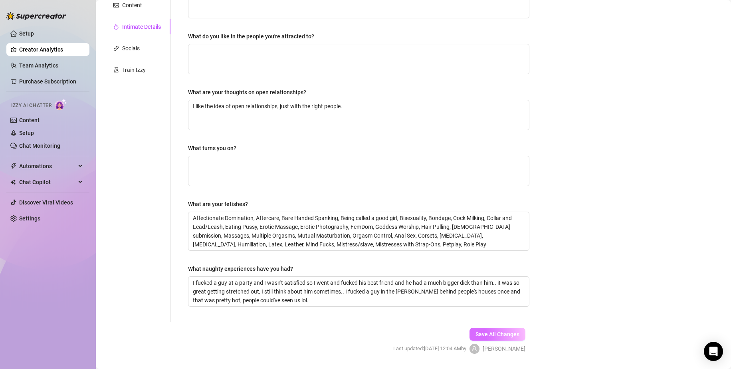
click at [510, 332] on span "Save All Changes" at bounding box center [498, 334] width 44 height 6
click at [270, 169] on textarea "What turns you on?" at bounding box center [358, 171] width 341 height 30
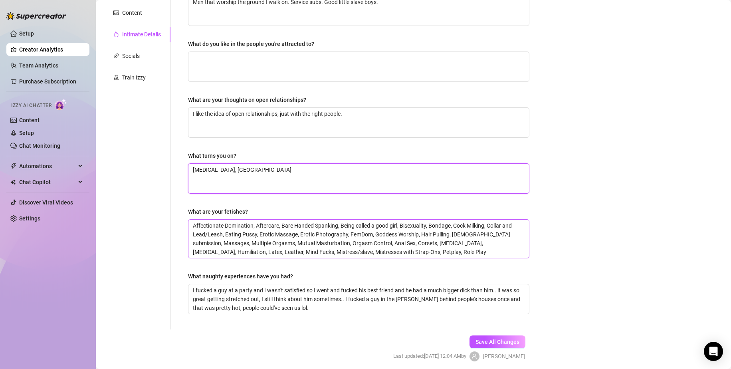
scroll to position [182, 0]
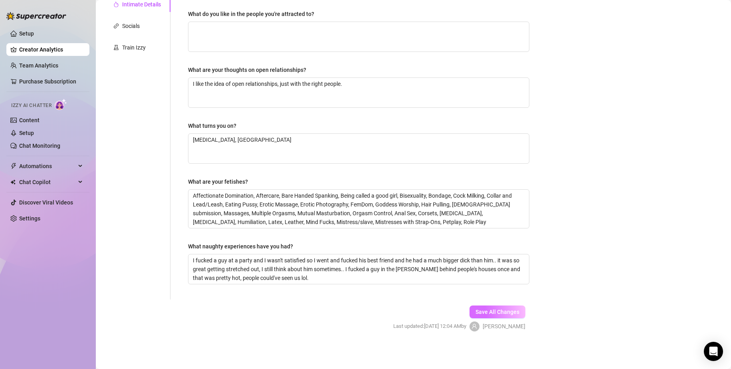
click at [487, 311] on span "Save All Changes" at bounding box center [498, 312] width 44 height 6
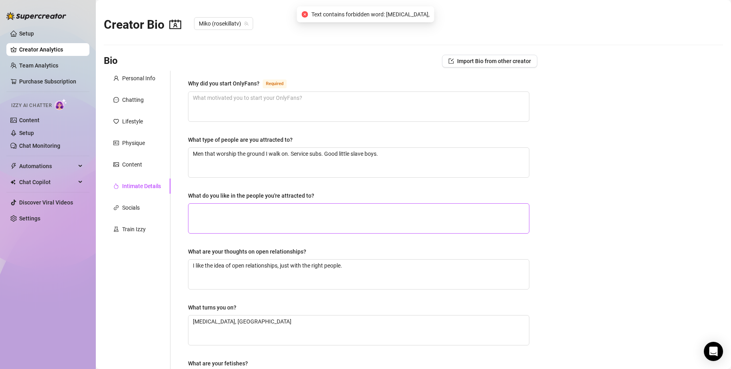
scroll to position [160, 0]
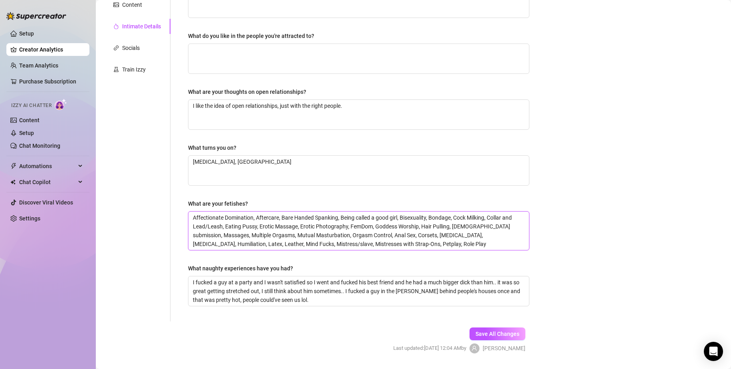
click at [294, 230] on textarea "Affectionate Domination, Aftercare, Bare Handed Spanking, Being called a good g…" at bounding box center [358, 231] width 341 height 38
drag, startPoint x: 468, startPoint y: 235, endPoint x: 453, endPoint y: 234, distance: 14.8
click at [453, 234] on textarea "Affectionate Domination, Aftercare, Bare Handed Spanking, Being called a good g…" at bounding box center [358, 231] width 341 height 38
drag, startPoint x: 465, startPoint y: 236, endPoint x: 457, endPoint y: 235, distance: 8.5
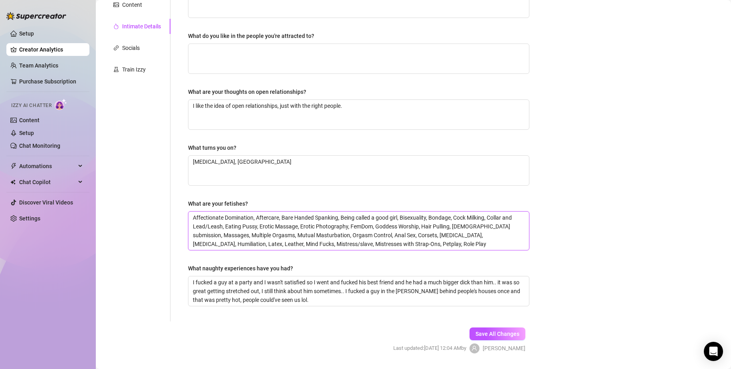
click at [457, 235] on textarea "Affectionate Domination, Aftercare, Bare Handed Spanking, Being called a good g…" at bounding box center [358, 231] width 341 height 38
click at [464, 236] on textarea "Affectionate Domination, Aftercare, Bare Handed Spanking, Being called a good g…" at bounding box center [358, 231] width 341 height 38
drag, startPoint x: 466, startPoint y: 236, endPoint x: 448, endPoint y: 235, distance: 17.6
click at [448, 235] on textarea "Affectionate Domination, Aftercare, Bare Handed Spanking, Being called a good g…" at bounding box center [358, 231] width 341 height 38
drag, startPoint x: 470, startPoint y: 239, endPoint x: 460, endPoint y: 237, distance: 9.8
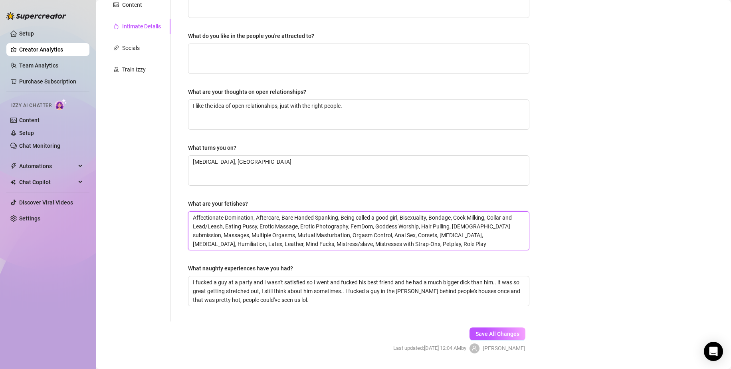
click at [460, 237] on textarea "Affectionate Domination, Aftercare, Bare Handed Spanking, Being called a good g…" at bounding box center [358, 231] width 341 height 38
drag, startPoint x: 468, startPoint y: 236, endPoint x: 446, endPoint y: 235, distance: 22.0
click at [446, 235] on textarea "Affectionate Domination, Aftercare, Bare Handed Spanking, Being called a good g…" at bounding box center [358, 231] width 341 height 38
click at [491, 331] on span "Save All Changes" at bounding box center [498, 334] width 44 height 6
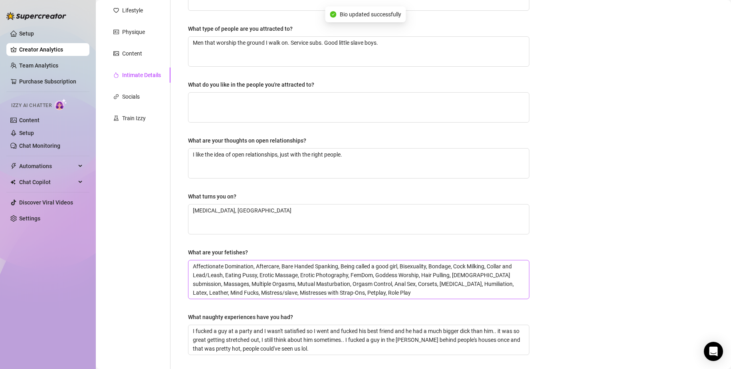
scroll to position [40, 0]
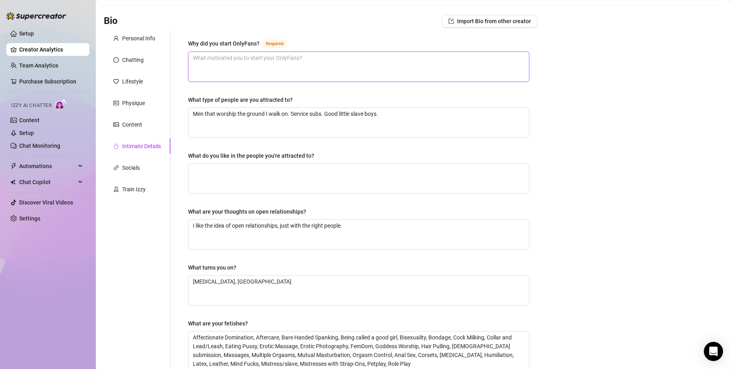
click at [286, 63] on textarea "Why did you start OnlyFans? Required" at bounding box center [358, 67] width 341 height 30
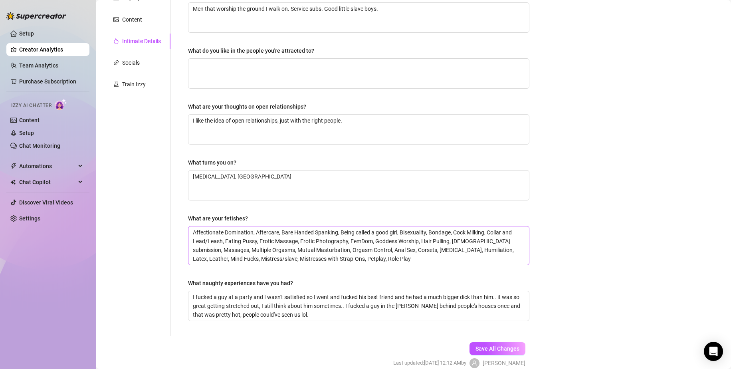
scroll to position [182, 0]
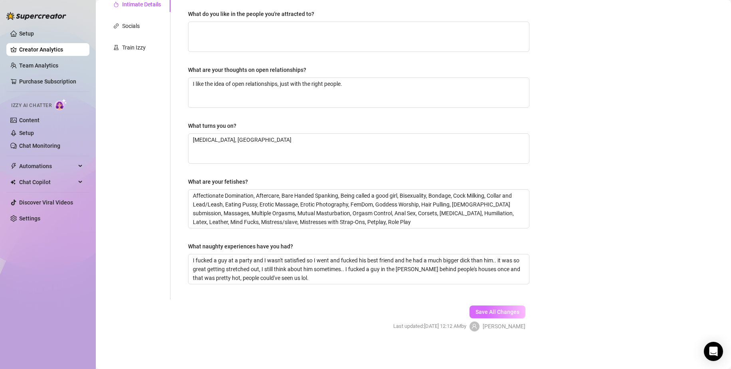
click at [480, 310] on span "Save All Changes" at bounding box center [498, 312] width 44 height 6
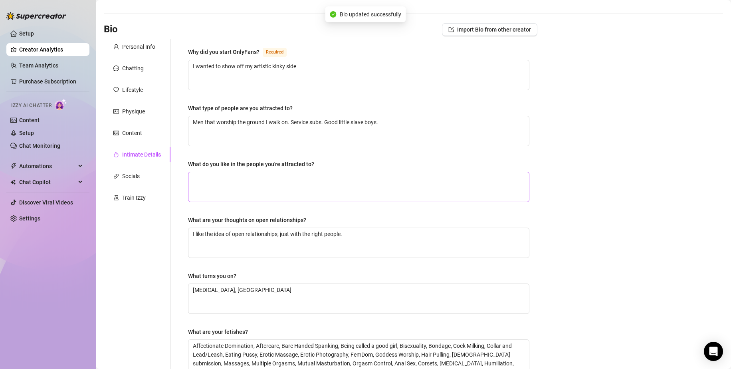
scroll to position [0, 0]
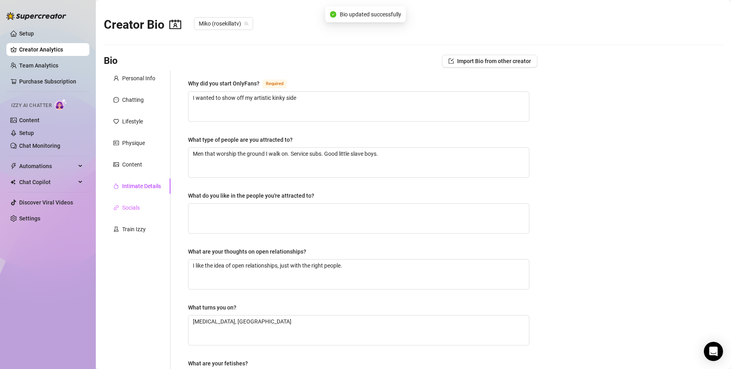
click at [131, 200] on div "Socials" at bounding box center [137, 207] width 67 height 15
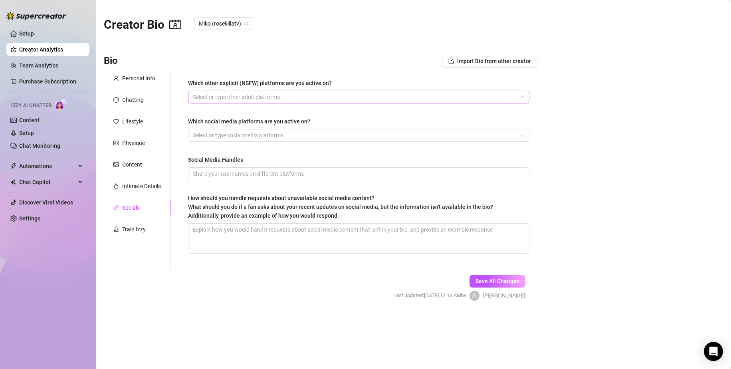
click at [212, 99] on div at bounding box center [355, 96] width 330 height 11
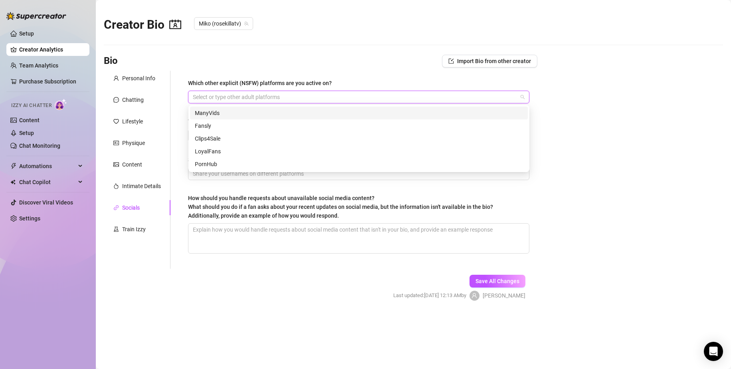
click at [276, 55] on div "Bio Import Bio from other creator" at bounding box center [321, 61] width 434 height 13
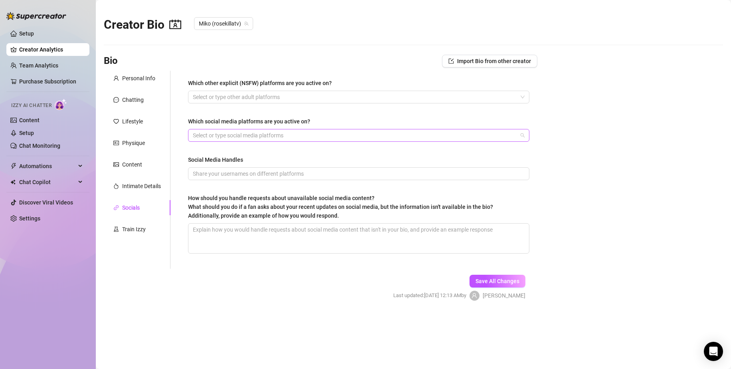
click at [284, 131] on div at bounding box center [355, 135] width 330 height 11
click at [418, 218] on div "How should you handle requests about unavailable social media content? What sho…" at bounding box center [340, 207] width 305 height 26
click at [418, 224] on textarea "How should you handle requests about unavailable social media content? What sho…" at bounding box center [358, 239] width 341 height 30
click at [334, 173] on input "Social Media Handles" at bounding box center [358, 173] width 330 height 9
click at [331, 174] on input "Social Media Handles" at bounding box center [358, 173] width 330 height 9
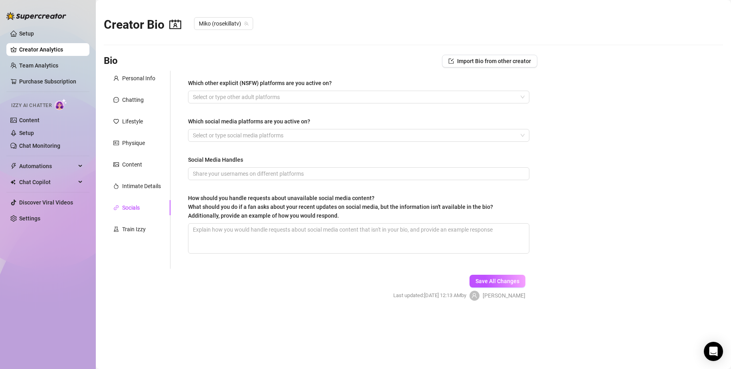
click at [333, 213] on span "What should you do if a fan asks about your recent updates on social media, but…" at bounding box center [340, 211] width 305 height 15
click at [333, 224] on textarea "How should you handle requests about unavailable social media content? What sho…" at bounding box center [358, 239] width 341 height 30
click at [274, 141] on div at bounding box center [355, 135] width 330 height 11
click at [567, 218] on main "Creator Bio [PERSON_NAME] (rosekillatv) Bio Import Bio from other creator Perso…" at bounding box center [413, 184] width 635 height 369
click at [288, 138] on div at bounding box center [355, 135] width 330 height 11
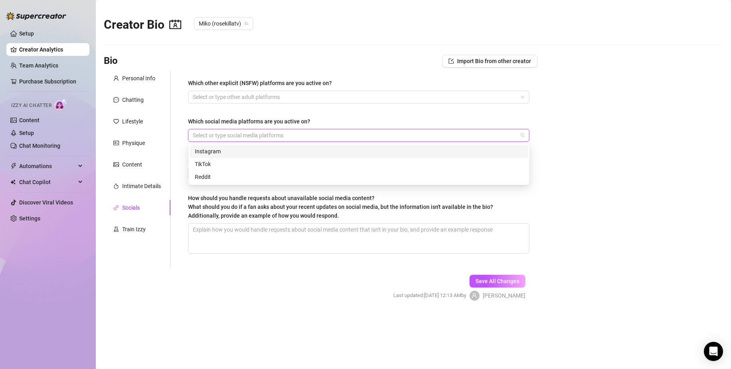
click at [274, 151] on div "Instagram" at bounding box center [359, 151] width 328 height 9
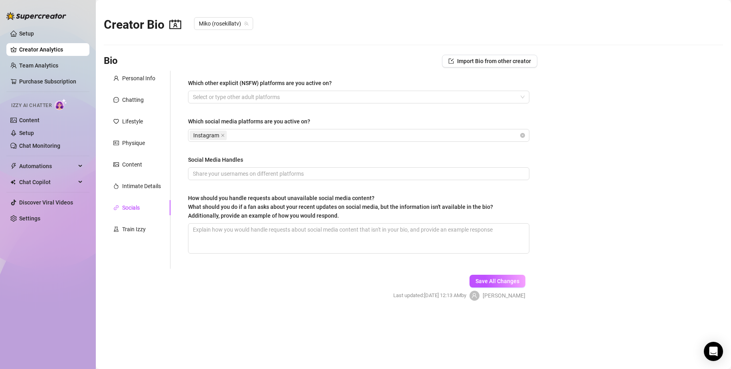
click at [284, 199] on span "How should you handle requests about unavailable social media content? What sho…" at bounding box center [340, 207] width 305 height 24
click at [284, 224] on textarea "How should you handle requests about unavailable social media content? What sho…" at bounding box center [358, 239] width 341 height 30
drag, startPoint x: 275, startPoint y: 184, endPoint x: 270, endPoint y: 176, distance: 9.9
click at [274, 183] on div "Which other explicit (NSFW) platforms are you active on? Select or type other a…" at bounding box center [358, 170] width 341 height 182
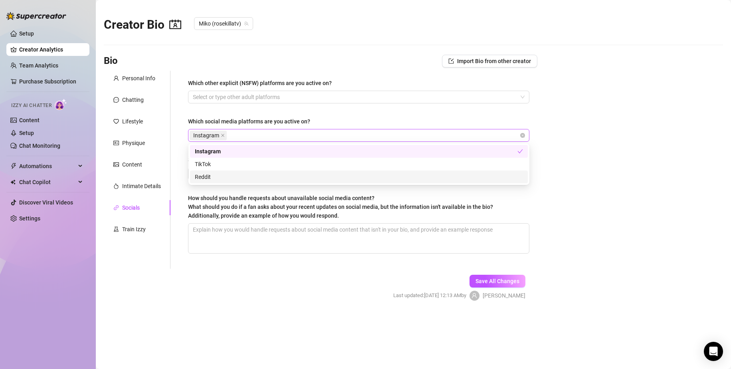
click at [262, 138] on div "Instagram" at bounding box center [355, 135] width 330 height 11
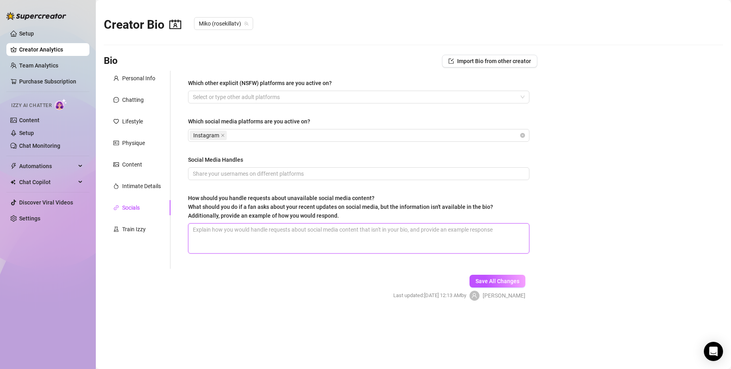
click at [290, 239] on textarea "How should you handle requests about unavailable social media content? What sho…" at bounding box center [358, 239] width 341 height 30
click at [277, 175] on input "Social Media Handles" at bounding box center [358, 173] width 330 height 9
click at [282, 235] on textarea "How should you handle requests about unavailable social media content? What sho…" at bounding box center [358, 239] width 341 height 30
click at [437, 236] on textarea "How should you handle requests about unavailable social media content? What sho…" at bounding box center [358, 239] width 341 height 30
click at [137, 235] on div "Train Izzy" at bounding box center [137, 229] width 67 height 15
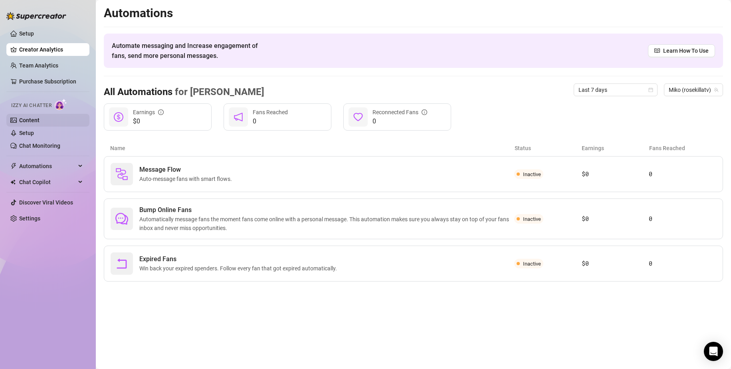
click at [32, 117] on link "Content" at bounding box center [29, 120] width 20 height 6
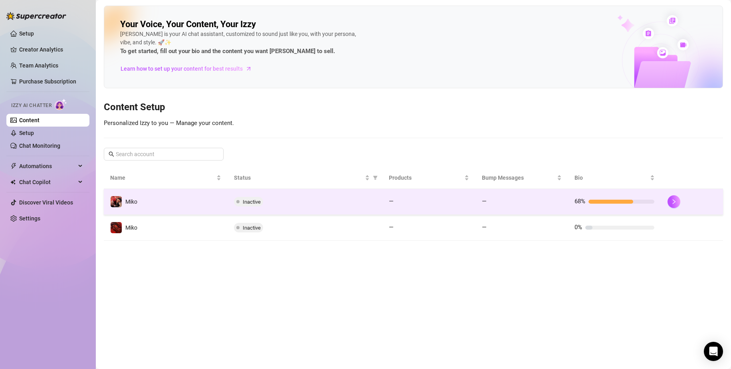
click at [245, 204] on span "Inactive" at bounding box center [252, 202] width 18 height 6
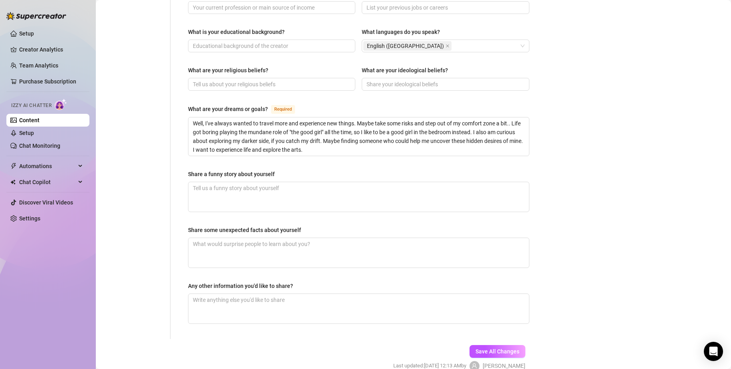
scroll to position [439, 0]
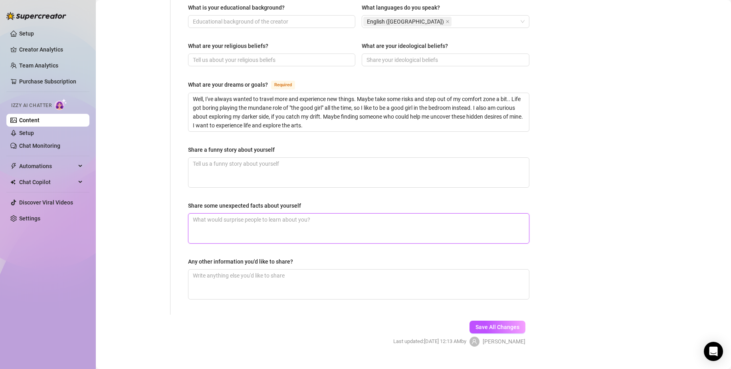
click at [244, 214] on textarea "Share some unexpected facts about yourself" at bounding box center [358, 229] width 341 height 30
click at [491, 324] on span "Save All Changes" at bounding box center [498, 327] width 44 height 6
